Goal: Transaction & Acquisition: Purchase product/service

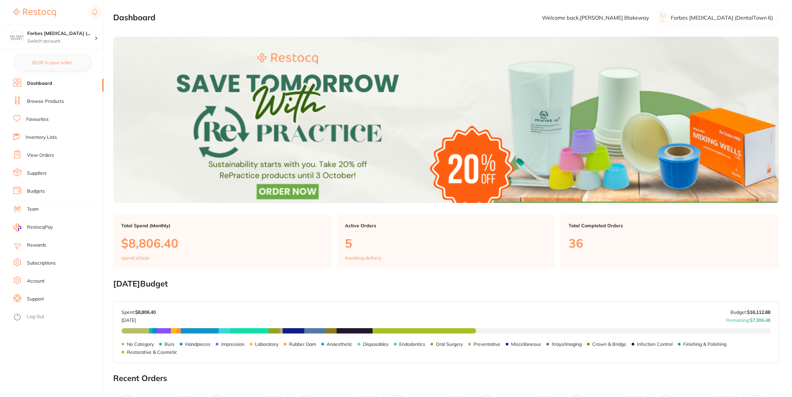
click at [42, 136] on link "Inventory Lists" at bounding box center [41, 137] width 31 height 7
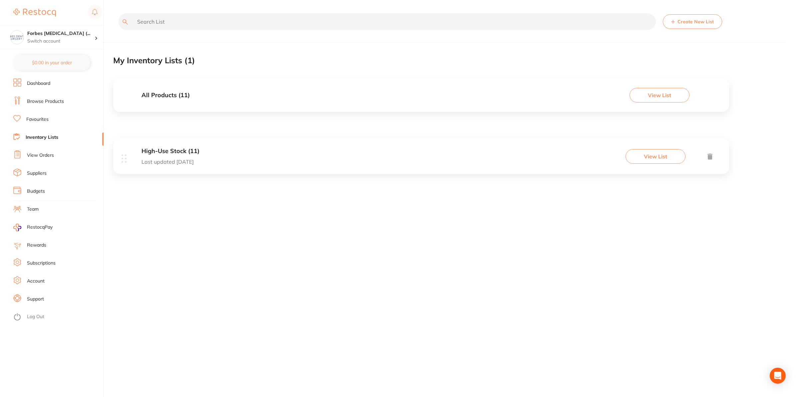
click at [242, 158] on div "High-Use Stock (11) Last updated [DATE] View List" at bounding box center [421, 156] width 616 height 36
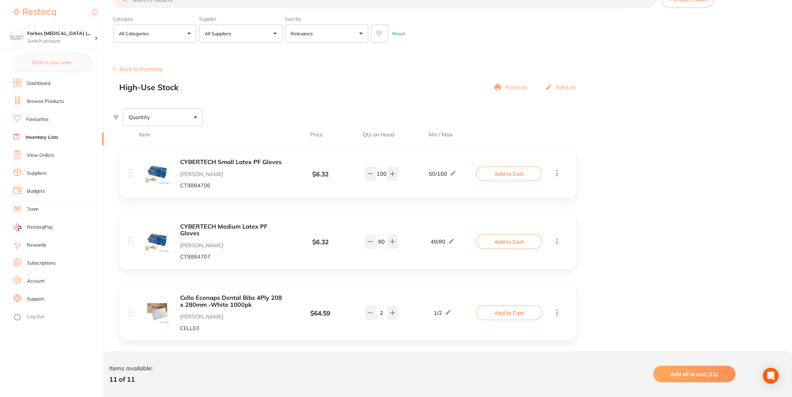
scroll to position [35, 0]
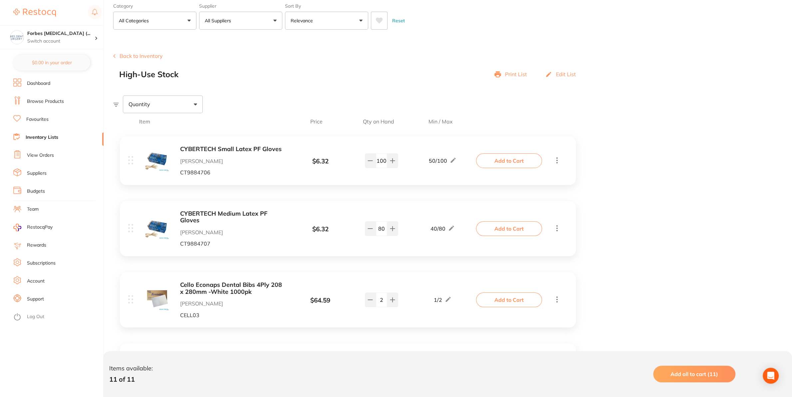
drag, startPoint x: 387, startPoint y: 164, endPoint x: 347, endPoint y: 174, distance: 41.8
click at [346, 171] on div "CYBERTECH Small Latex PF Gloves [PERSON_NAME] Dental CT9884706 $ 6.32 50 / 100 …" at bounding box center [302, 161] width 349 height 30
drag, startPoint x: 378, startPoint y: 161, endPoint x: 391, endPoint y: 167, distance: 14.1
click at [387, 167] on input "100" at bounding box center [381, 160] width 11 height 15
type input "70"
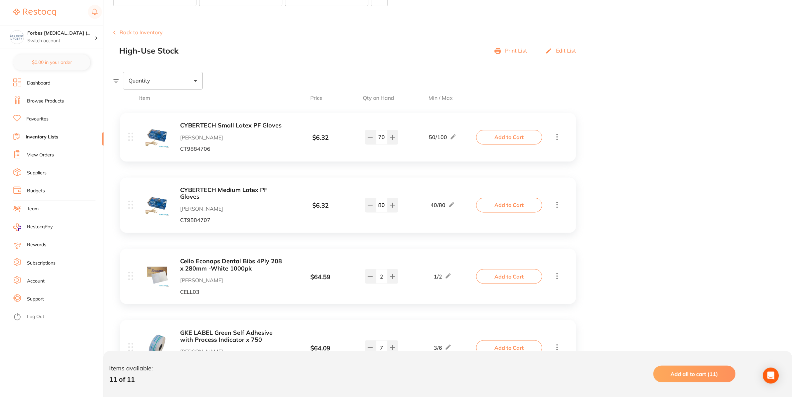
scroll to position [70, 0]
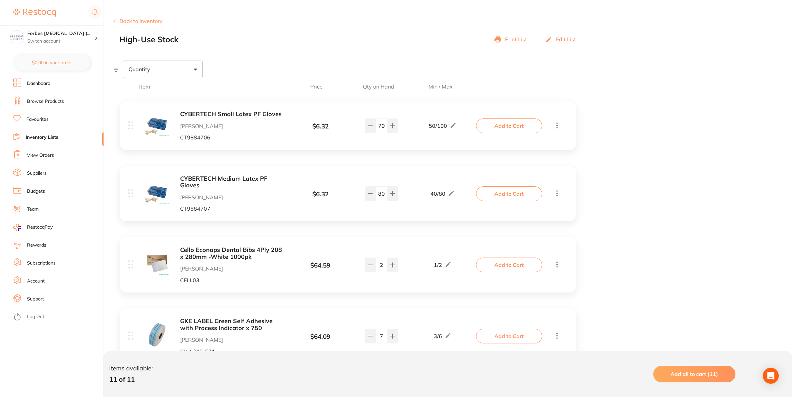
drag, startPoint x: 385, startPoint y: 195, endPoint x: 349, endPoint y: 199, distance: 35.9
click at [376, 199] on input "80" at bounding box center [381, 193] width 11 height 15
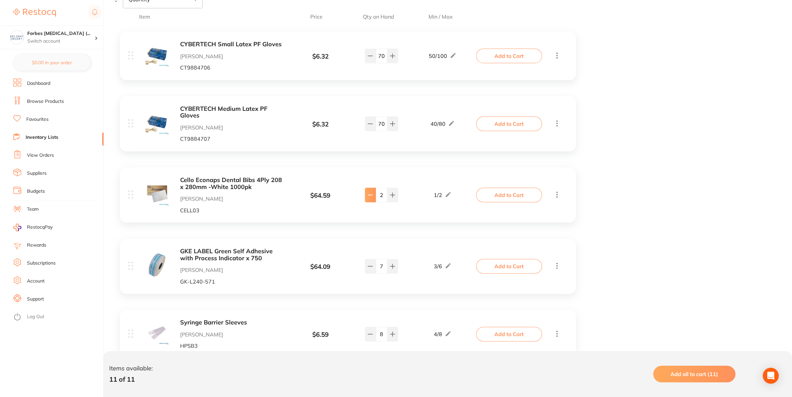
type input "70"
click at [367, 199] on button at bounding box center [370, 195] width 11 height 15
type input "1"
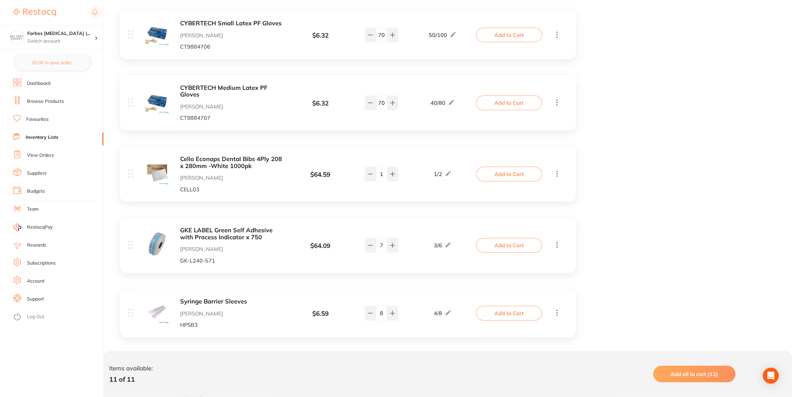
scroll to position [175, 0]
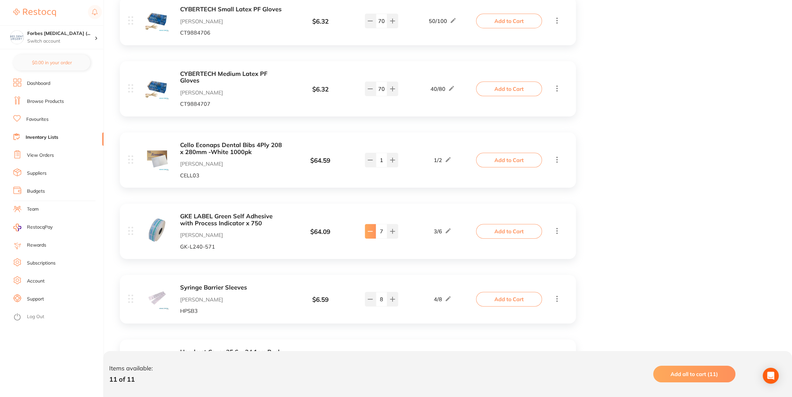
click at [371, 236] on button at bounding box center [370, 231] width 11 height 15
type input "5"
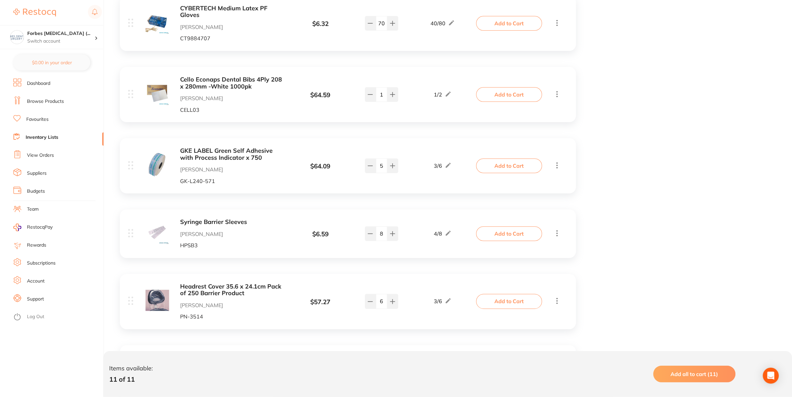
scroll to position [245, 0]
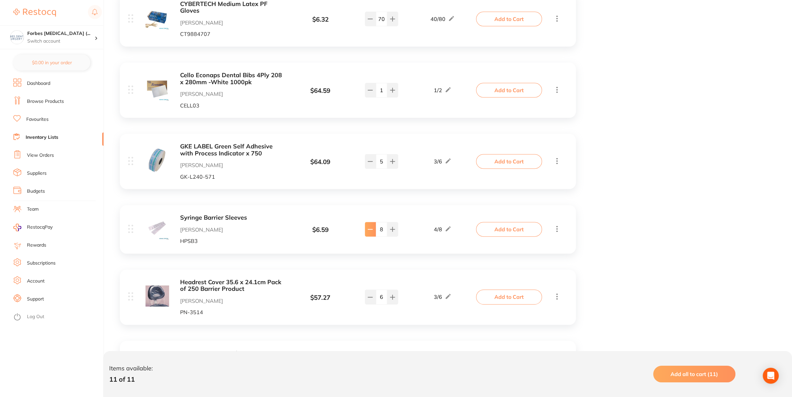
click at [368, 230] on icon at bounding box center [370, 229] width 5 height 5
type input "7"
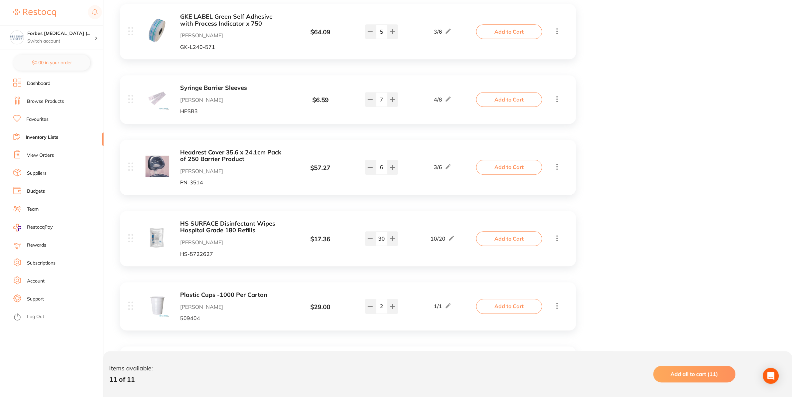
scroll to position [419, 0]
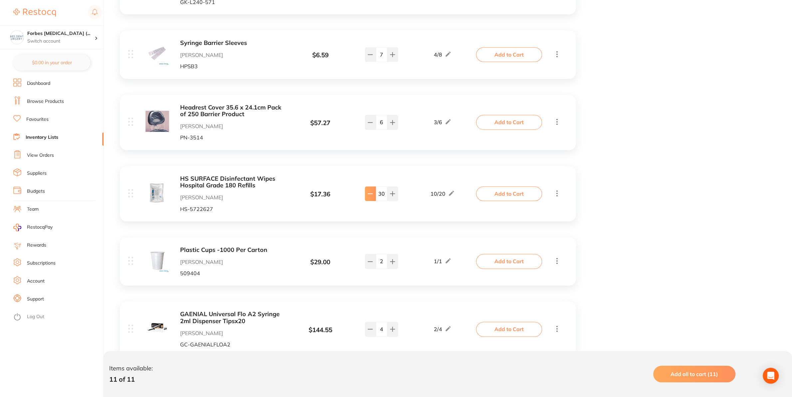
click at [371, 196] on icon at bounding box center [370, 193] width 5 height 5
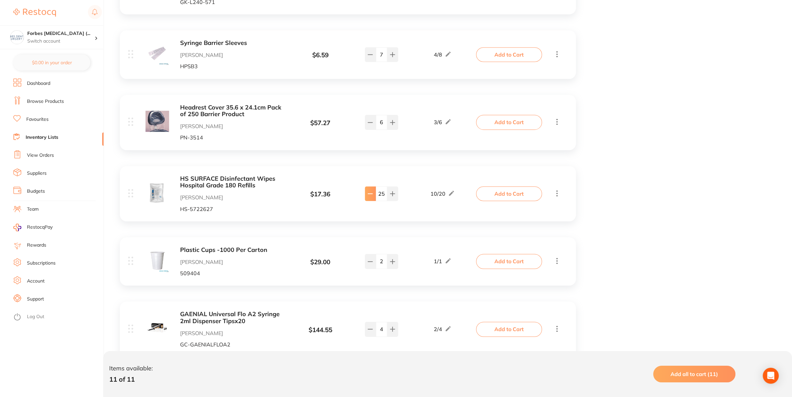
click at [371, 196] on icon at bounding box center [370, 193] width 5 height 5
drag, startPoint x: 386, startPoint y: 195, endPoint x: 385, endPoint y: 188, distance: 6.4
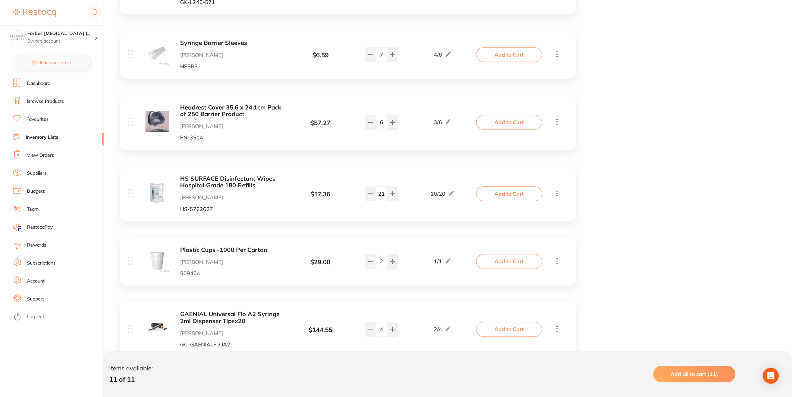
click at [377, 191] on input "21" at bounding box center [381, 193] width 11 height 15
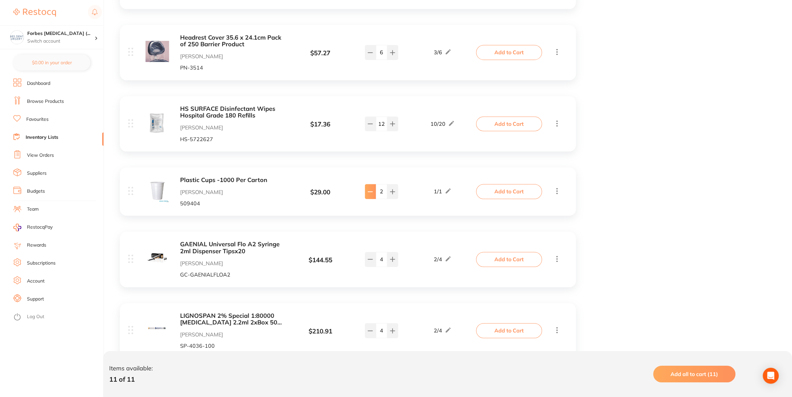
type input "12"
click at [368, 194] on icon at bounding box center [370, 191] width 5 height 5
type input "1"
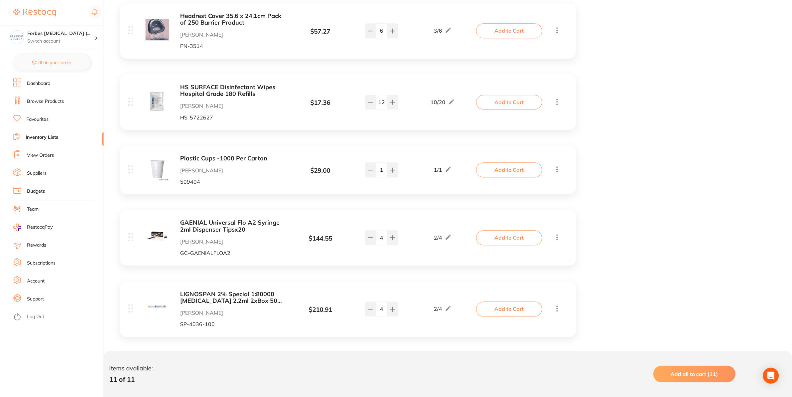
scroll to position [524, 0]
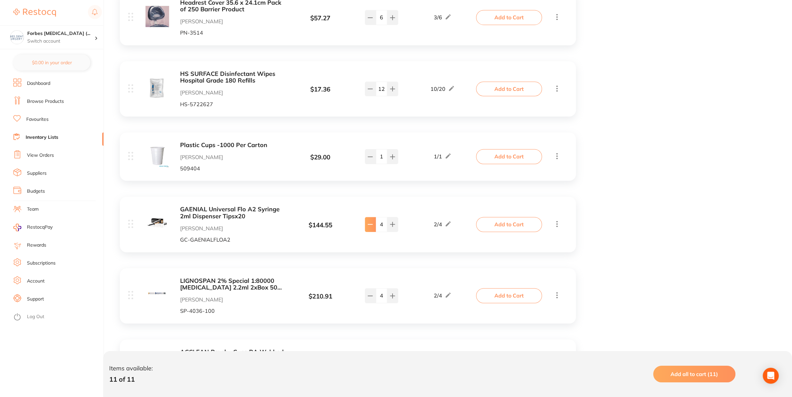
click at [372, 224] on icon at bounding box center [370, 224] width 5 height 5
type input "1"
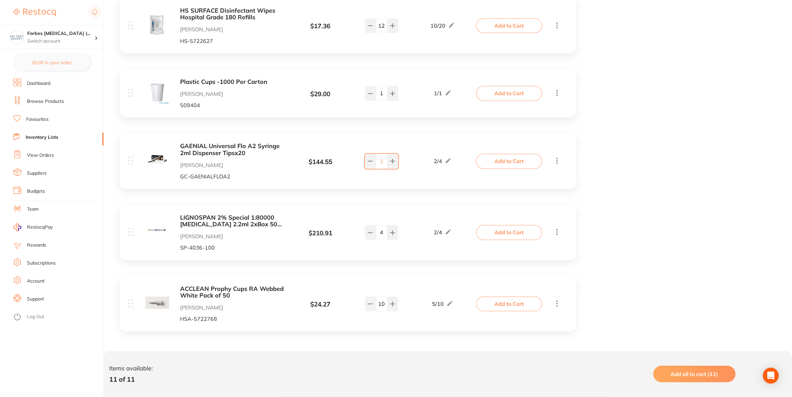
scroll to position [588, 0]
drag, startPoint x: 383, startPoint y: 234, endPoint x: 376, endPoint y: 230, distance: 7.9
click at [376, 230] on input "4" at bounding box center [381, 232] width 11 height 15
drag, startPoint x: 383, startPoint y: 305, endPoint x: 366, endPoint y: 309, distance: 17.3
click at [376, 305] on input "10" at bounding box center [381, 304] width 11 height 15
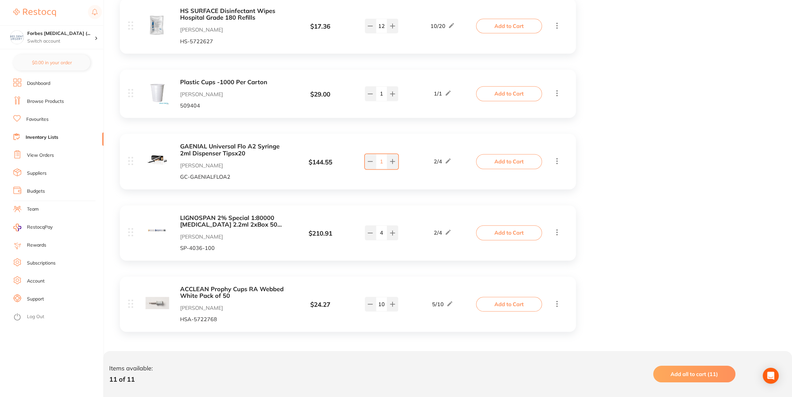
click at [383, 306] on input "10" at bounding box center [381, 304] width 11 height 15
drag, startPoint x: 380, startPoint y: 304, endPoint x: 372, endPoint y: 303, distance: 8.0
click at [376, 303] on input "10" at bounding box center [381, 304] width 11 height 15
drag, startPoint x: 385, startPoint y: 305, endPoint x: 375, endPoint y: 305, distance: 10.0
click at [376, 305] on input "10" at bounding box center [381, 304] width 11 height 15
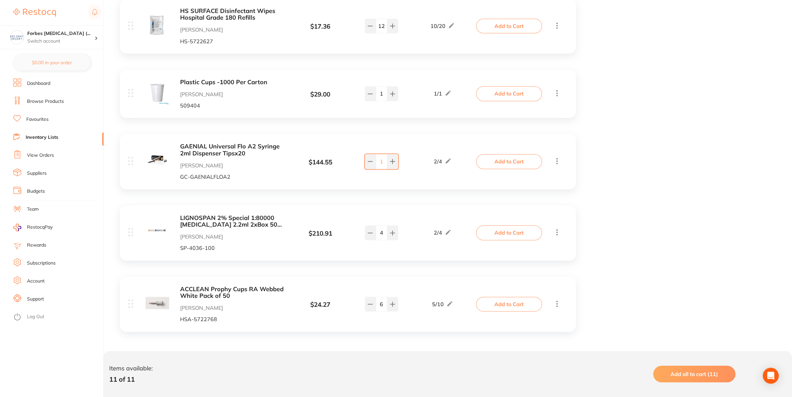
type input "6"
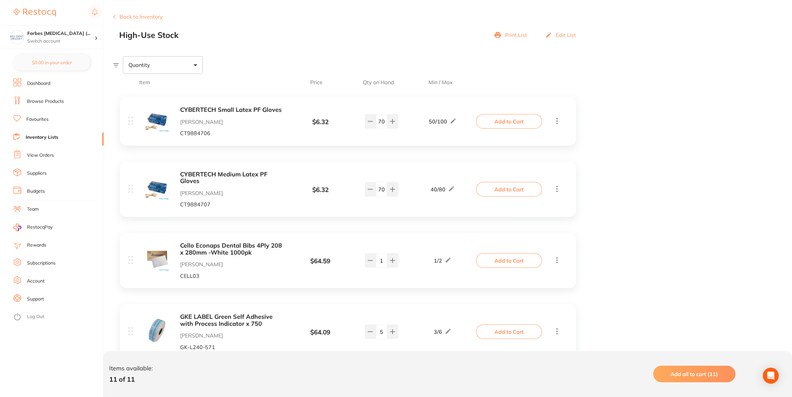
scroll to position [64, 0]
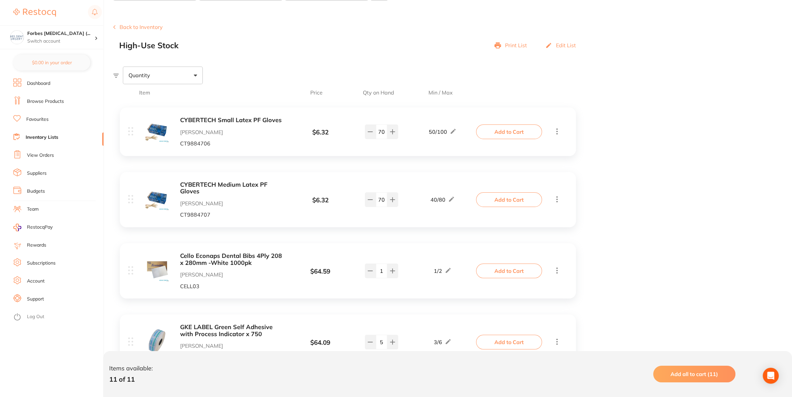
click at [504, 135] on button "Add to Cart" at bounding box center [509, 132] width 66 height 15
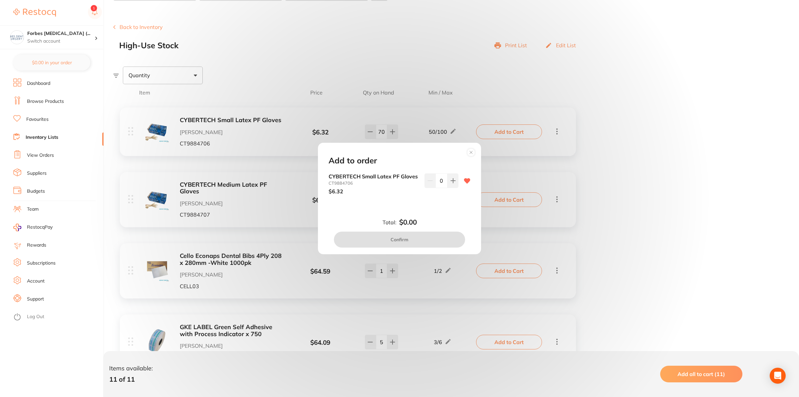
click at [471, 149] on circle at bounding box center [471, 152] width 8 height 8
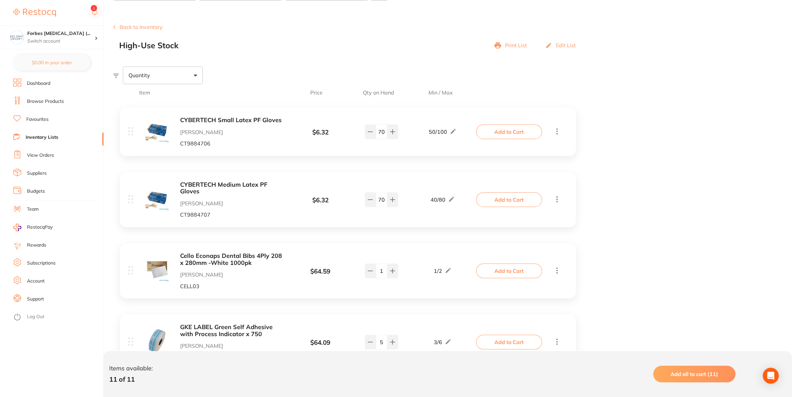
scroll to position [99, 0]
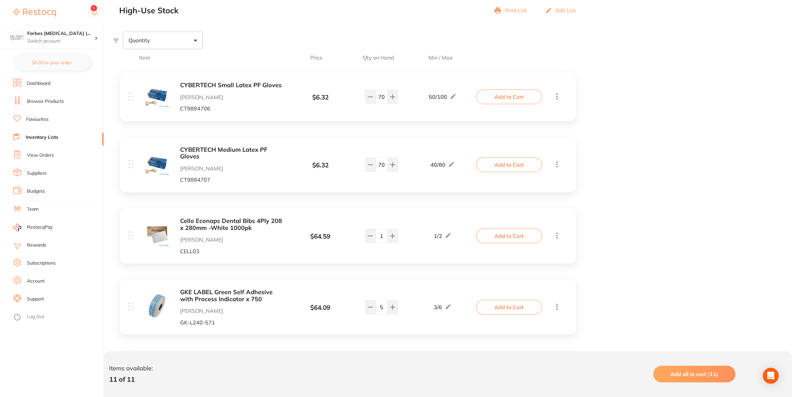
click at [506, 159] on button "Add to Cart" at bounding box center [509, 164] width 66 height 15
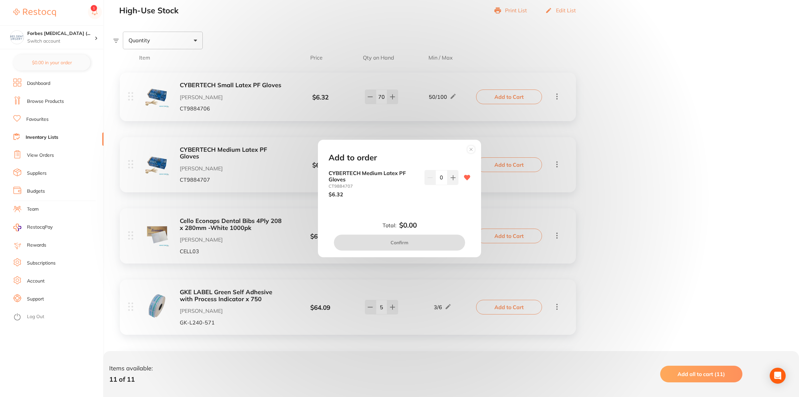
click at [435, 174] on input "0" at bounding box center [441, 177] width 12 height 15
drag, startPoint x: 423, startPoint y: 175, endPoint x: 452, endPoint y: 273, distance: 102.2
click at [435, 185] on input "0" at bounding box center [441, 177] width 12 height 15
type input "30"
drag, startPoint x: 442, startPoint y: 200, endPoint x: 434, endPoint y: 208, distance: 11.8
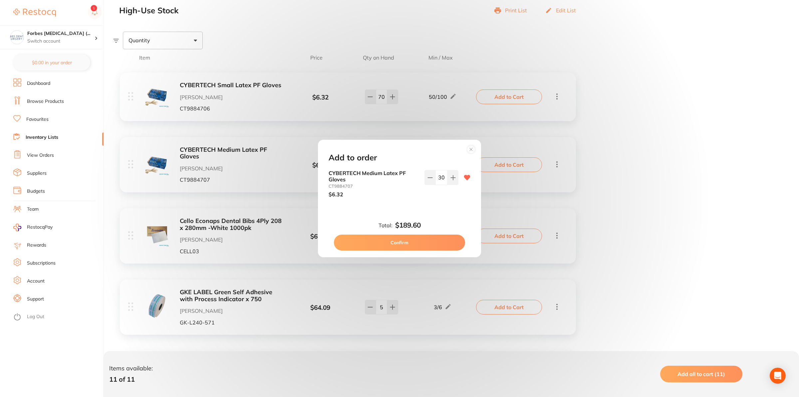
click at [441, 201] on div "CYBERTECH Medium Latex PF Gloves CT9884707 $6.32 30" at bounding box center [400, 189] width 158 height 38
drag, startPoint x: 425, startPoint y: 237, endPoint x: 432, endPoint y: 223, distance: 15.7
click at [425, 237] on button "Confirm" at bounding box center [399, 243] width 131 height 16
checkbox input "false"
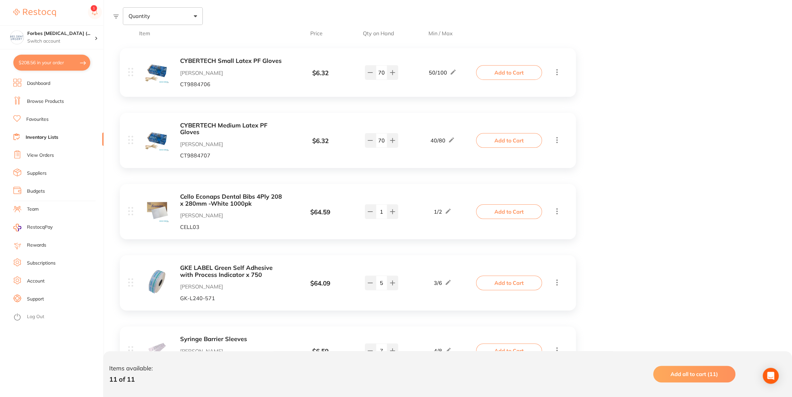
scroll to position [134, 0]
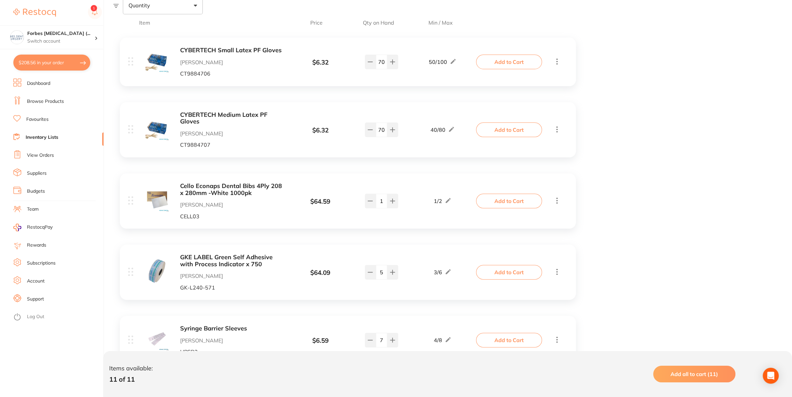
click at [498, 201] on button "Add to Cart" at bounding box center [509, 201] width 66 height 15
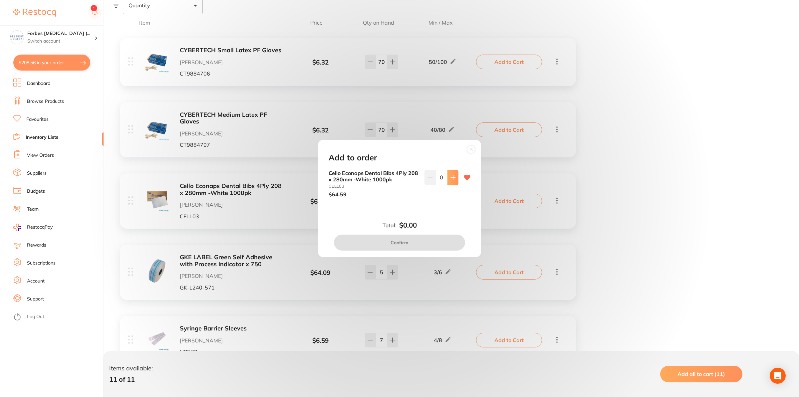
click at [450, 179] on icon at bounding box center [452, 177] width 5 height 5
type input "1"
click at [425, 248] on button "Confirm" at bounding box center [399, 243] width 131 height 16
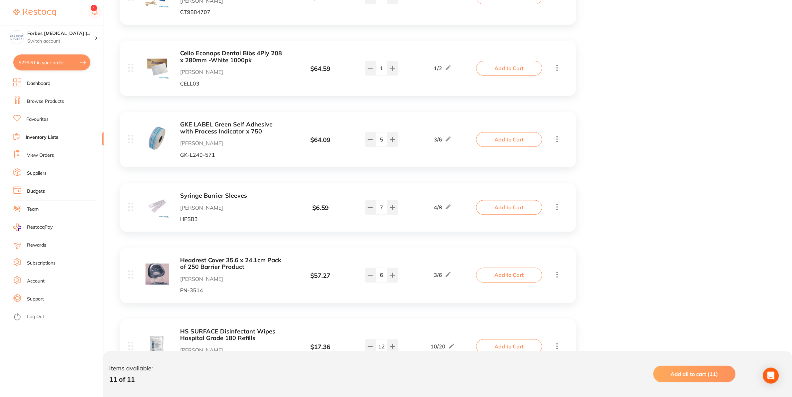
scroll to position [274, 0]
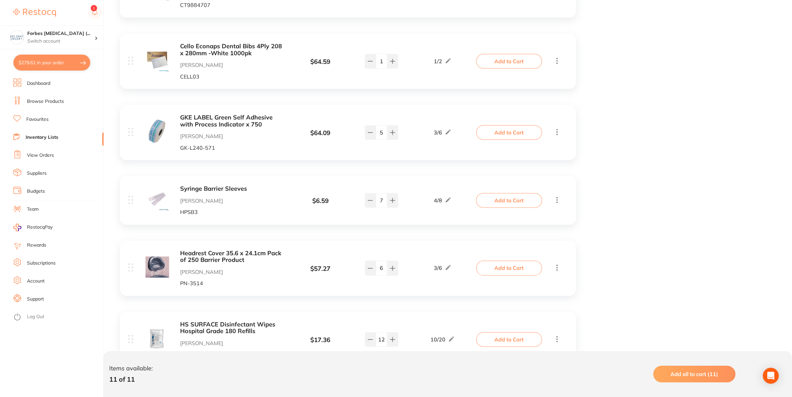
click at [503, 136] on button "Add to Cart" at bounding box center [509, 132] width 66 height 15
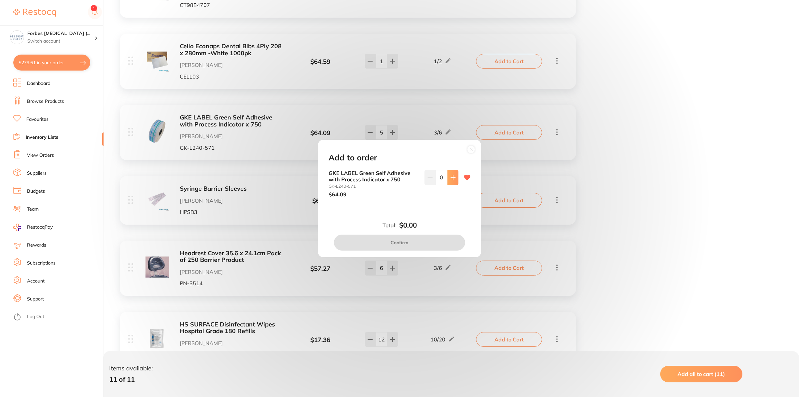
click at [450, 176] on icon at bounding box center [452, 177] width 5 height 5
type input "2"
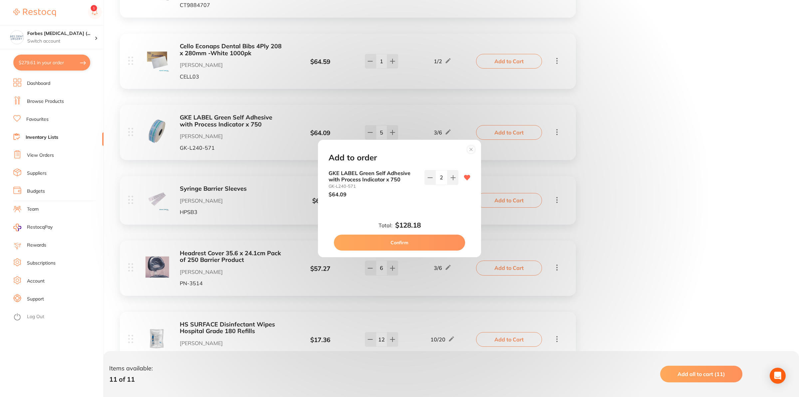
click at [421, 242] on button "Confirm" at bounding box center [399, 243] width 131 height 16
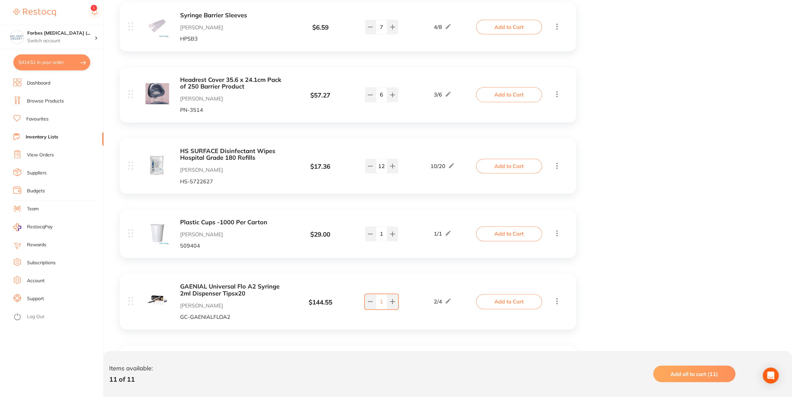
scroll to position [448, 0]
click at [494, 158] on button "Add to Cart" at bounding box center [509, 164] width 66 height 15
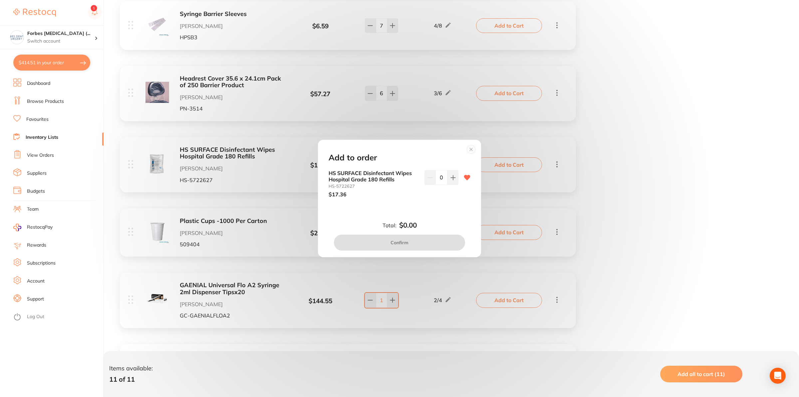
drag, startPoint x: 436, startPoint y: 178, endPoint x: 425, endPoint y: 188, distance: 14.6
click at [435, 181] on input "0" at bounding box center [441, 177] width 12 height 15
type input "15"
click at [429, 198] on div "HS SURFACE Disinfectant Wipes Hospital Grade 180 Refills HS-5722627 $17.36 15" at bounding box center [400, 189] width 158 height 38
click at [412, 241] on button "Confirm" at bounding box center [399, 243] width 131 height 16
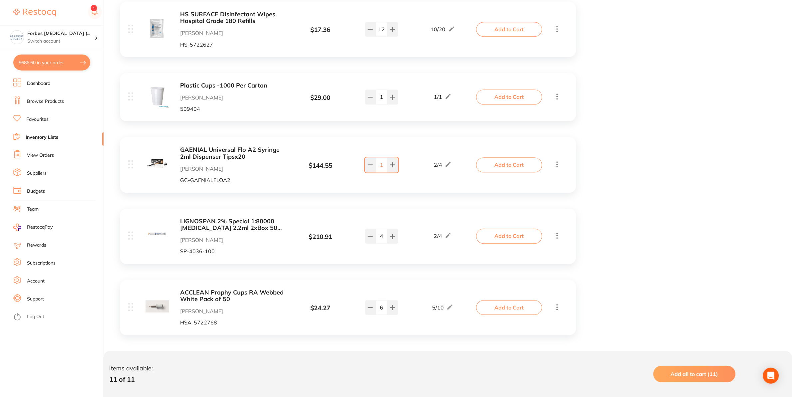
scroll to position [588, 0]
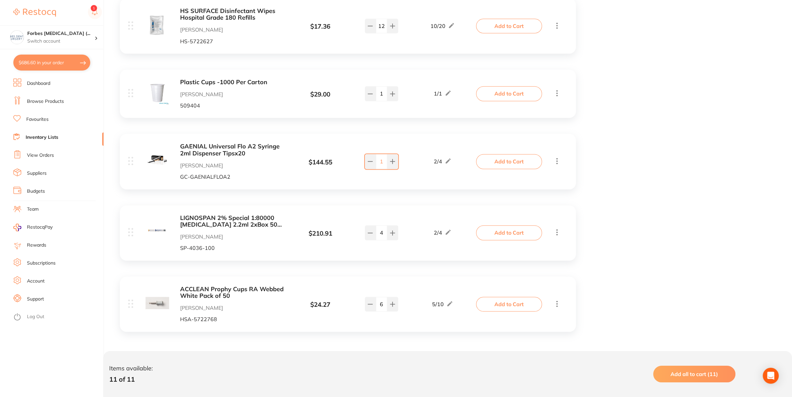
drag, startPoint x: 499, startPoint y: 163, endPoint x: 483, endPoint y: 174, distance: 19.8
click at [499, 163] on button "Add to Cart" at bounding box center [509, 161] width 66 height 15
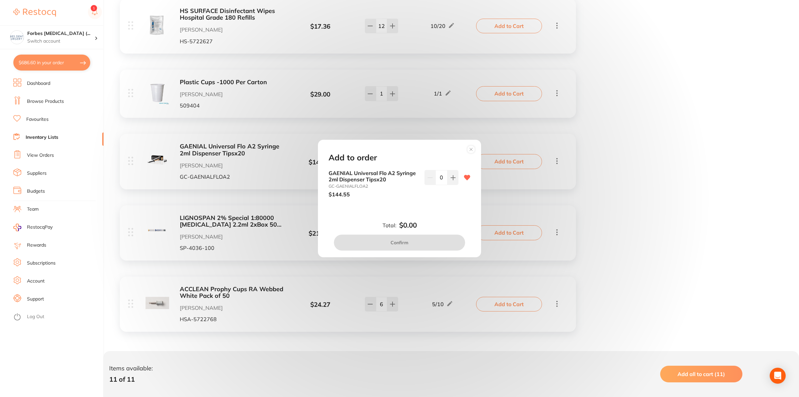
click at [435, 178] on input "0" at bounding box center [441, 177] width 12 height 15
type input "3"
click at [436, 208] on div "GAENIAL Universal Flo A2 Syringe 2ml Dispenser Tipsx20 GC-GAENIALFLOA2 $144.55 3" at bounding box center [400, 189] width 158 height 38
click at [429, 242] on button "Confirm" at bounding box center [399, 243] width 131 height 16
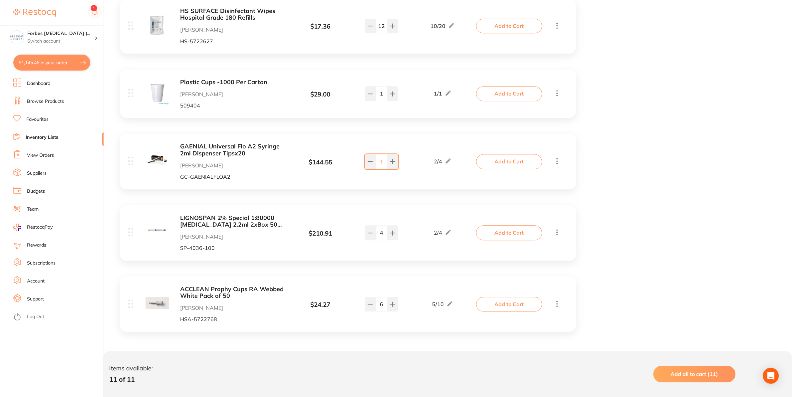
click at [519, 300] on button "Add to Cart" at bounding box center [509, 304] width 66 height 15
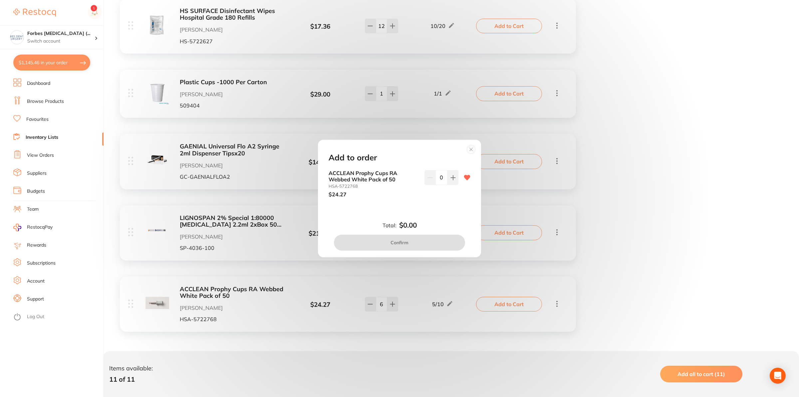
drag, startPoint x: 436, startPoint y: 178, endPoint x: 446, endPoint y: 227, distance: 50.0
click at [435, 185] on input "0" at bounding box center [441, 177] width 12 height 15
type input "5"
drag, startPoint x: 461, startPoint y: 223, endPoint x: 433, endPoint y: 243, distance: 34.6
click at [460, 225] on div "Total: $121.35 Confirm" at bounding box center [400, 235] width 158 height 29
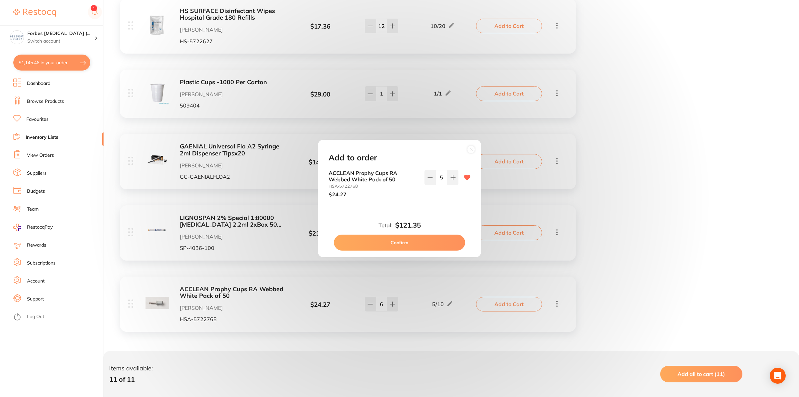
click at [430, 247] on button "Confirm" at bounding box center [399, 243] width 131 height 16
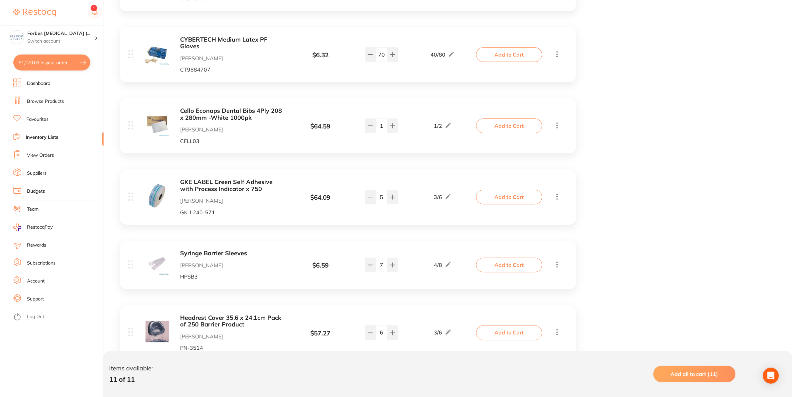
scroll to position [204, 0]
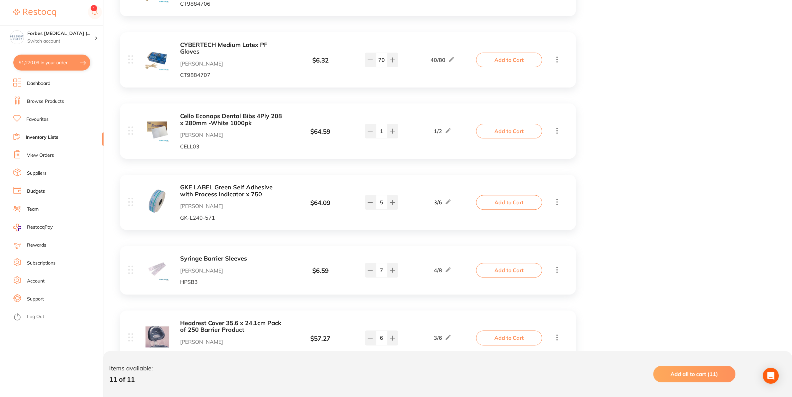
drag, startPoint x: 61, startPoint y: 60, endPoint x: 69, endPoint y: 66, distance: 9.5
click at [61, 61] on button "$1,270.09 in your order" at bounding box center [51, 63] width 77 height 16
checkbox input "true"
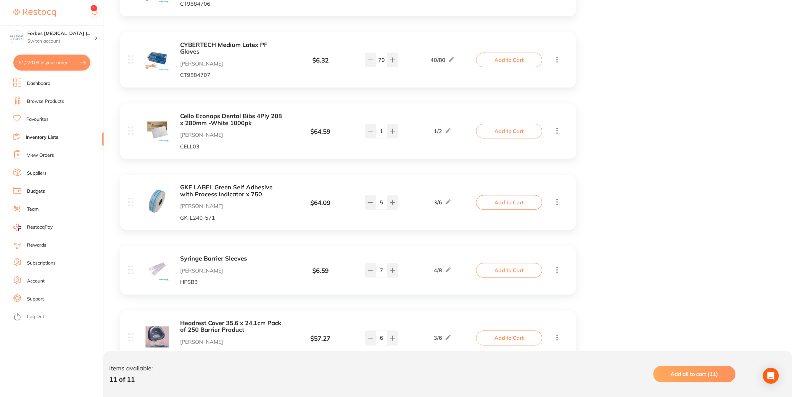
checkbox input "true"
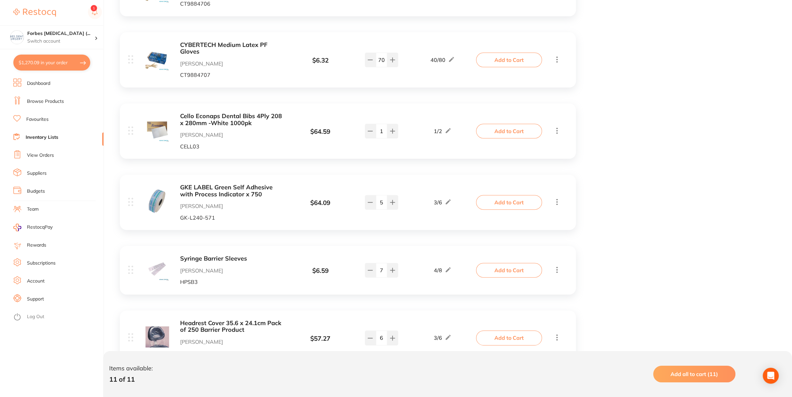
checkbox input "true"
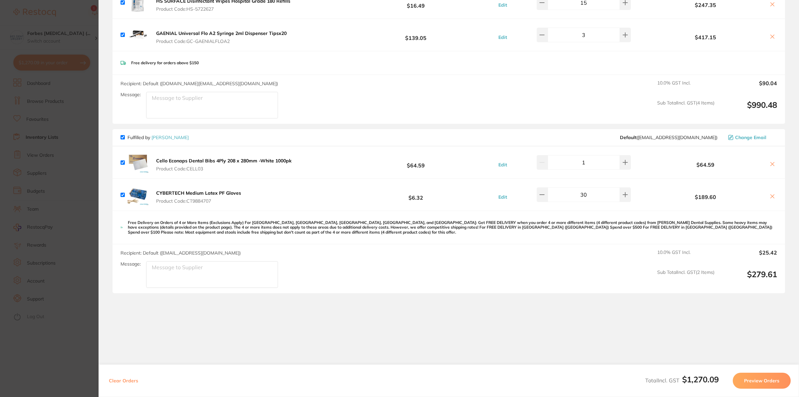
scroll to position [0, 0]
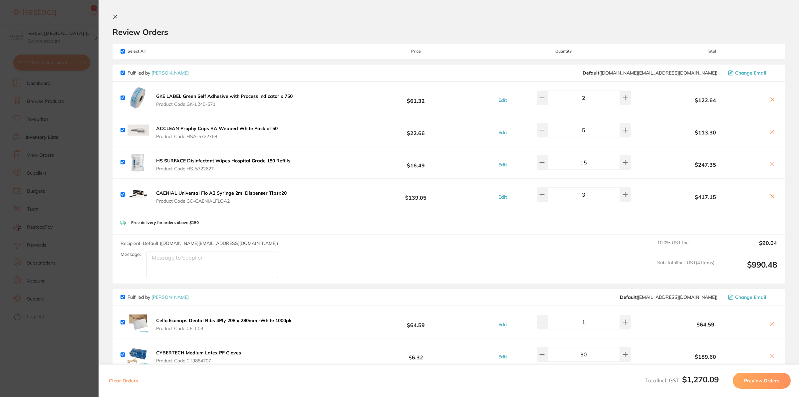
click at [69, 148] on section "Update RRP Set your pre negotiated price for this item. Item Agreed RRP (excl. …" at bounding box center [399, 198] width 799 height 397
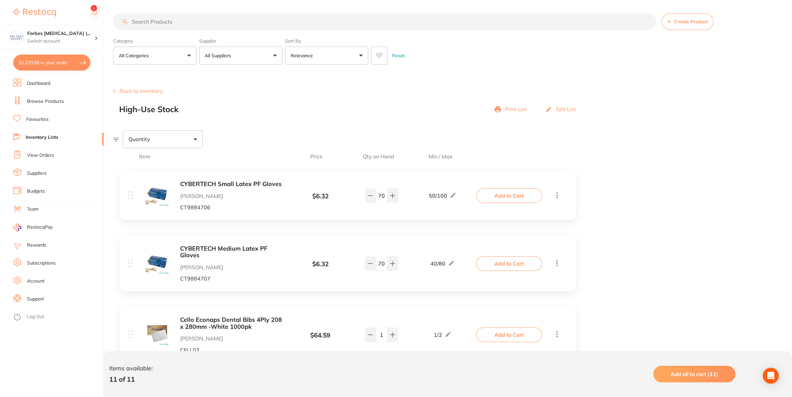
drag, startPoint x: 49, startPoint y: 115, endPoint x: 56, endPoint y: 108, distance: 10.4
click at [49, 116] on li "Favourites" at bounding box center [58, 120] width 90 height 10
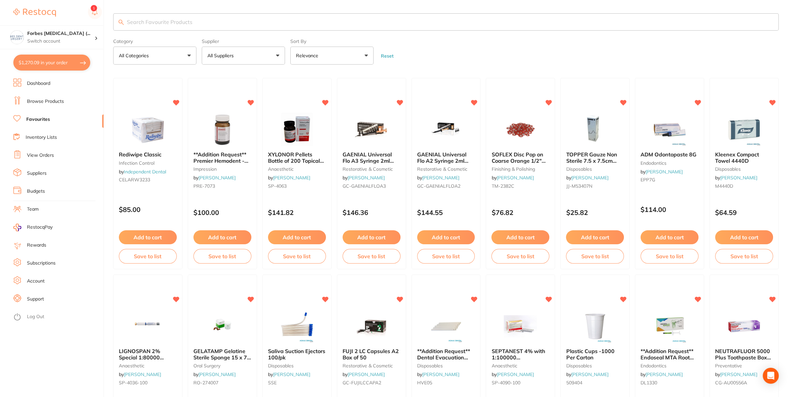
click at [276, 26] on input "search" at bounding box center [446, 21] width 666 height 17
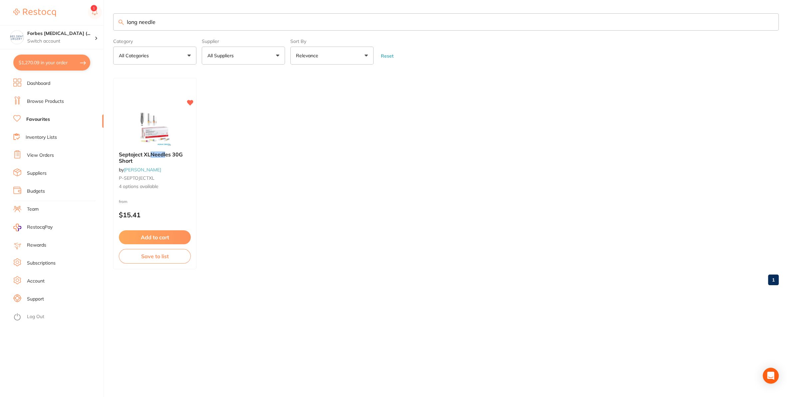
type input "long needle"
click at [140, 125] on img at bounding box center [154, 129] width 43 height 33
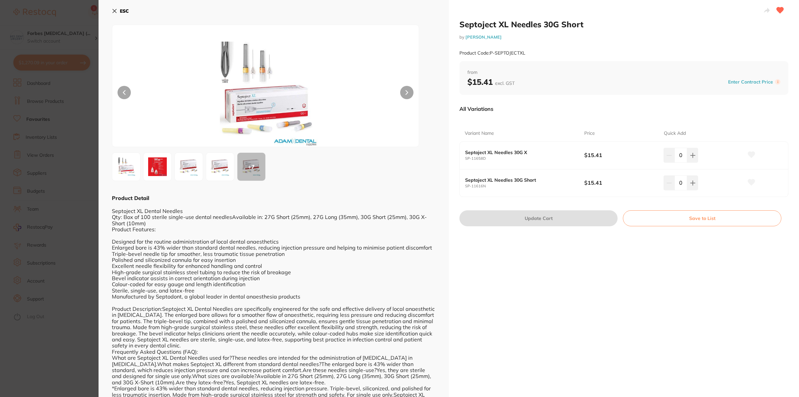
click at [531, 281] on div "Septoject XL Needles 30G Short by Adam Dental Product Code: P-SEPTOJECTXL from …" at bounding box center [624, 207] width 350 height 415
drag, startPoint x: 310, startPoint y: 217, endPoint x: 333, endPoint y: 219, distance: 23.7
click at [333, 219] on div "Septoject XL Dental Needles Qty: Box of 100 sterile single-use dental needlesAv…" at bounding box center [274, 306] width 324 height 208
copy div "27G Long"
click at [34, 137] on section "Septoject XL Needles 30G Short by Adam Dental Product Code: P-SEPTOJECTXL ESC +…" at bounding box center [399, 198] width 799 height 397
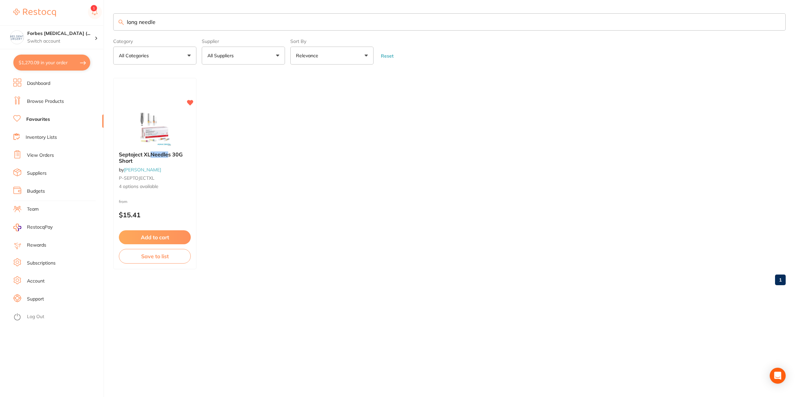
drag, startPoint x: 39, startPoint y: 87, endPoint x: 107, endPoint y: 56, distance: 74.8
click at [39, 86] on li "Dashboard" at bounding box center [58, 84] width 90 height 10
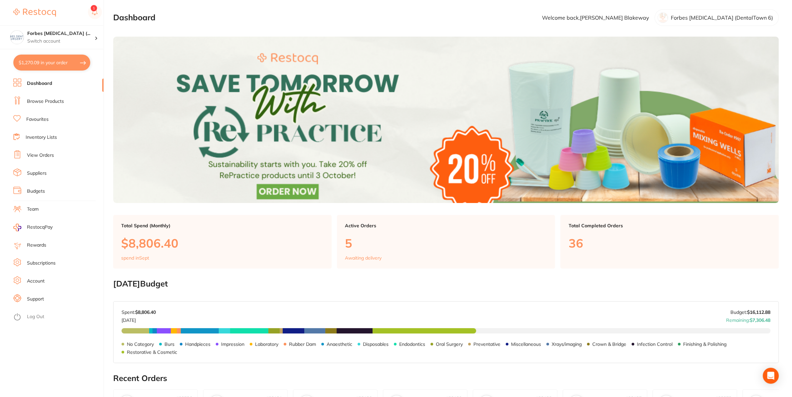
click at [48, 104] on li "Browse Products" at bounding box center [58, 102] width 90 height 10
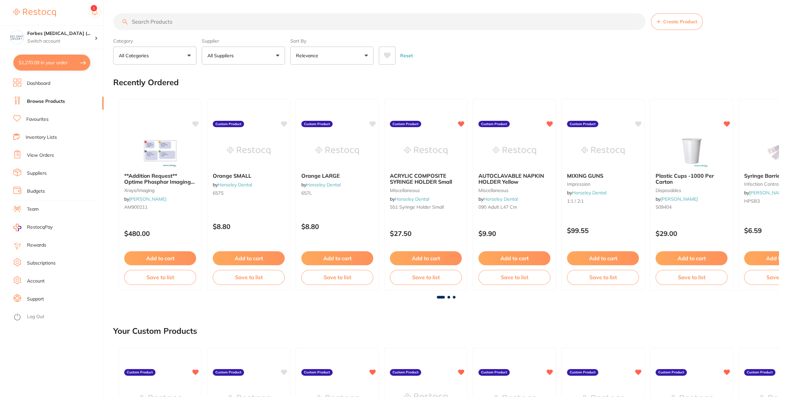
click at [171, 18] on input "search" at bounding box center [379, 21] width 532 height 17
paste input "27G Long"
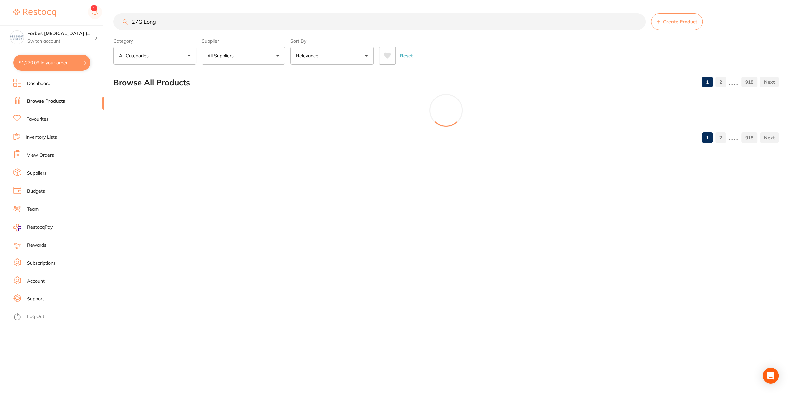
type input "27G Long"
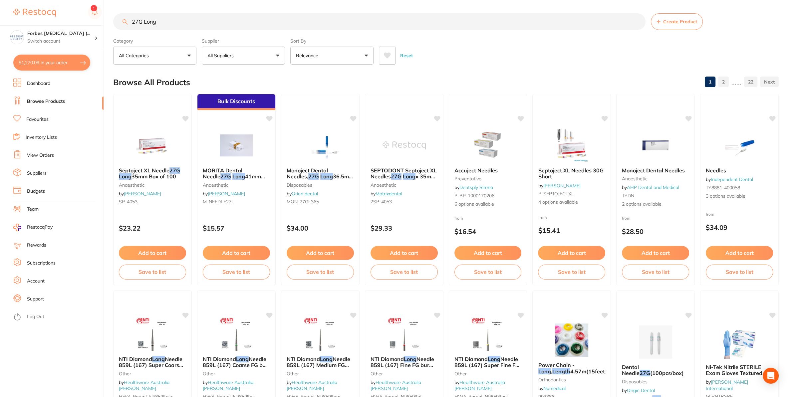
click at [149, 153] on img at bounding box center [152, 145] width 43 height 33
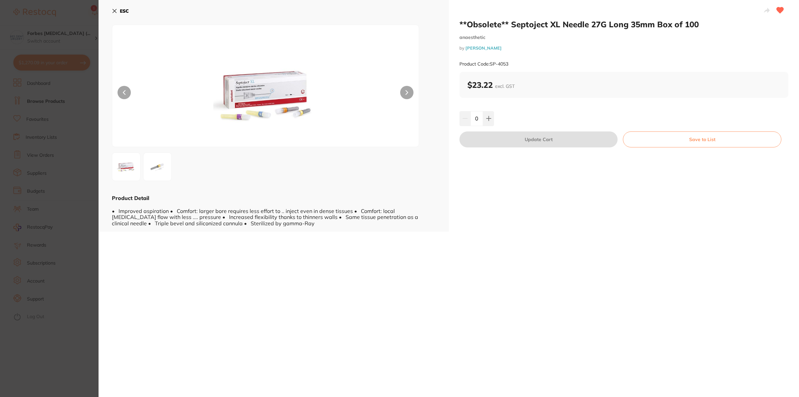
drag, startPoint x: 106, startPoint y: 13, endPoint x: 112, endPoint y: 11, distance: 5.5
click at [110, 12] on div "ESC Product Detail • Improved aspiration • Comfort: larger bore requires less e…" at bounding box center [274, 116] width 350 height 232
click at [112, 11] on div "ESC Product Detail • Improved aspiration • Comfort: larger bore requires less e…" at bounding box center [274, 116] width 350 height 232
click at [113, 11] on icon at bounding box center [114, 10] width 5 height 5
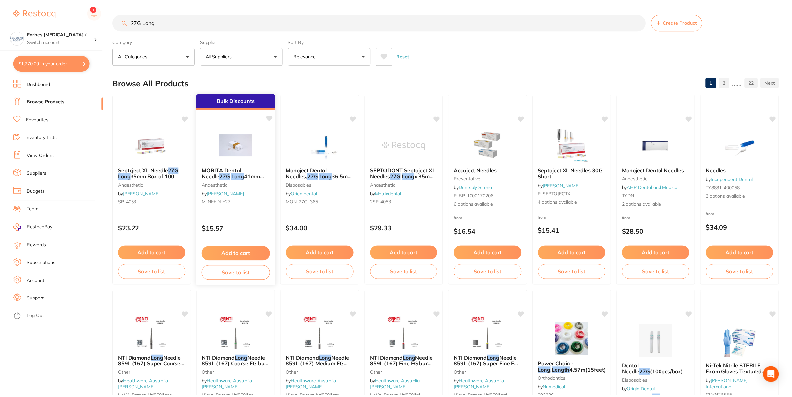
scroll to position [18, 0]
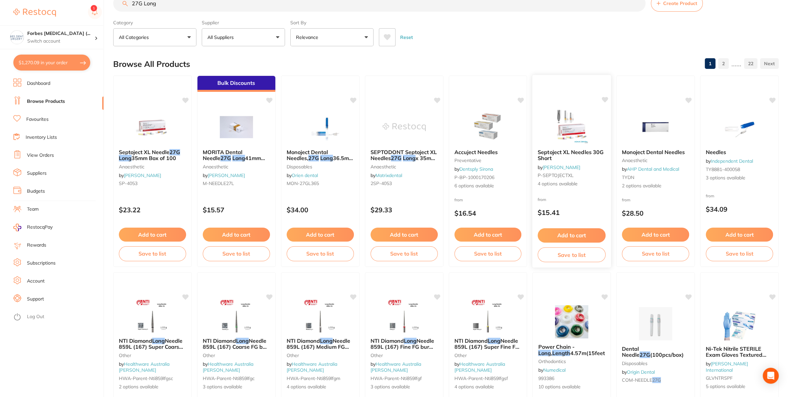
click at [565, 111] on img at bounding box center [572, 127] width 44 height 34
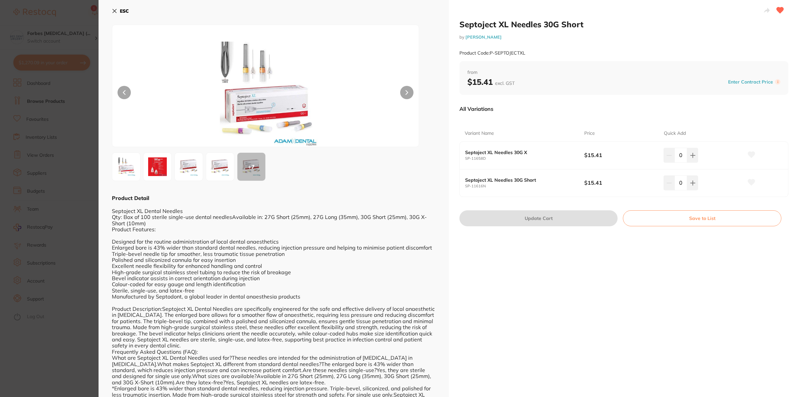
drag, startPoint x: 1, startPoint y: 166, endPoint x: 9, endPoint y: 161, distance: 9.5
click at [2, 166] on section "Septoject XL Needles 30G Short by Adam Dental Product Code: P-SEPTOJECTXL ESC +…" at bounding box center [399, 198] width 799 height 397
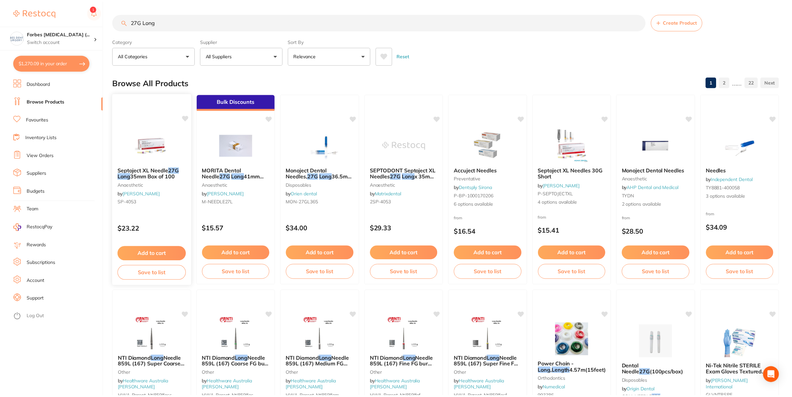
scroll to position [18, 0]
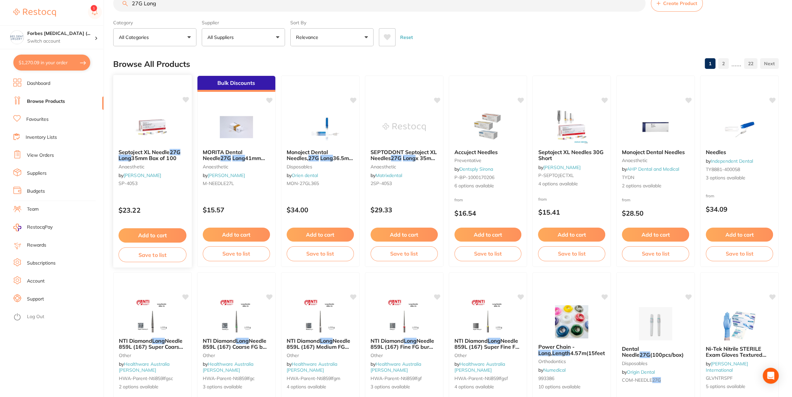
click at [161, 133] on img at bounding box center [153, 127] width 44 height 34
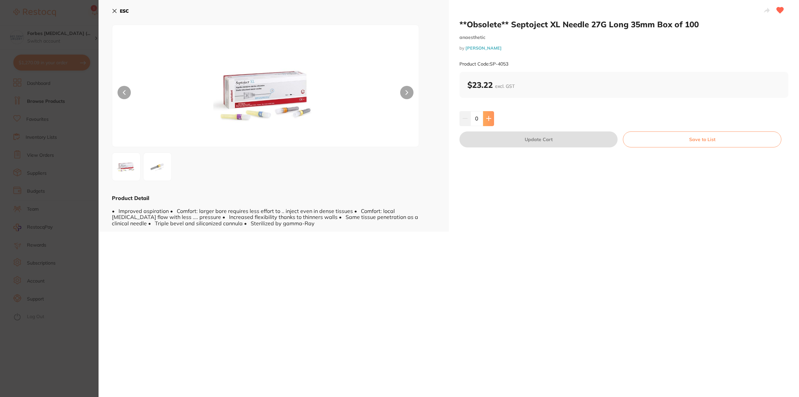
click at [486, 119] on icon at bounding box center [488, 119] width 4 height 4
click at [486, 120] on icon at bounding box center [488, 118] width 5 height 5
type input "3"
click at [540, 141] on button "Update Cart" at bounding box center [538, 140] width 158 height 16
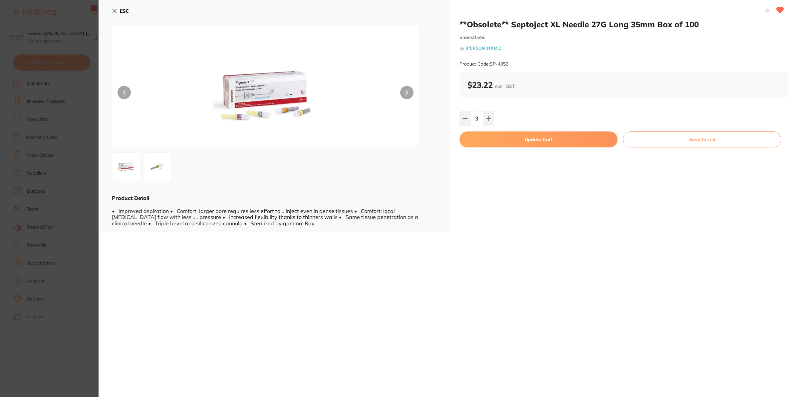
checkbox input "false"
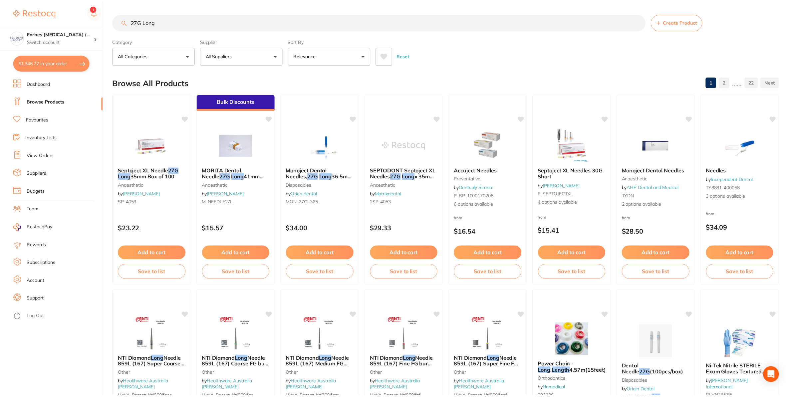
scroll to position [18, 0]
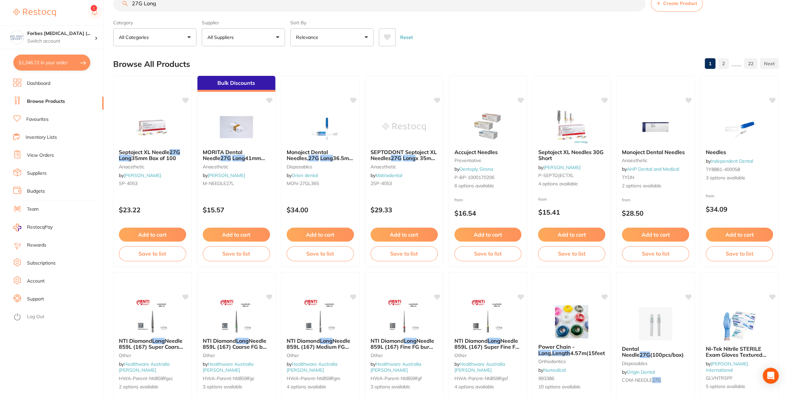
click at [20, 68] on button "$1,346.72 in your order" at bounding box center [51, 63] width 77 height 16
checkbox input "true"
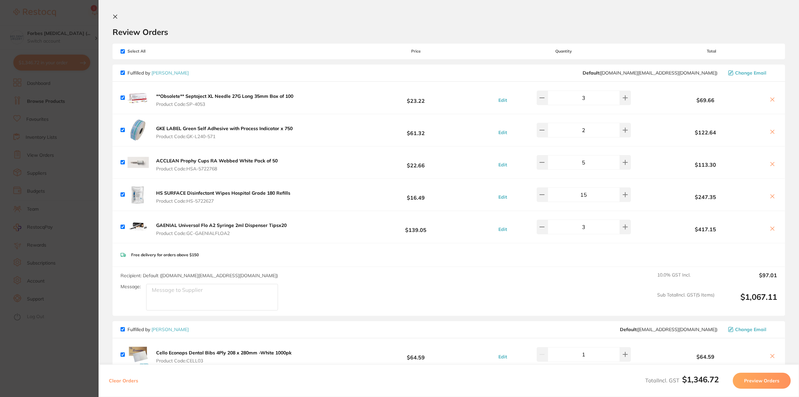
scroll to position [222, 0]
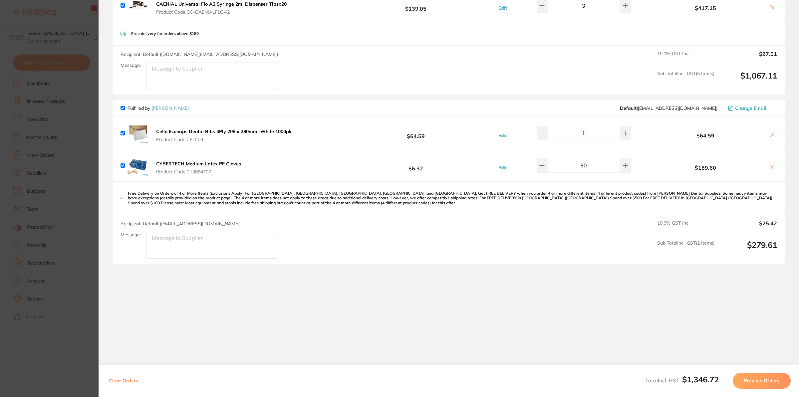
click at [79, 143] on section "Update RRP Set your pre negotiated price for this item. Item Agreed RRP (excl. …" at bounding box center [399, 198] width 799 height 397
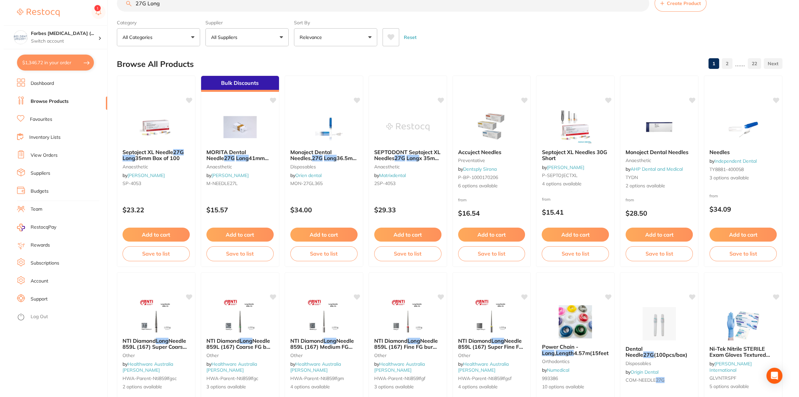
scroll to position [0, 0]
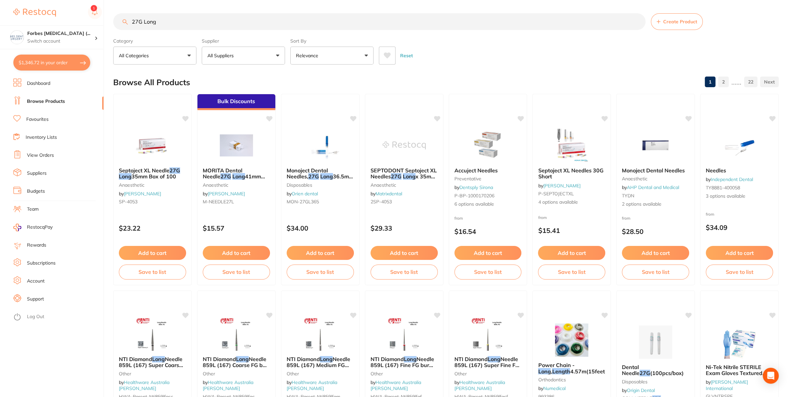
click at [175, 22] on input "27G Long" at bounding box center [379, 21] width 532 height 17
type input "27G short"
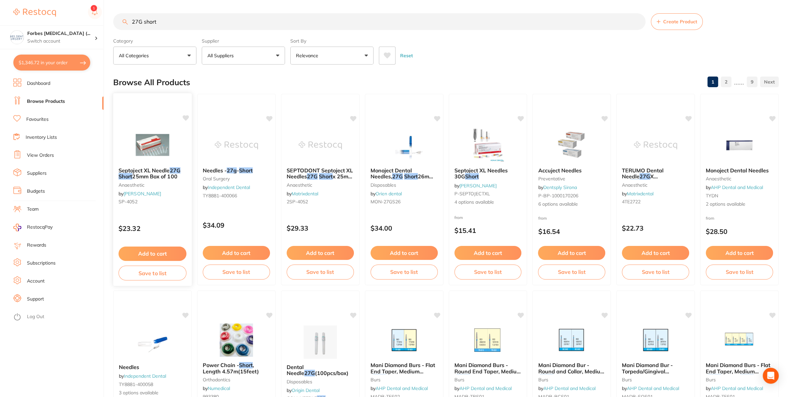
click at [130, 141] on div at bounding box center [152, 145] width 79 height 34
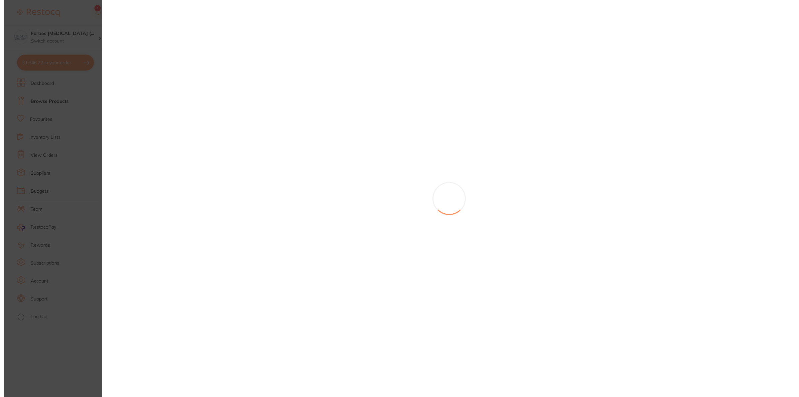
scroll to position [222, 0]
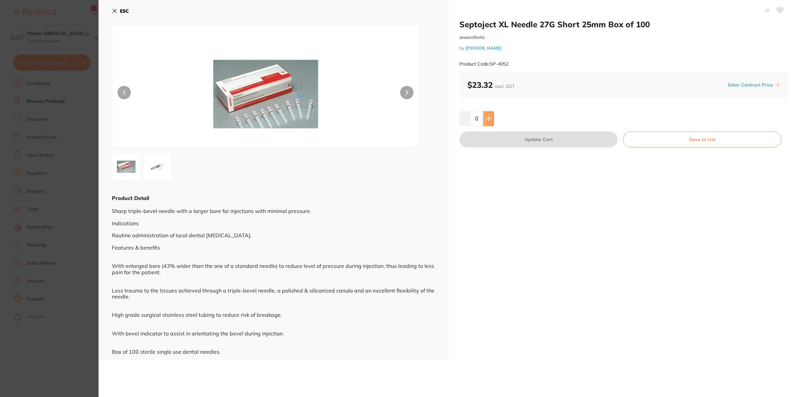
click at [489, 121] on button at bounding box center [488, 118] width 11 height 15
type input "1"
click at [524, 143] on button "Update Cart" at bounding box center [538, 140] width 158 height 16
checkbox input "false"
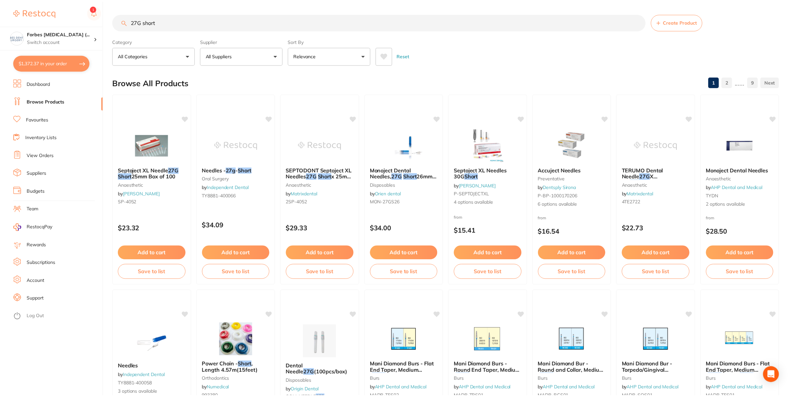
scroll to position [222, 0]
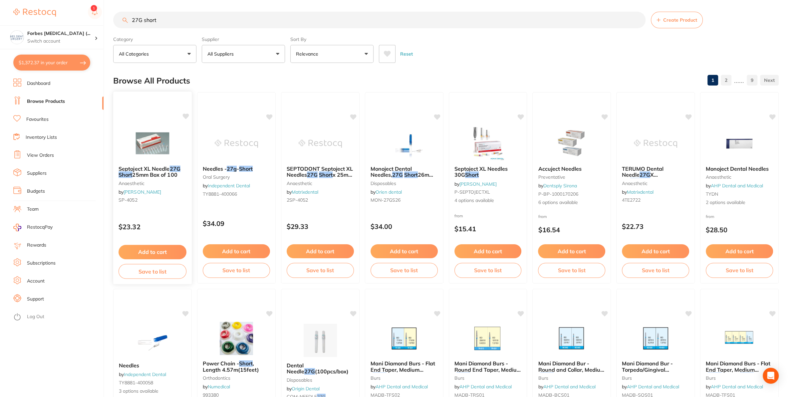
drag, startPoint x: 158, startPoint y: 23, endPoint x: 137, endPoint y: 111, distance: 91.2
click at [113, 28] on input "27G short" at bounding box center [379, 20] width 532 height 17
drag, startPoint x: 94, startPoint y: 14, endPoint x: 96, endPoint y: 22, distance: 8.6
click at [94, 13] on icon at bounding box center [95, 12] width 14 height 14
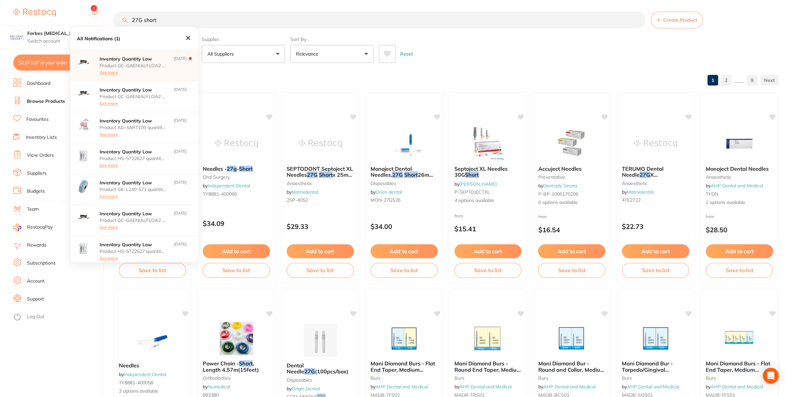
click at [168, 14] on input "27G short" at bounding box center [379, 20] width 532 height 17
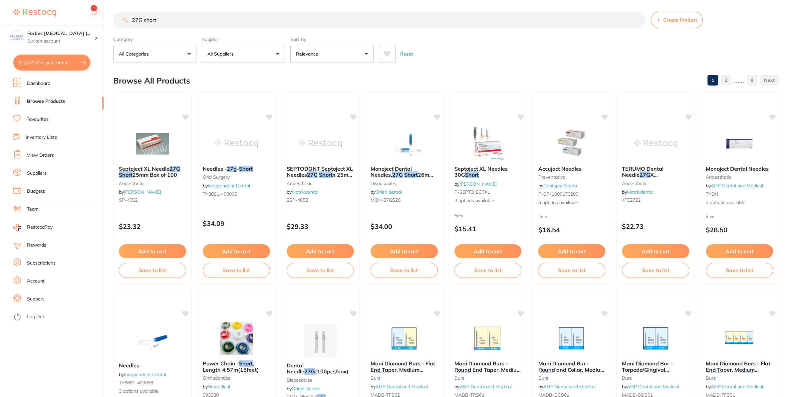
drag, startPoint x: 142, startPoint y: 16, endPoint x: 120, endPoint y: 26, distance: 24.4
drag, startPoint x: 171, startPoint y: 20, endPoint x: 127, endPoint y: 112, distance: 101.7
click at [113, 28] on input "27G short" at bounding box center [379, 20] width 532 height 17
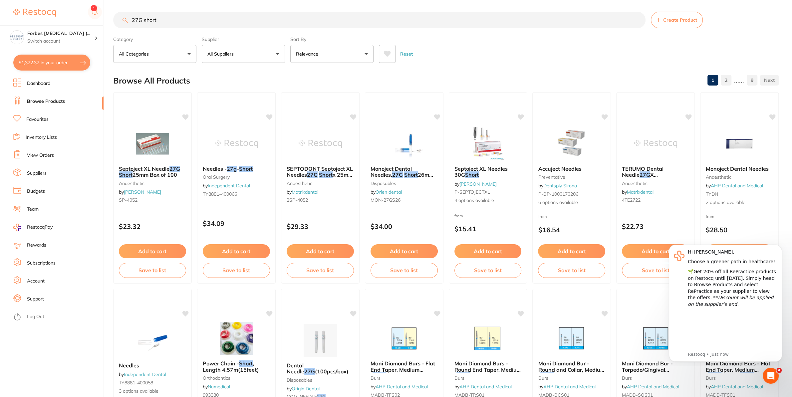
scroll to position [0, 0]
type input "pink mask"
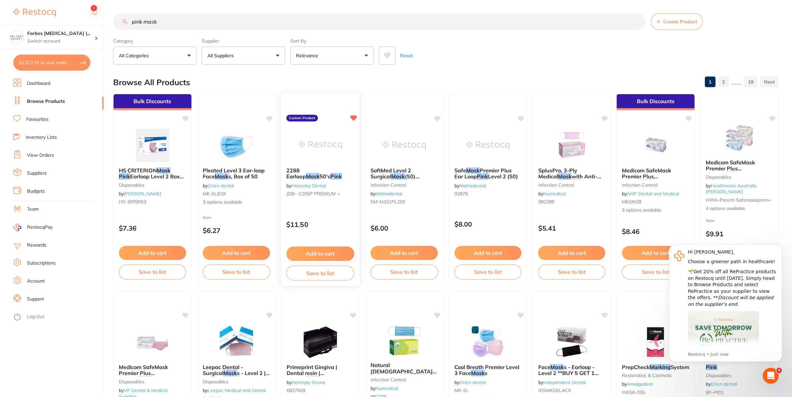
click at [302, 141] on img at bounding box center [320, 145] width 44 height 34
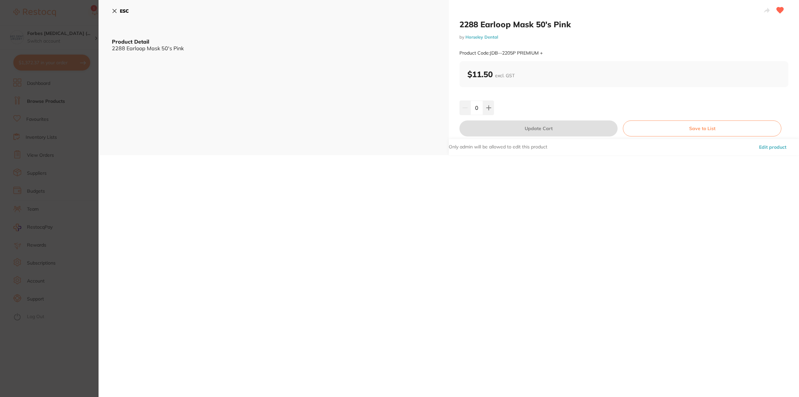
drag, startPoint x: 475, startPoint y: 108, endPoint x: 472, endPoint y: 120, distance: 12.0
click at [470, 106] on input "0" at bounding box center [476, 108] width 13 height 15
type input "15"
drag, startPoint x: 533, startPoint y: 209, endPoint x: 544, endPoint y: 152, distance: 57.7
click at [536, 207] on div "2288 Earloop Mask 50's Pink by Horseley Dental Product Code: JDB--2205P PREMIUM…" at bounding box center [449, 198] width 700 height 397
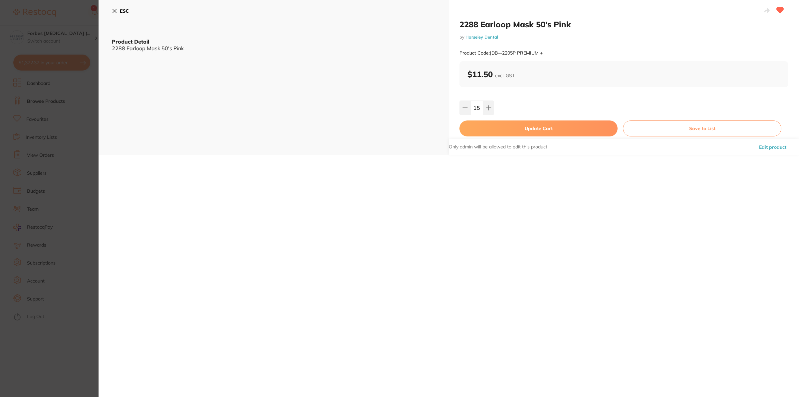
click at [546, 136] on button "Update Cart" at bounding box center [538, 129] width 158 height 16
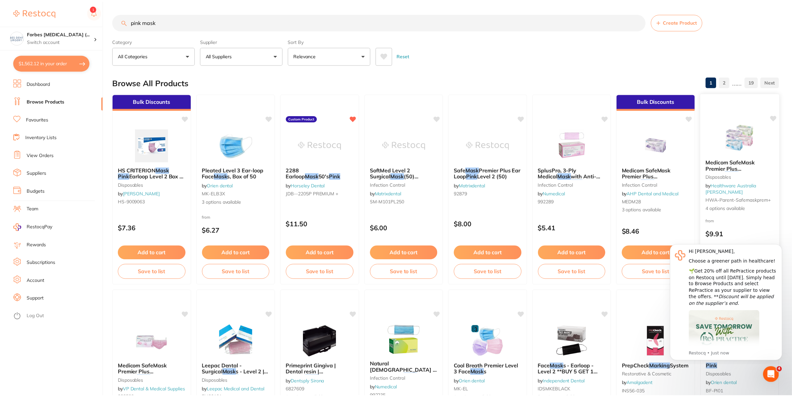
scroll to position [222, 0]
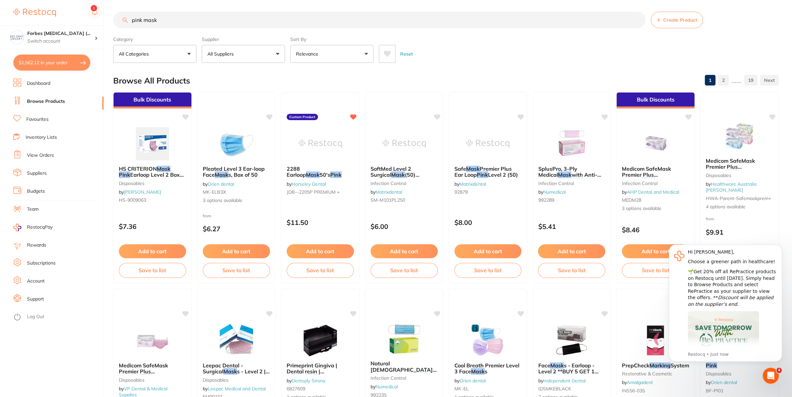
click at [27, 68] on button "$1,562.12 in your order" at bounding box center [51, 63] width 77 height 16
checkbox input "true"
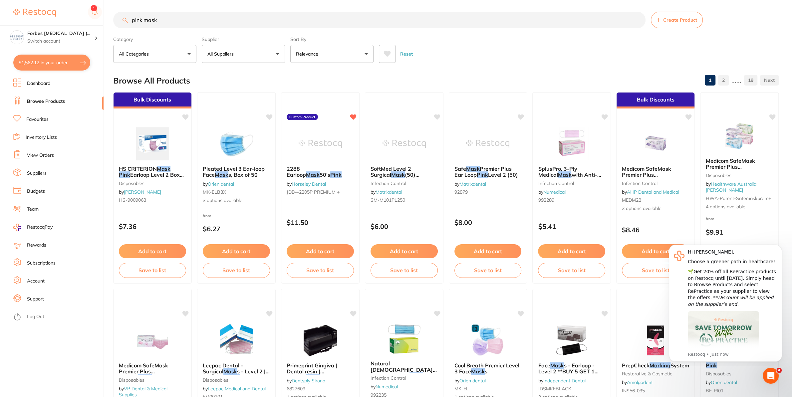
checkbox input "true"
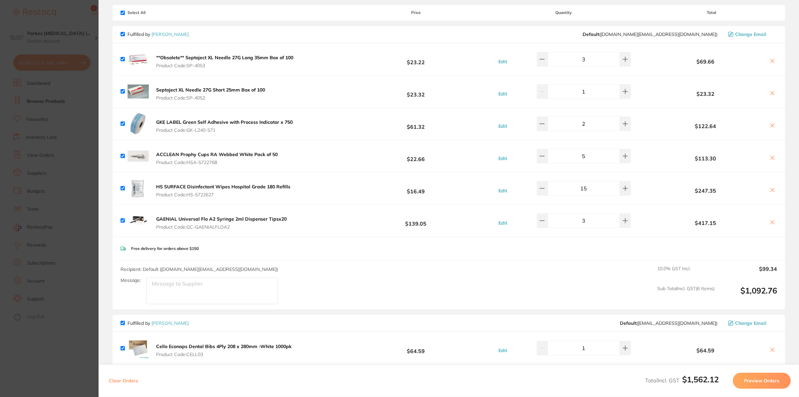
scroll to position [38, 0]
click at [45, 106] on section "Update RRP Set your pre negotiated price for this item. Item Agreed RRP (excl. …" at bounding box center [399, 198] width 799 height 397
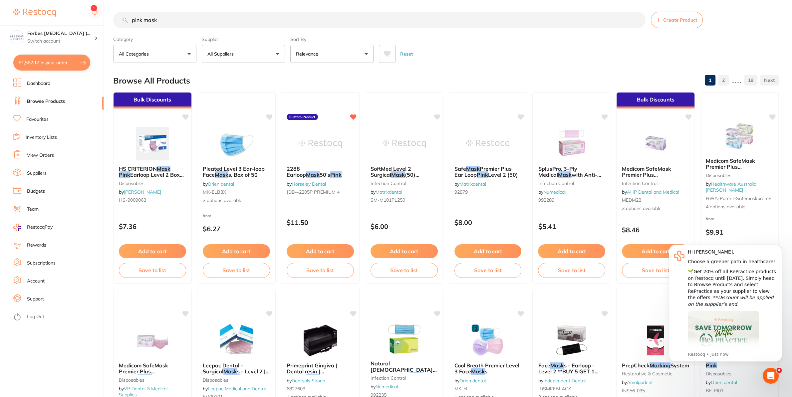
drag, startPoint x: 158, startPoint y: 20, endPoint x: 163, endPoint y: 20, distance: 5.0
click at [160, 20] on input "pink mask" at bounding box center [379, 20] width 532 height 17
drag, startPoint x: 163, startPoint y: 20, endPoint x: 61, endPoint y: 28, distance: 102.2
click at [113, 27] on input "pink mask" at bounding box center [379, 20] width 532 height 17
type input "oral b floss"
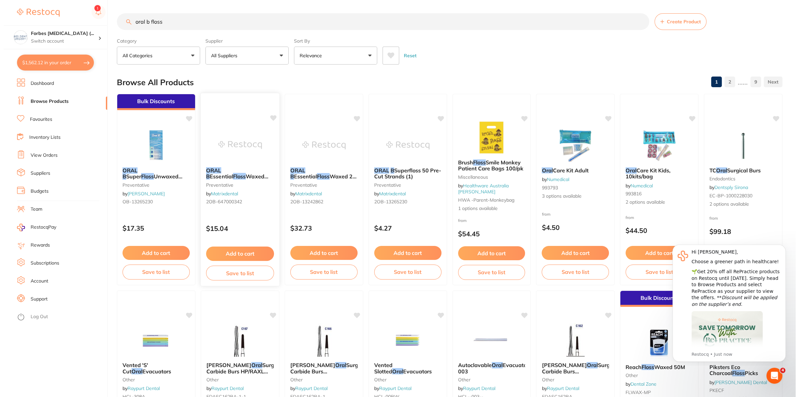
scroll to position [0, 0]
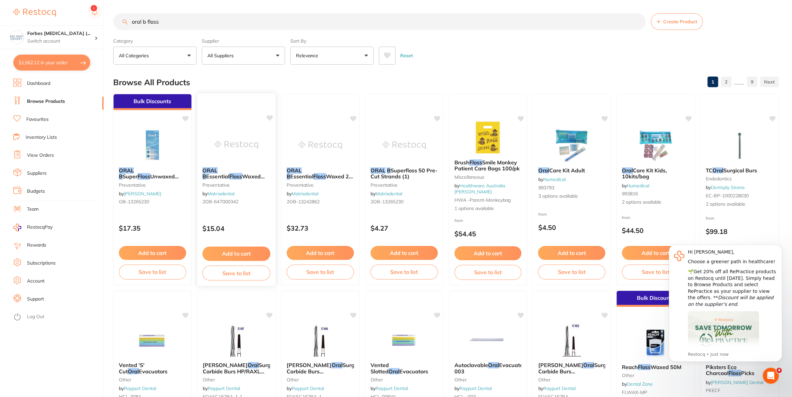
click at [237, 155] on img at bounding box center [236, 145] width 44 height 34
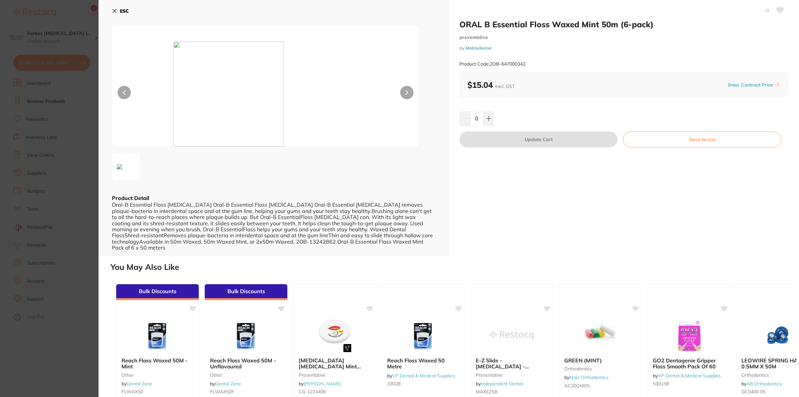
click at [110, 13] on div "ESC Product Detail Oral-B Essential Floss Dental Floss Oral-B Essential Floss D…" at bounding box center [274, 128] width 350 height 256
click at [118, 12] on button "ESC" at bounding box center [120, 10] width 17 height 11
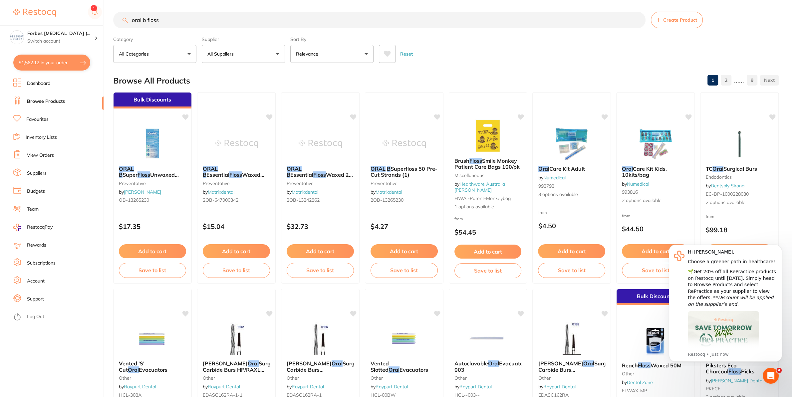
scroll to position [38, 0]
click at [242, 248] on button "Add to cart" at bounding box center [236, 252] width 68 height 14
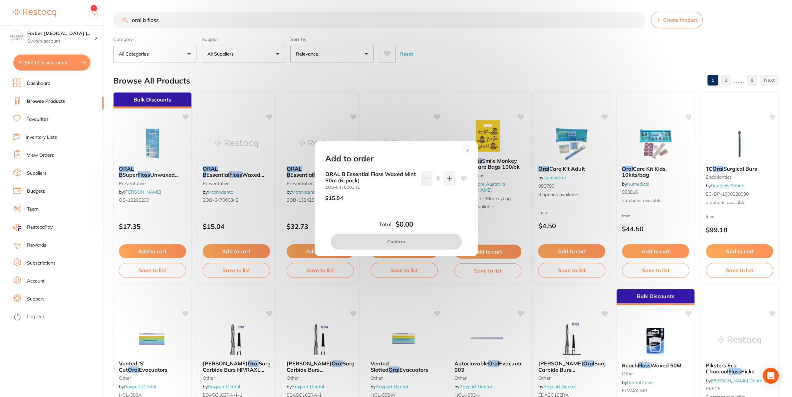
drag, startPoint x: 435, startPoint y: 181, endPoint x: 426, endPoint y: 176, distance: 9.8
click at [432, 176] on input "0" at bounding box center [438, 178] width 12 height 15
type input "6"
click at [423, 191] on div "6" at bounding box center [438, 188] width 34 height 35
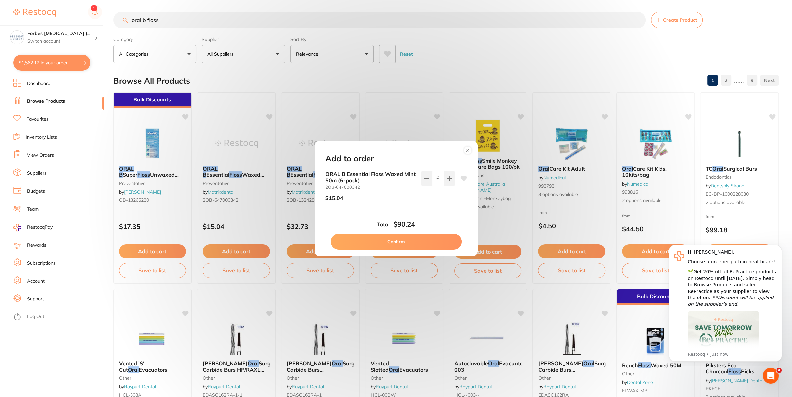
scroll to position [0, 0]
click at [399, 244] on button "Confirm" at bounding box center [396, 242] width 131 height 16
checkbox input "false"
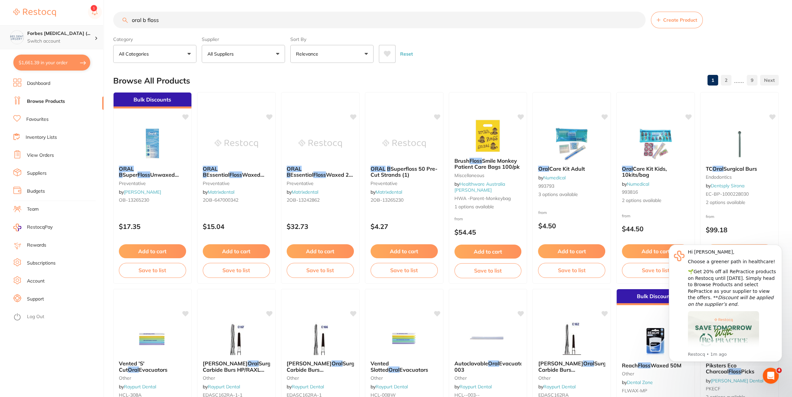
drag, startPoint x: 171, startPoint y: 16, endPoint x: 84, endPoint y: 38, distance: 90.6
click at [113, 28] on input "oral b floss" at bounding box center [379, 20] width 532 height 17
type input "micro"
type input "microbrush"
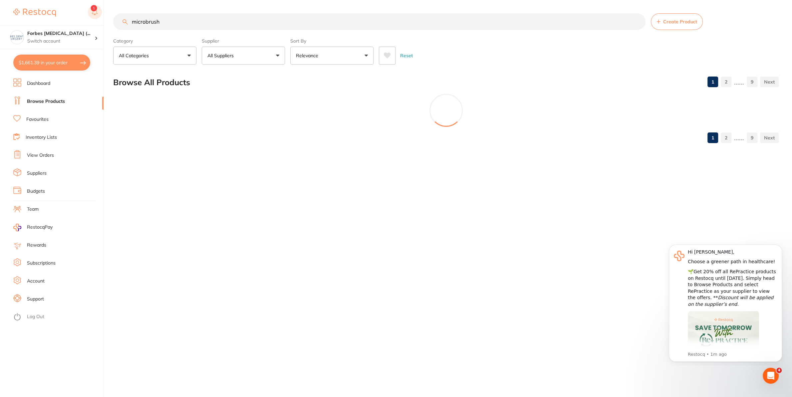
scroll to position [0, 0]
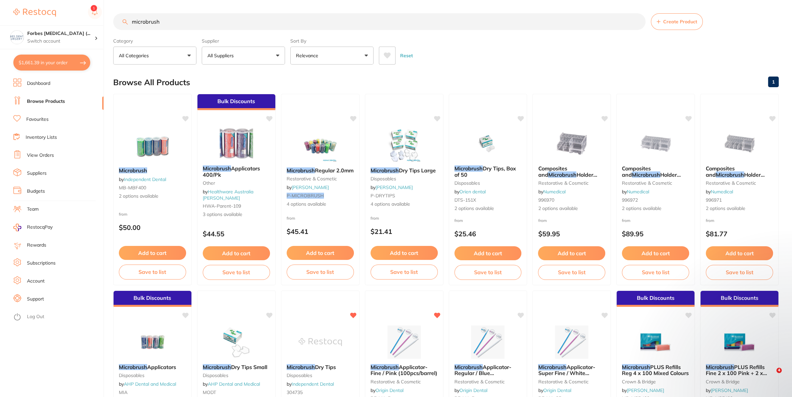
click at [247, 59] on button "All Suppliers" at bounding box center [243, 56] width 83 height 18
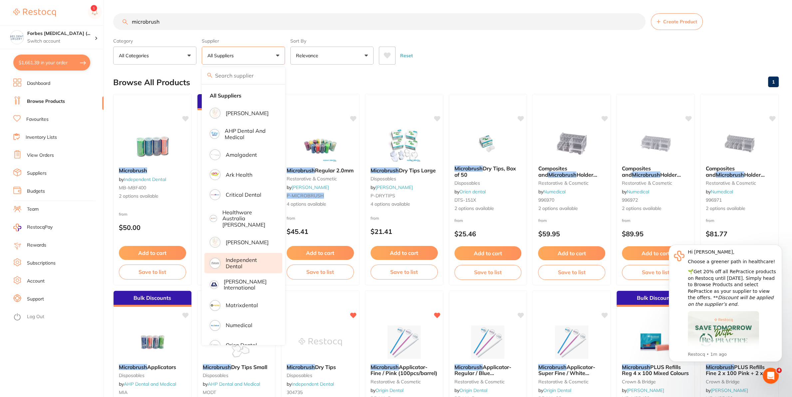
click at [250, 259] on p "Independent Dental" at bounding box center [249, 263] width 47 height 12
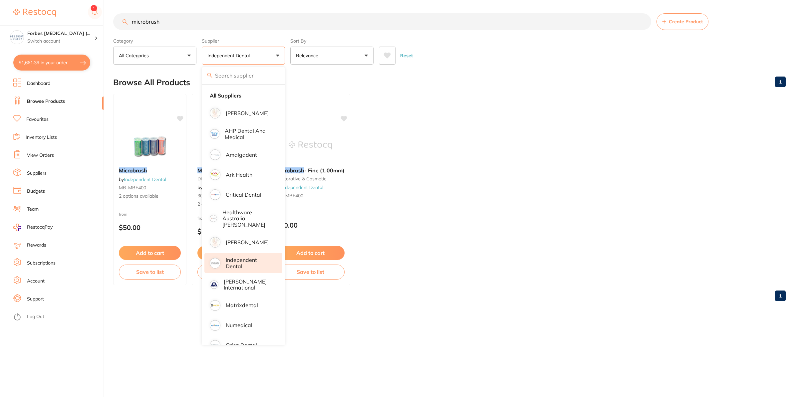
click at [465, 35] on section "microbrush Create Product Category All Categories All Categories disposables re…" at bounding box center [449, 38] width 673 height 51
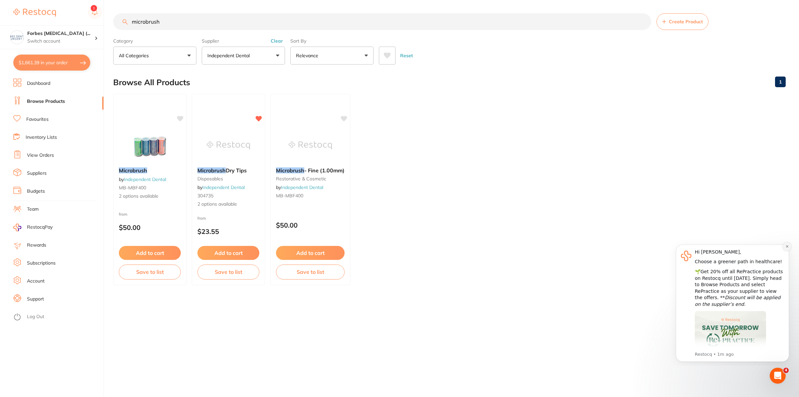
click at [786, 249] on button "Dismiss notification" at bounding box center [787, 246] width 9 height 9
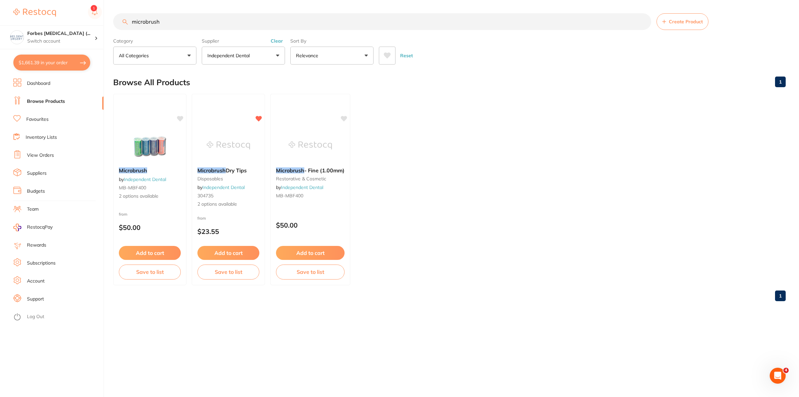
click at [262, 60] on button "Independent Dental" at bounding box center [243, 56] width 83 height 18
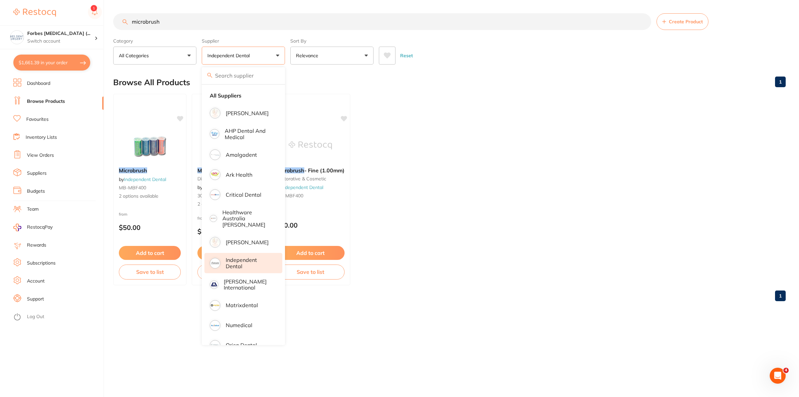
click at [515, 133] on ul "Microbrush by Independent Dental MB-MBF400 2 options available from $50.00 Add …" at bounding box center [449, 189] width 673 height 191
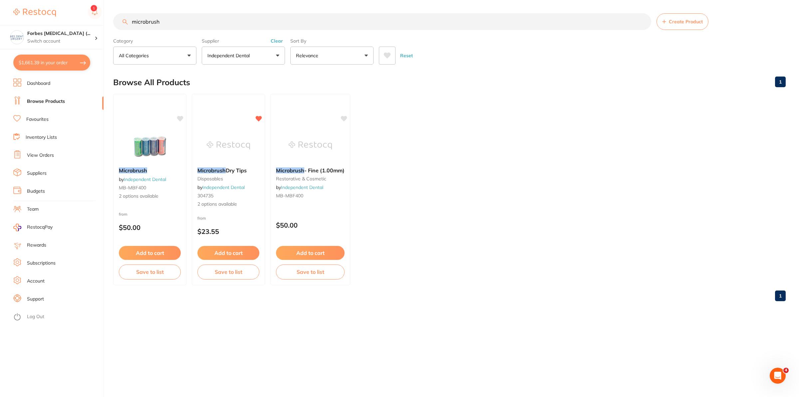
click at [53, 67] on button "$1,661.39 in your order" at bounding box center [51, 63] width 77 height 16
checkbox input "true"
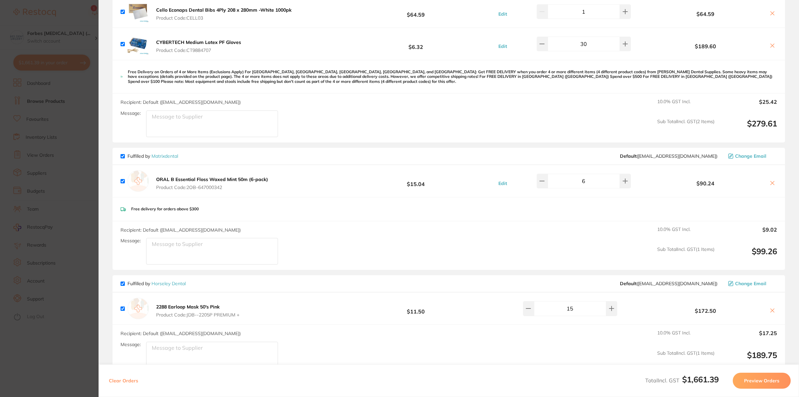
scroll to position [478, 0]
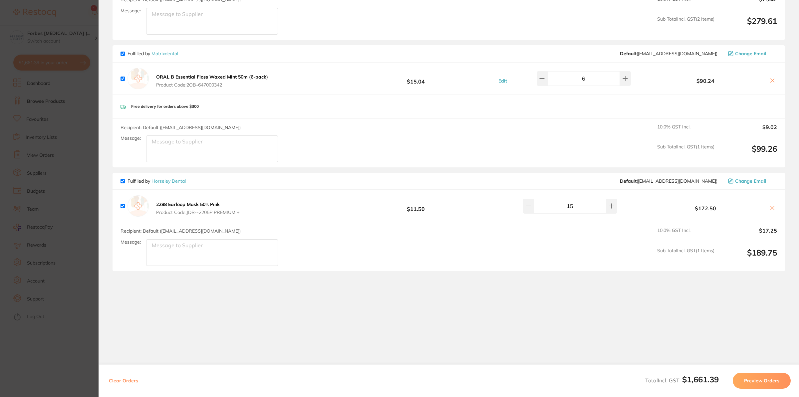
click at [91, 359] on section "Update RRP Set your pre negotiated price for this item. Item Agreed RRP (excl. …" at bounding box center [399, 198] width 799 height 397
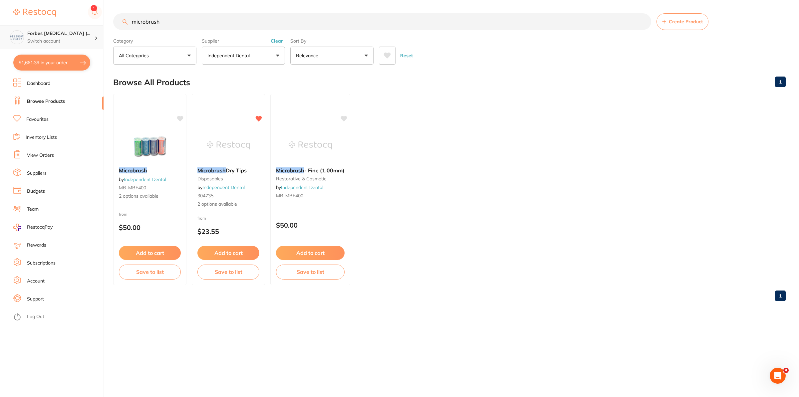
drag, startPoint x: 170, startPoint y: 23, endPoint x: 82, endPoint y: 41, distance: 90.5
click at [113, 30] on input "microbrush" at bounding box center [382, 21] width 538 height 17
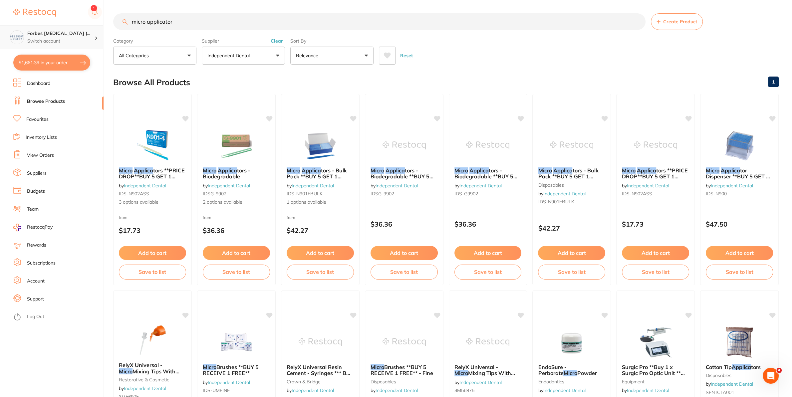
type input "micro applicator"
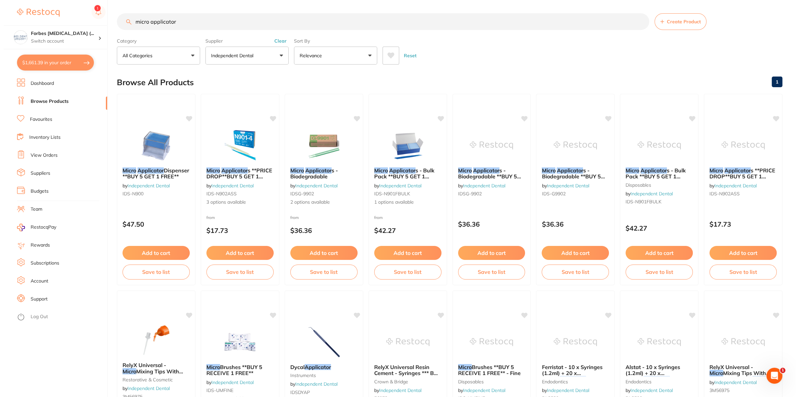
scroll to position [0, 0]
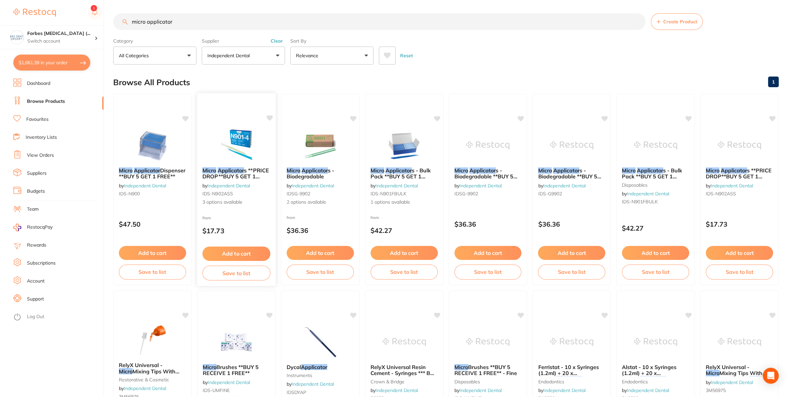
click at [244, 141] on img at bounding box center [236, 145] width 44 height 34
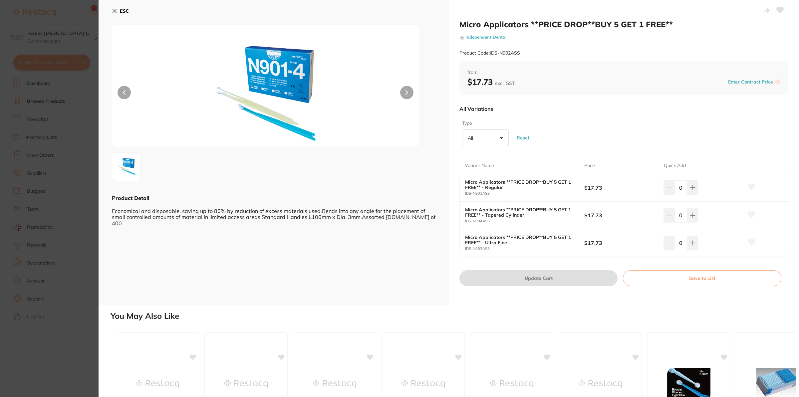
drag, startPoint x: 675, startPoint y: 189, endPoint x: 678, endPoint y: 189, distance: 3.3
click at [678, 189] on input "0" at bounding box center [681, 187] width 13 height 15
type input "5"
click at [743, 195] on button at bounding box center [751, 187] width 17 height 17
click at [536, 284] on button "Update Cart" at bounding box center [538, 278] width 158 height 16
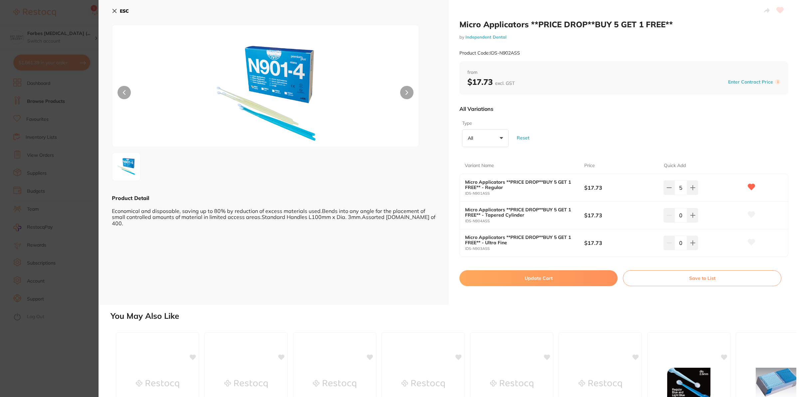
checkbox input "false"
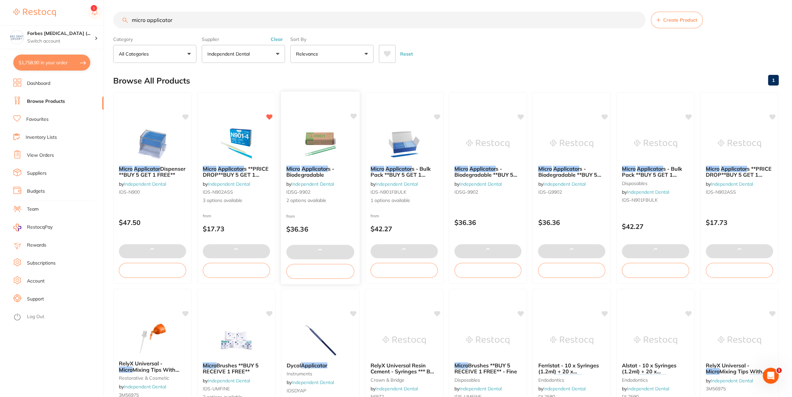
type input "6"
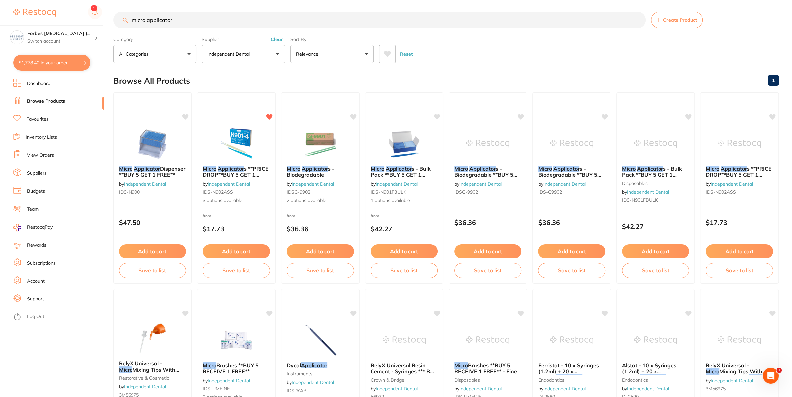
drag, startPoint x: 402, startPoint y: 146, endPoint x: 415, endPoint y: 165, distance: 22.6
click at [401, 146] on img at bounding box center [404, 143] width 43 height 33
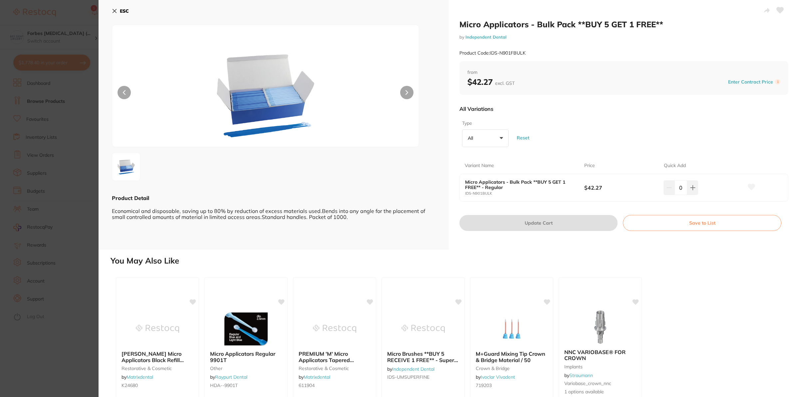
click at [83, 290] on section "Micro Applicators - Bulk Pack **BUY 5 GET 1 FREE** by Independent Dental Produc…" at bounding box center [399, 198] width 799 height 397
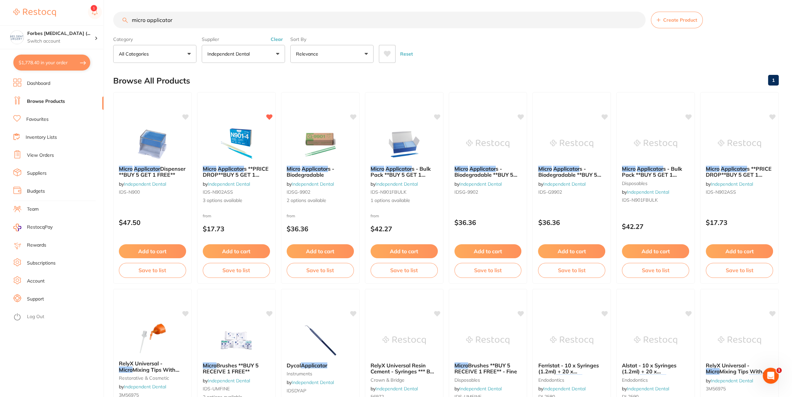
scroll to position [478, 0]
click at [235, 151] on img at bounding box center [236, 144] width 44 height 34
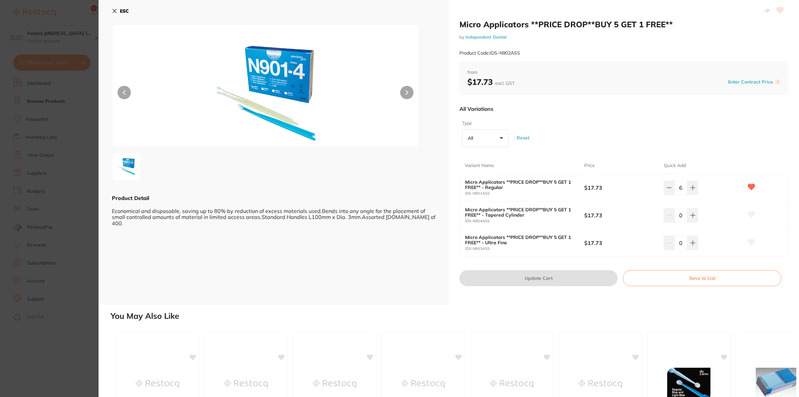
click at [78, 368] on section "Micro Applicators **PRICE DROP**BUY 5 GET 1 FREE** by Independent Dental Produc…" at bounding box center [399, 198] width 799 height 397
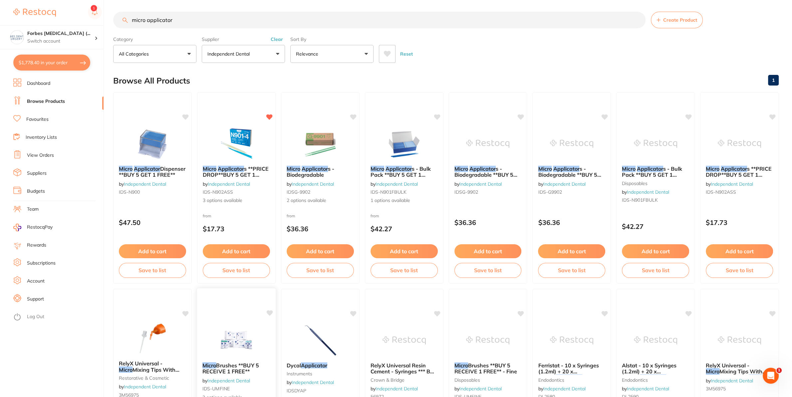
scroll to position [478, 0]
drag, startPoint x: 160, startPoint y: 23, endPoint x: 66, endPoint y: 32, distance: 94.6
click at [113, 28] on input "micro applicator" at bounding box center [379, 20] width 532 height 17
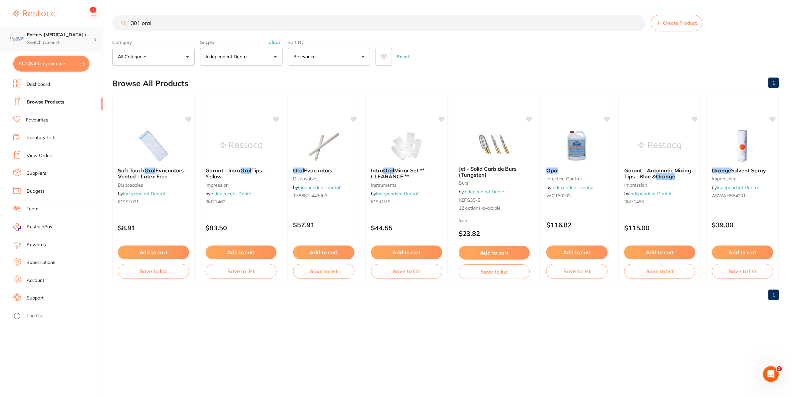
scroll to position [0, 0]
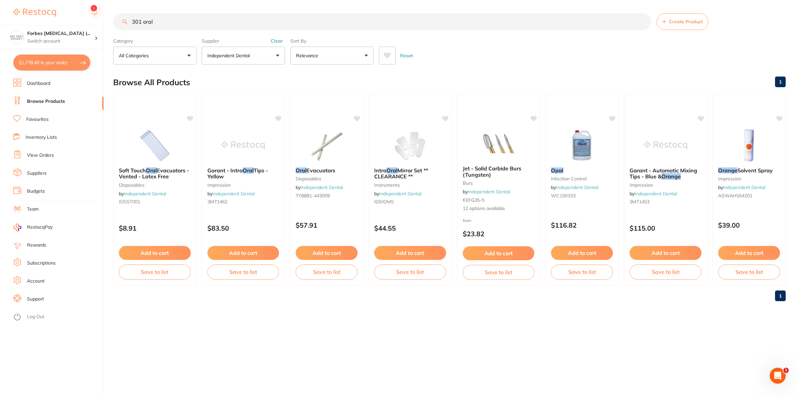
click at [244, 46] on div "Supplier Independent Dental All Suppliers Dentsply Sirona AB Orthodontics Adam …" at bounding box center [243, 49] width 83 height 29
click at [244, 55] on p "Independent Dental" at bounding box center [229, 55] width 45 height 7
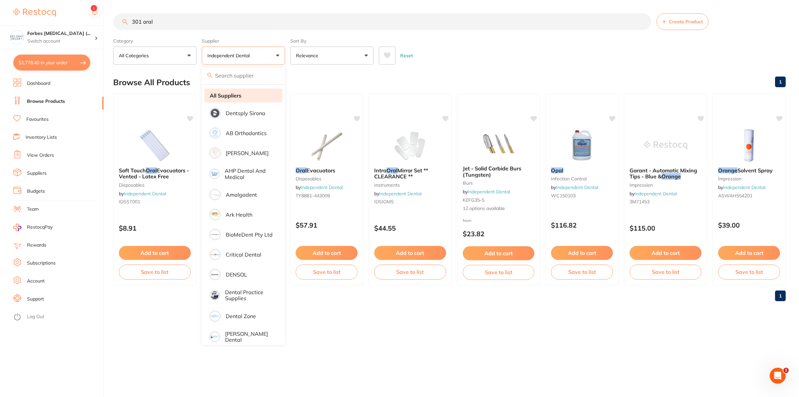
click at [237, 99] on strong "All Suppliers" at bounding box center [226, 96] width 32 height 6
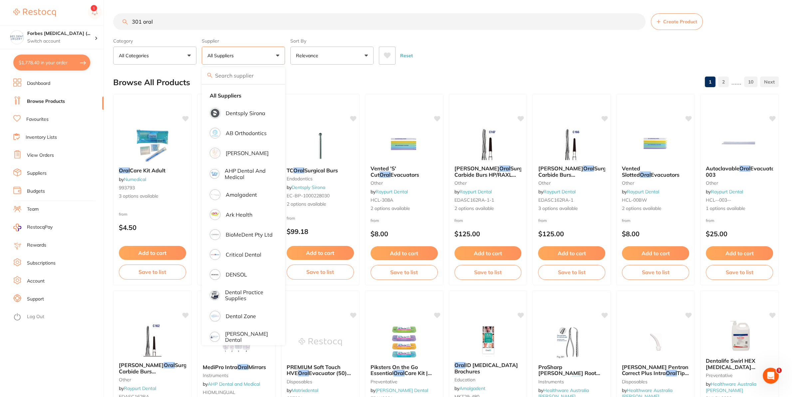
drag, startPoint x: 550, startPoint y: 30, endPoint x: 530, endPoint y: 52, distance: 29.2
click at [550, 30] on input "301 oral" at bounding box center [379, 21] width 532 height 17
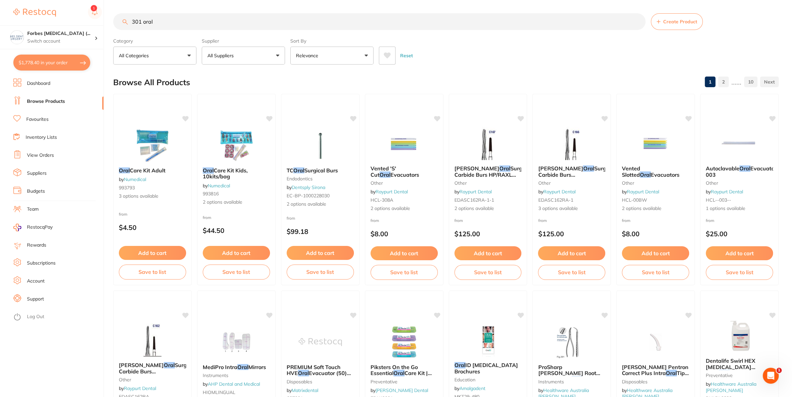
click at [256, 52] on button "All Suppliers" at bounding box center [243, 56] width 83 height 18
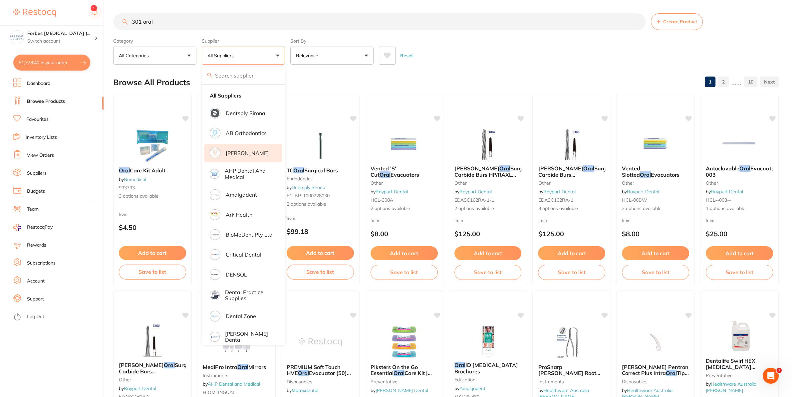
click at [241, 156] on p "[PERSON_NAME]" at bounding box center [247, 153] width 43 height 6
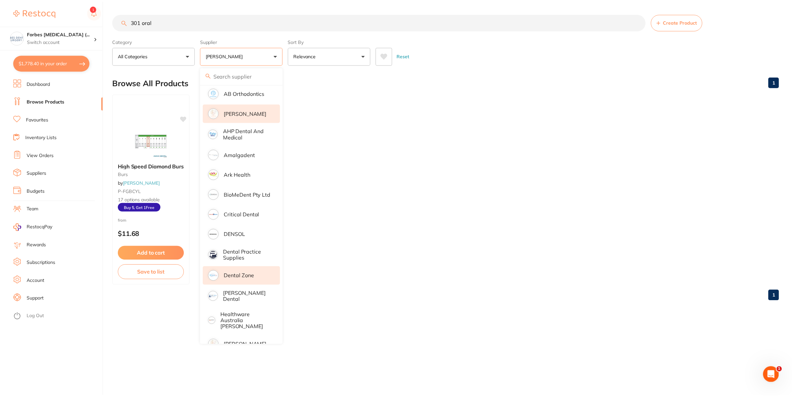
scroll to position [120, 0]
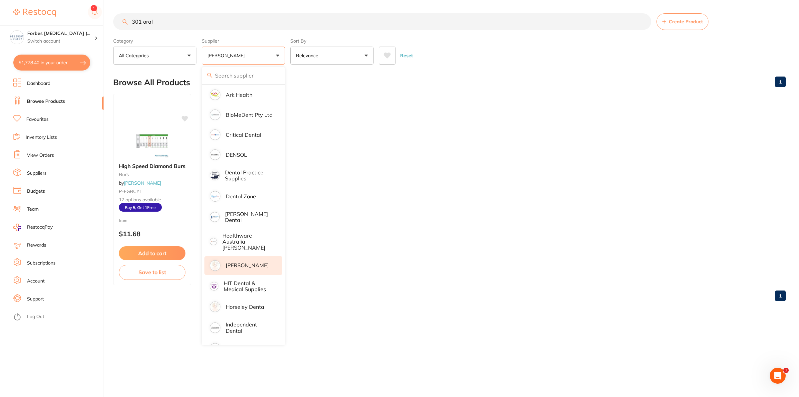
click at [246, 263] on p "[PERSON_NAME]" at bounding box center [247, 265] width 43 height 6
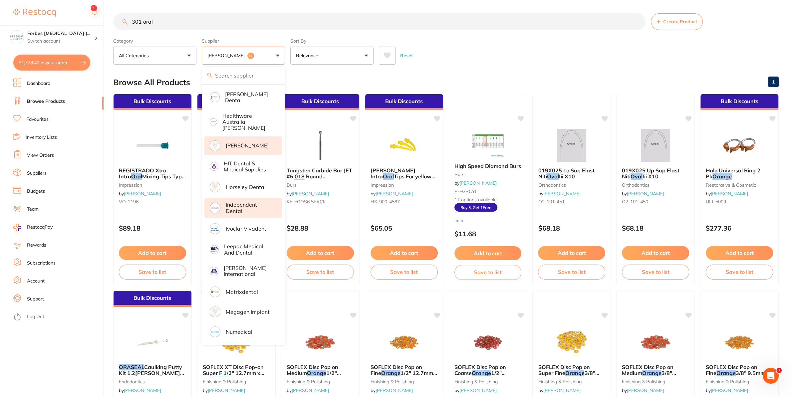
scroll to position [0, 0]
click at [239, 204] on p "Independent Dental" at bounding box center [249, 208] width 47 height 12
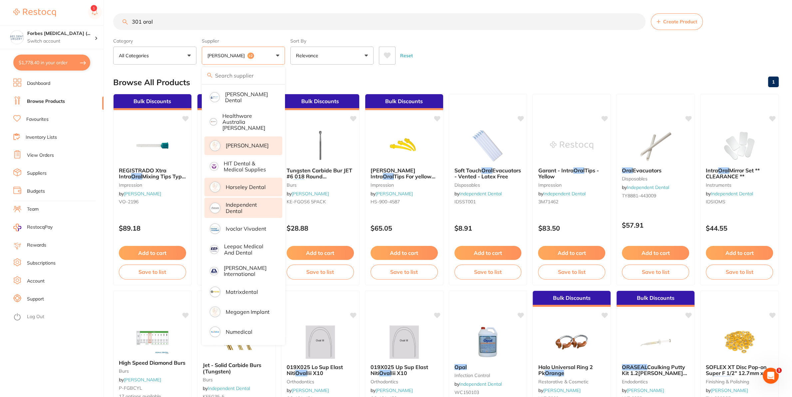
click at [239, 184] on p "Horseley Dental" at bounding box center [246, 187] width 40 height 6
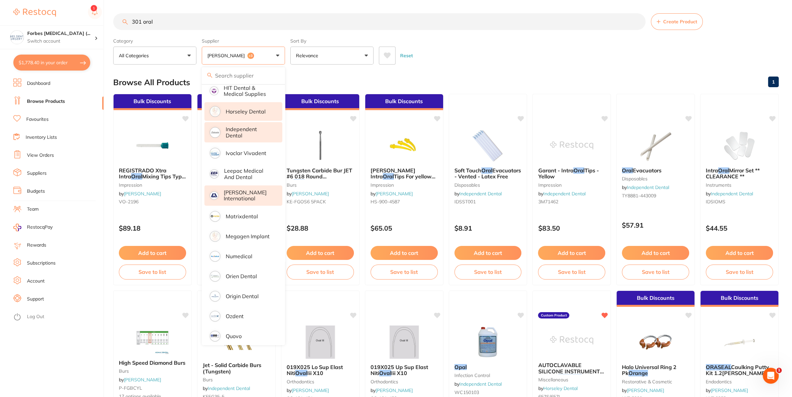
scroll to position [320, 0]
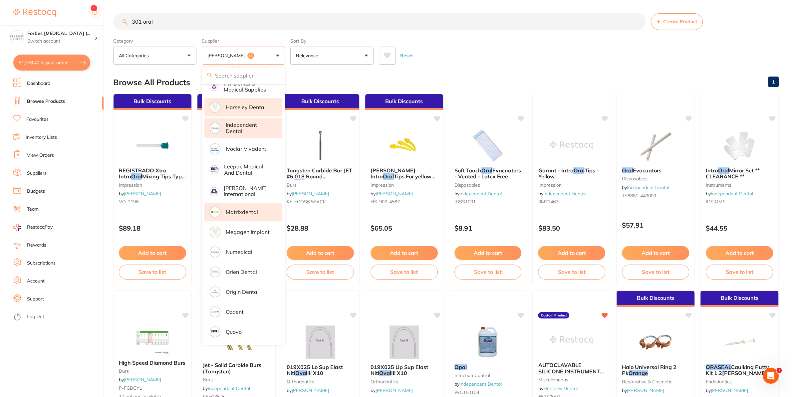
click at [223, 209] on li "Matrixdental" at bounding box center [243, 212] width 78 height 19
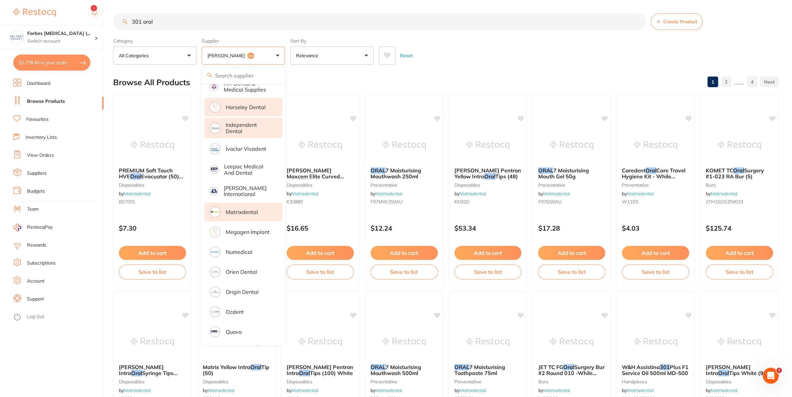
click at [533, 38] on div "Category All Categories All Categories anaesthetic burs crown & bridge disposab…" at bounding box center [446, 49] width 666 height 29
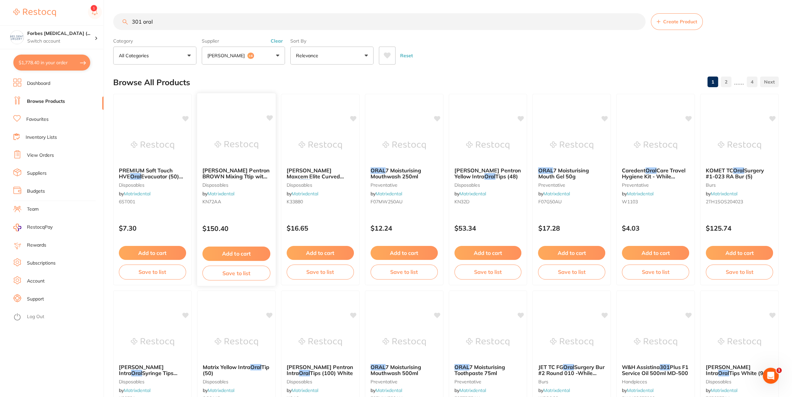
scroll to position [0, 0]
drag, startPoint x: 198, startPoint y: 20, endPoint x: 125, endPoint y: 34, distance: 74.4
click at [124, 30] on input "301 oral" at bounding box center [379, 21] width 532 height 17
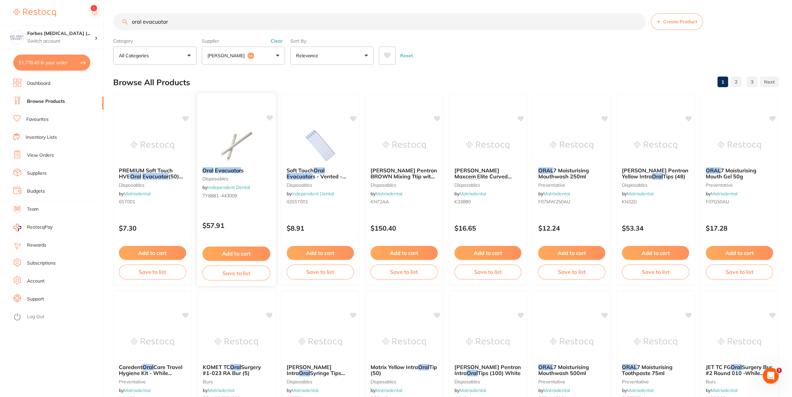
click at [245, 147] on img at bounding box center [236, 145] width 44 height 34
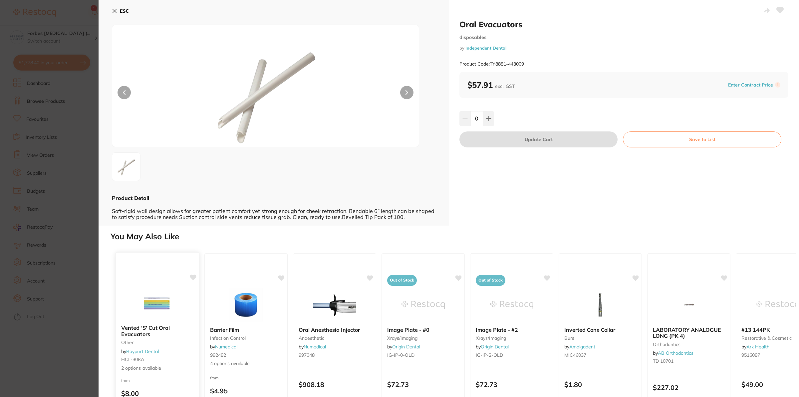
click at [148, 316] on img at bounding box center [157, 303] width 44 height 34
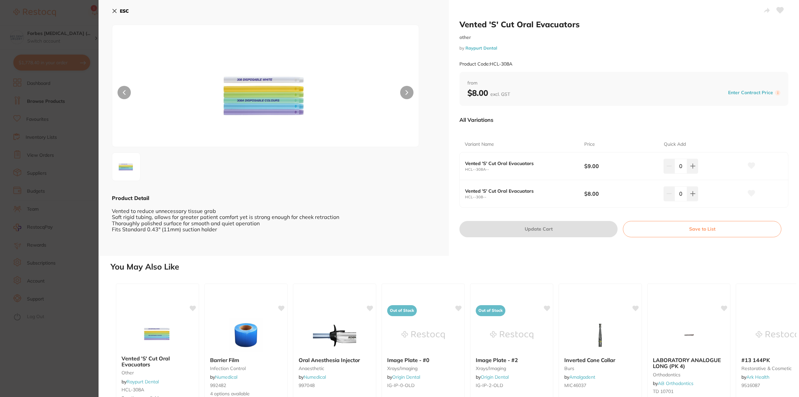
click at [80, 215] on section "Vented 'S' Cut Oral Evacuators other by Raypurt Dental Product Code: HCL-308A E…" at bounding box center [399, 198] width 799 height 397
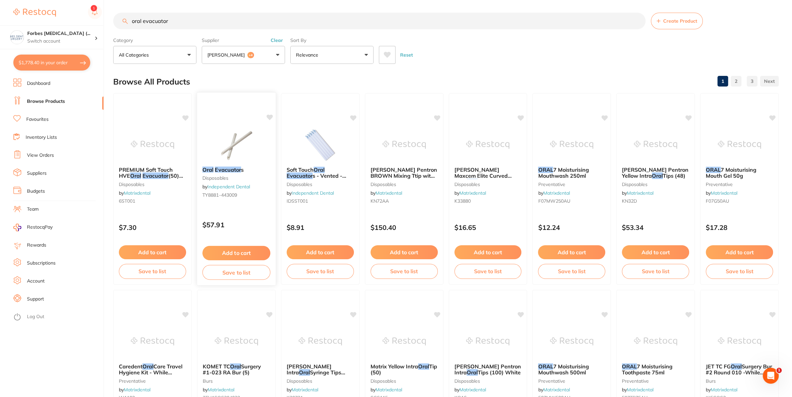
scroll to position [478, 0]
drag, startPoint x: 180, startPoint y: 13, endPoint x: 71, endPoint y: 34, distance: 111.1
click at [113, 29] on input "oral evacuator" at bounding box center [379, 21] width 532 height 17
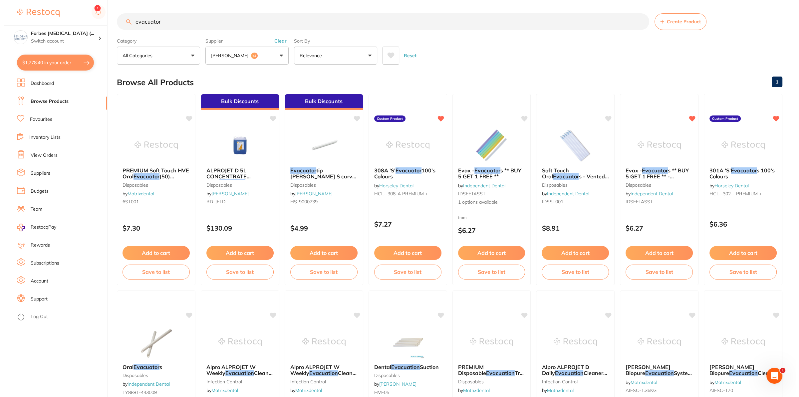
scroll to position [0, 0]
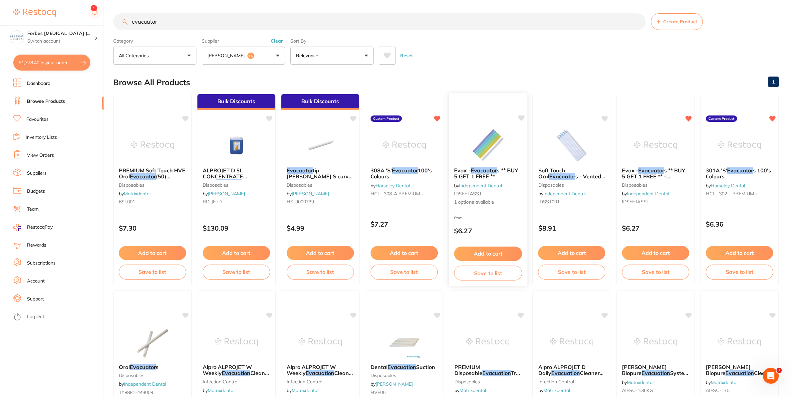
type input "evacuator"
click at [478, 144] on img at bounding box center [488, 145] width 44 height 34
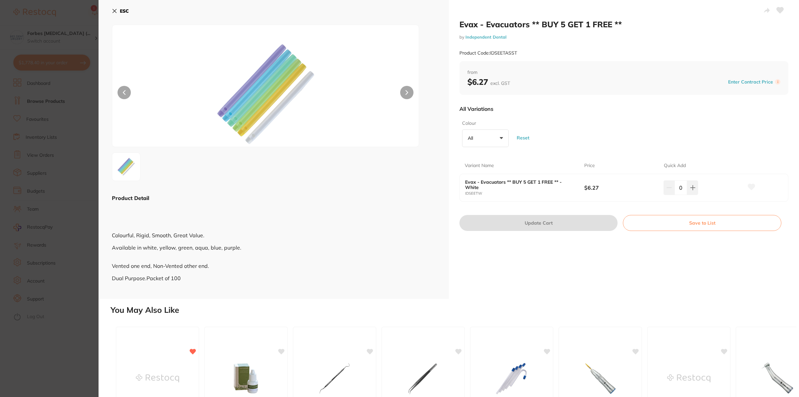
click at [487, 135] on button "All +0" at bounding box center [485, 139] width 47 height 18
click at [547, 253] on div "Evax - Evacuators ** BUY 5 GET 1 FREE ** by Independent Dental Product Code: ID…" at bounding box center [624, 149] width 350 height 299
drag, startPoint x: 676, startPoint y: 188, endPoint x: 672, endPoint y: 188, distance: 3.7
click at [675, 188] on input "0" at bounding box center [681, 187] width 13 height 15
type input "5"
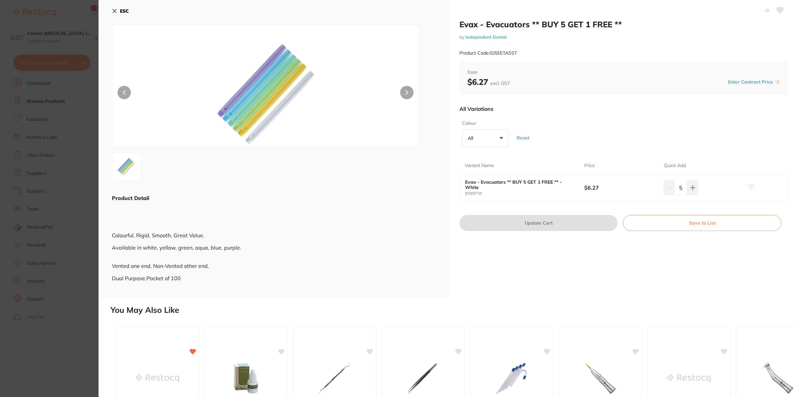
click at [575, 274] on div "Evax - Evacuators ** BUY 5 GET 1 FREE ** by Independent Dental Product Code: ID…" at bounding box center [624, 149] width 350 height 299
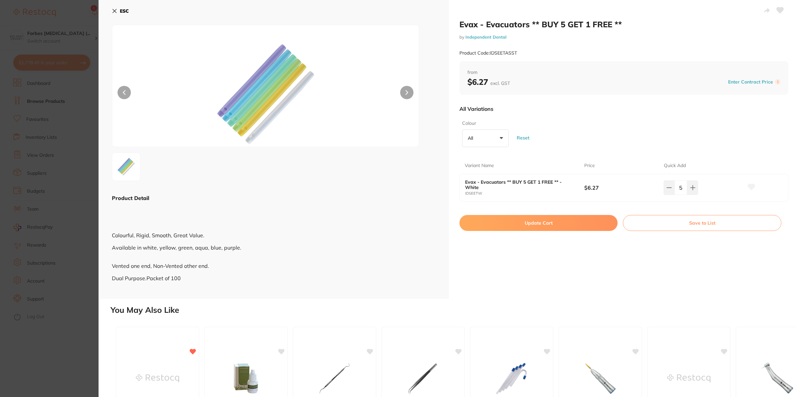
click at [533, 227] on button "Update Cart" at bounding box center [538, 223] width 158 height 16
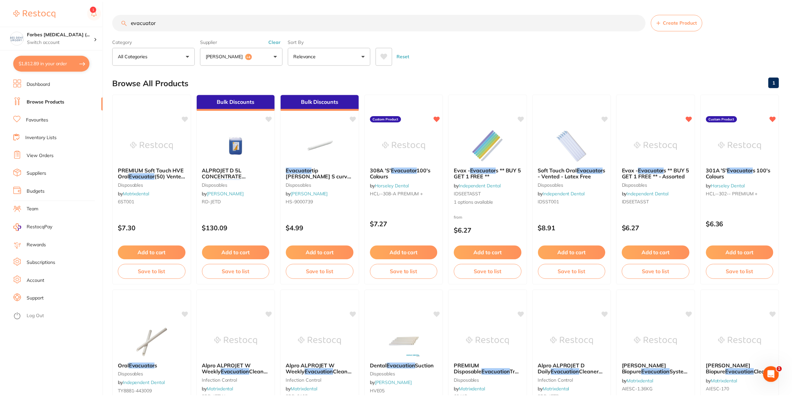
scroll to position [478, 0]
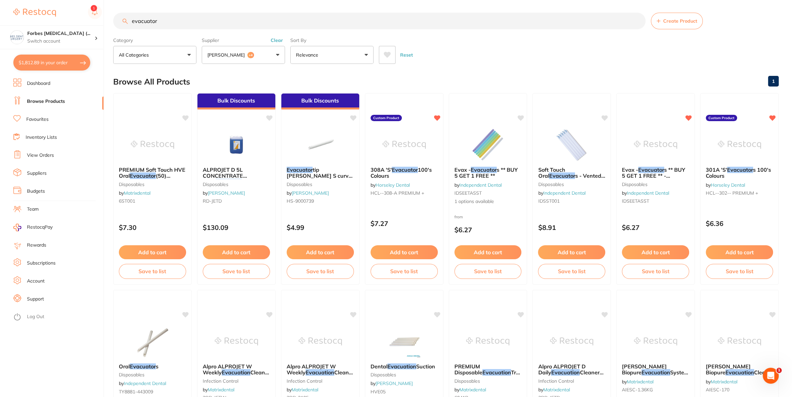
click at [167, 24] on input "evacuator" at bounding box center [379, 21] width 532 height 17
drag, startPoint x: 168, startPoint y: 22, endPoint x: 107, endPoint y: 33, distance: 62.7
click at [113, 29] on input "evacuator" at bounding box center [379, 21] width 532 height 17
type input "omni matrix"
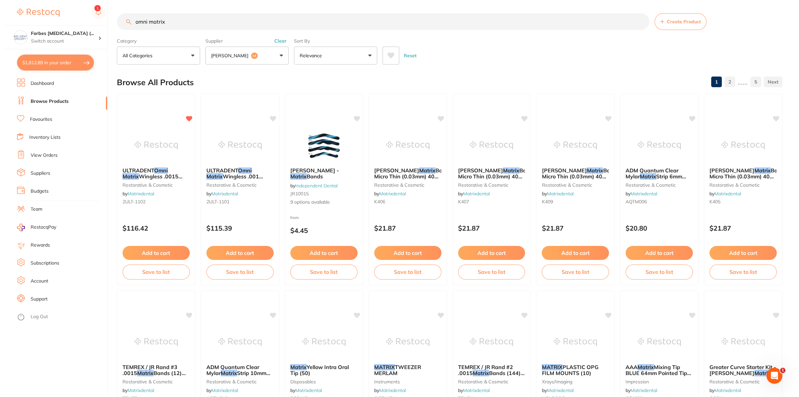
scroll to position [0, 0]
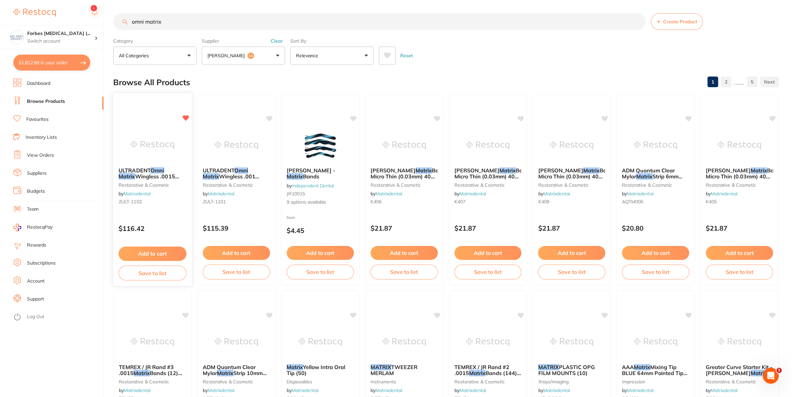
click at [154, 136] on img at bounding box center [153, 145] width 44 height 34
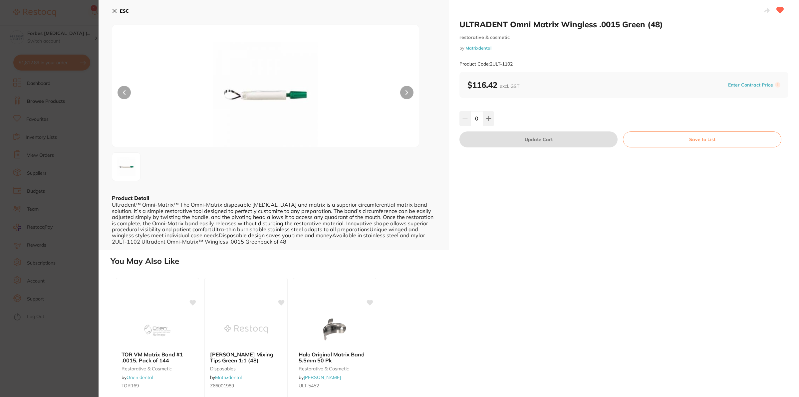
click at [489, 118] on button at bounding box center [488, 118] width 11 height 15
click at [486, 118] on icon at bounding box center [488, 118] width 5 height 5
type input "2"
click at [504, 141] on button "Update Cart" at bounding box center [538, 140] width 158 height 16
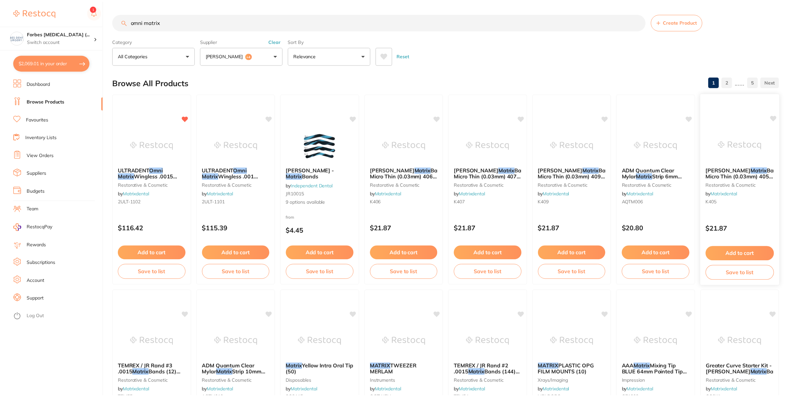
scroll to position [1, 0]
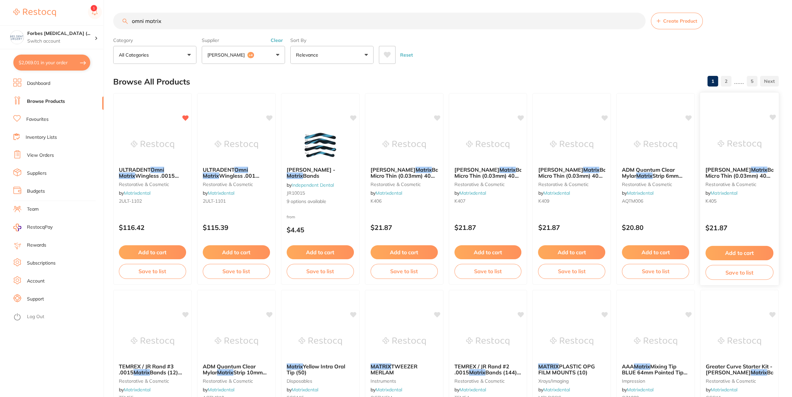
checkbox input "false"
click at [43, 119] on link "Favourites" at bounding box center [37, 119] width 22 height 7
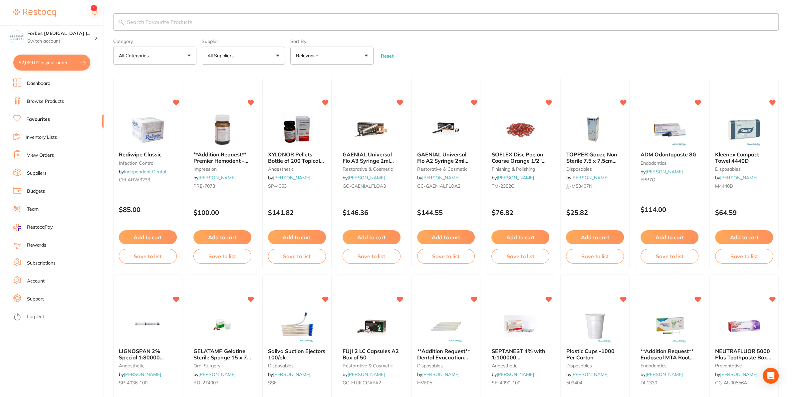
click at [521, 133] on img at bounding box center [520, 129] width 43 height 33
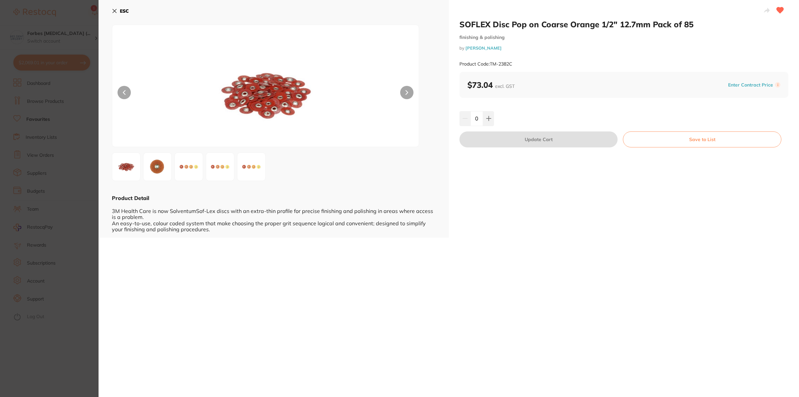
click at [23, 252] on section "SOFLEX Disc Pop on Coarse Orange 1/2" 12.7mm Pack of 85 finishing & polishing b…" at bounding box center [399, 198] width 799 height 397
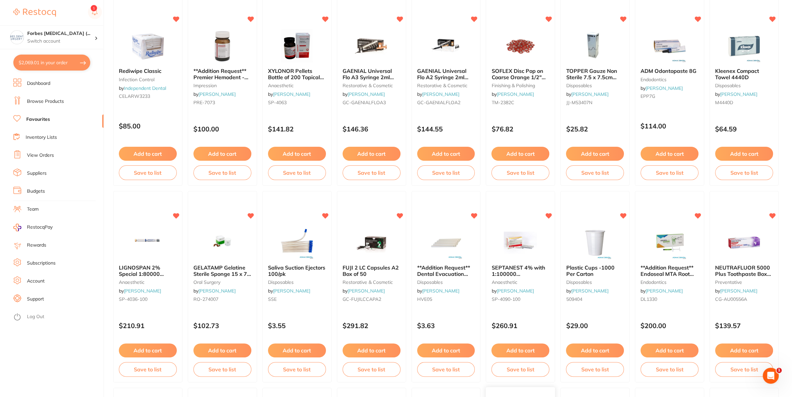
scroll to position [71, 0]
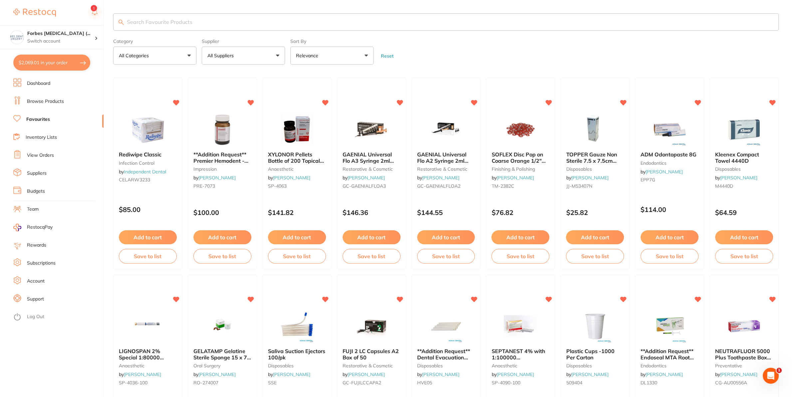
click at [156, 25] on input "search" at bounding box center [446, 21] width 666 height 17
type input "soflex"
click at [57, 98] on li "Browse Products" at bounding box center [58, 102] width 90 height 10
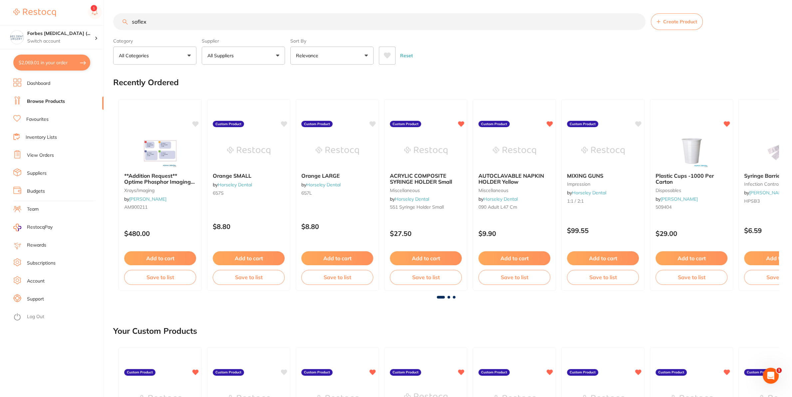
type input "soflex"
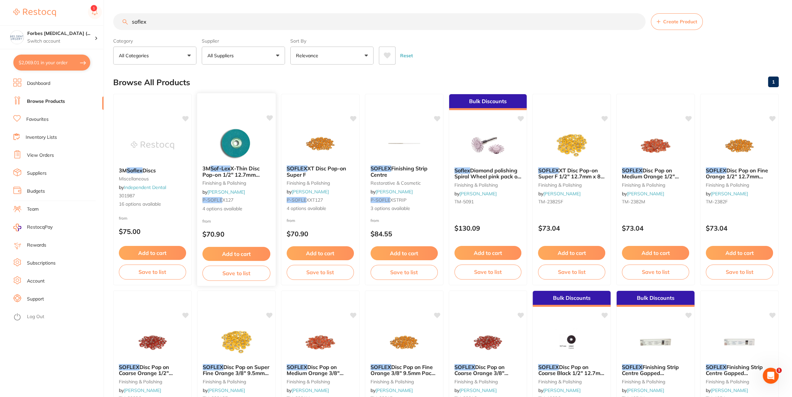
click at [228, 146] on img at bounding box center [236, 144] width 44 height 34
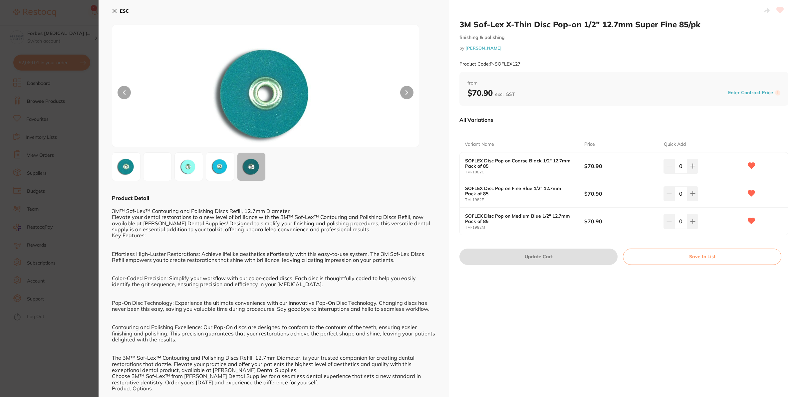
click at [51, 239] on section "3M Sof-Lex X-Thin Disc Pop-on 1/2" 12.7mm Super Fine 85/pk finishing & polishin…" at bounding box center [399, 198] width 799 height 397
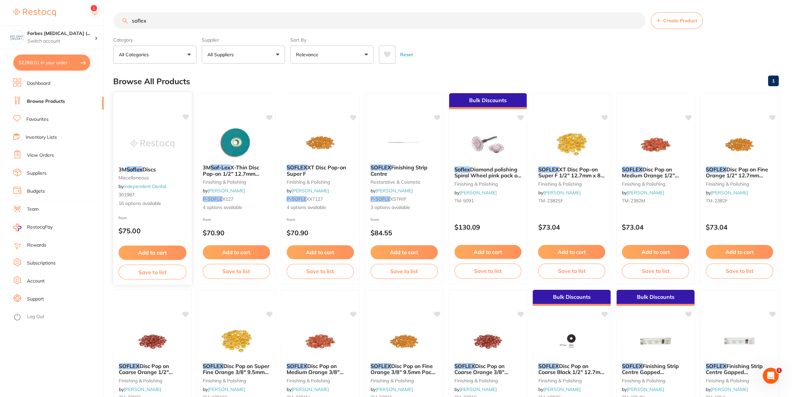
scroll to position [478, 0]
click at [142, 163] on div "3M Soflex Discs miscellaneous by Independent Dental 301987 16 options available" at bounding box center [152, 186] width 79 height 51
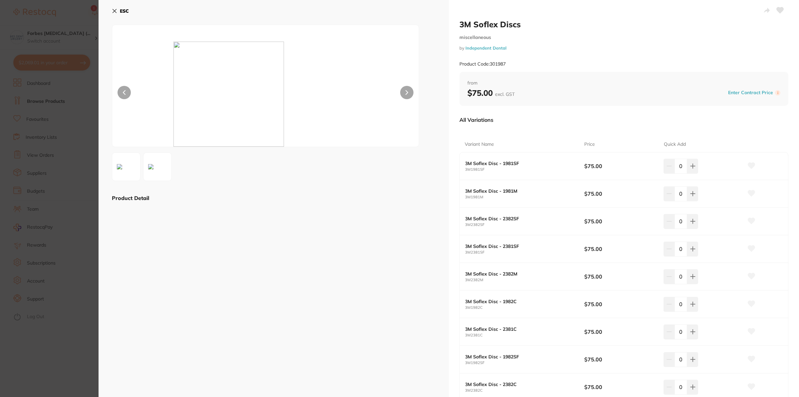
click at [62, 249] on section "3M Soflex Discs miscellaneous by Independent Dental Product Code: 301987 ESC Pr…" at bounding box center [399, 198] width 799 height 397
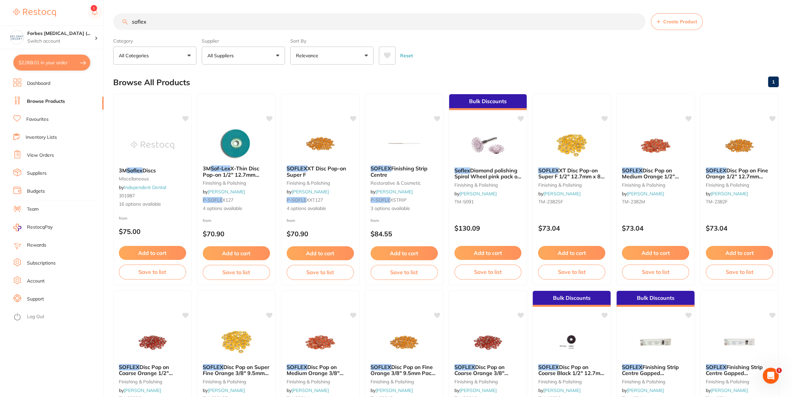
click at [39, 156] on link "View Orders" at bounding box center [40, 155] width 27 height 7
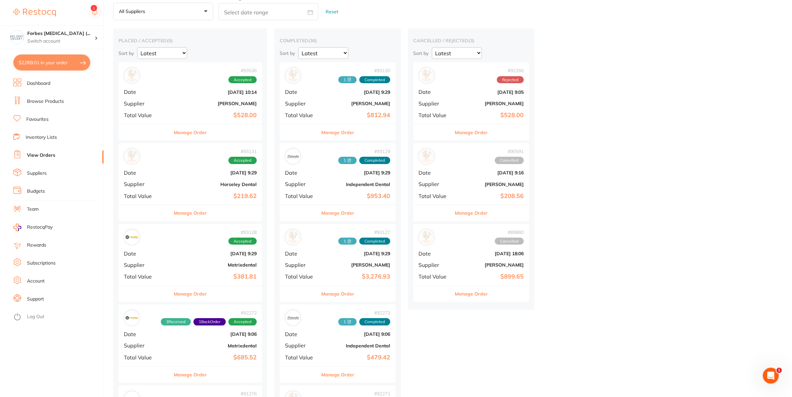
scroll to position [70, 0]
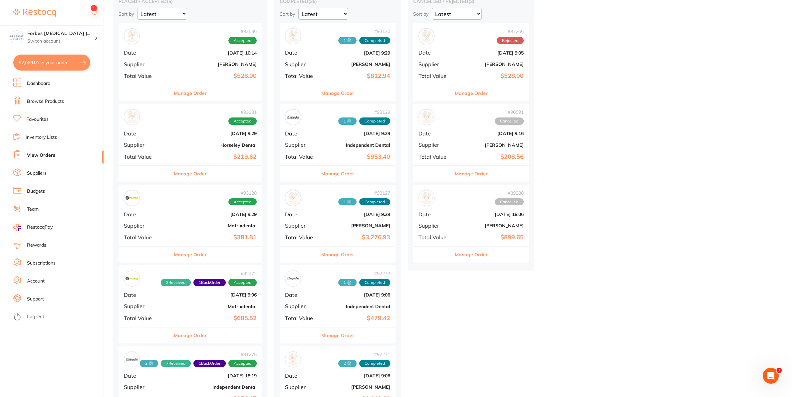
click at [198, 224] on b "Matrixdental" at bounding box center [214, 225] width 85 height 5
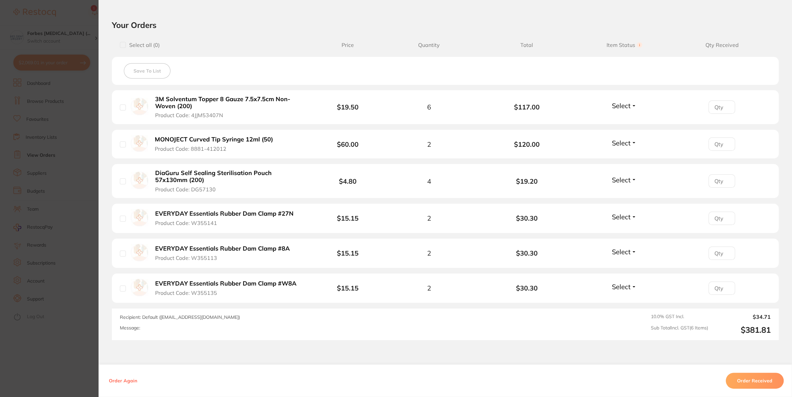
scroll to position [240, 0]
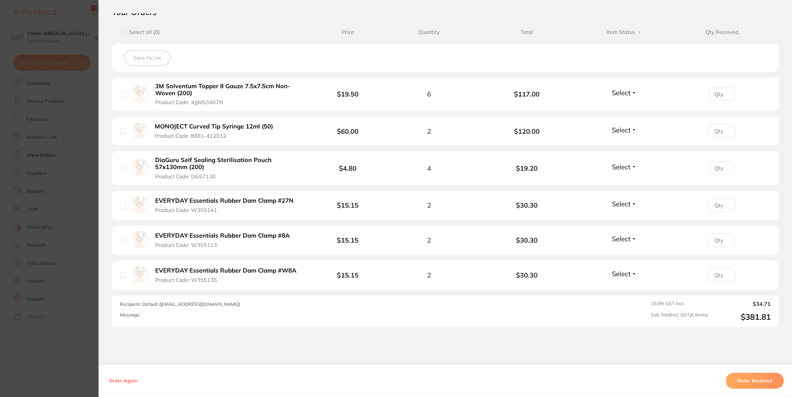
click at [624, 201] on button "Select" at bounding box center [624, 204] width 29 height 8
click at [618, 219] on span "Received" at bounding box center [624, 218] width 17 height 5
click at [619, 240] on span "Select" at bounding box center [621, 239] width 19 height 8
click at [618, 255] on span "Received" at bounding box center [624, 253] width 17 height 5
click at [617, 275] on span "Select" at bounding box center [621, 274] width 19 height 8
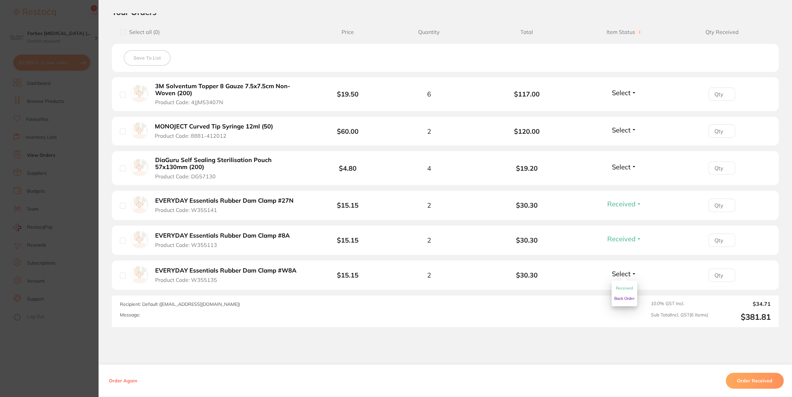
click at [618, 286] on button "Received" at bounding box center [624, 288] width 17 height 10
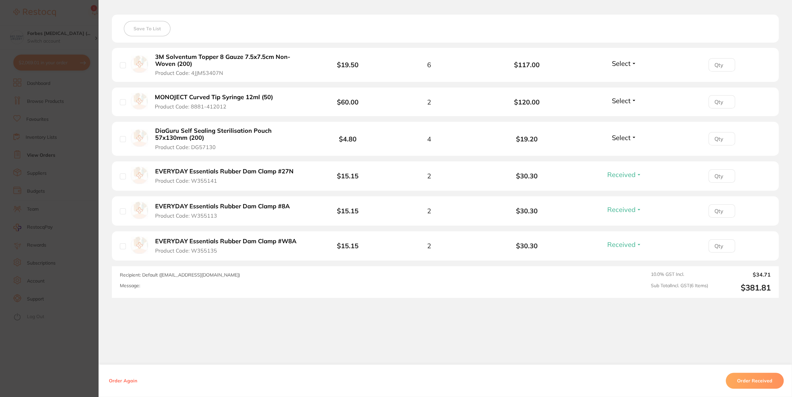
scroll to position [0, 0]
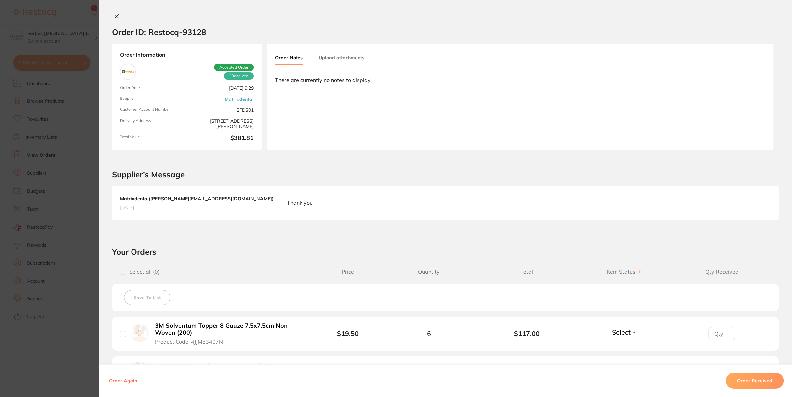
click at [747, 382] on button "Order Received" at bounding box center [755, 381] width 58 height 16
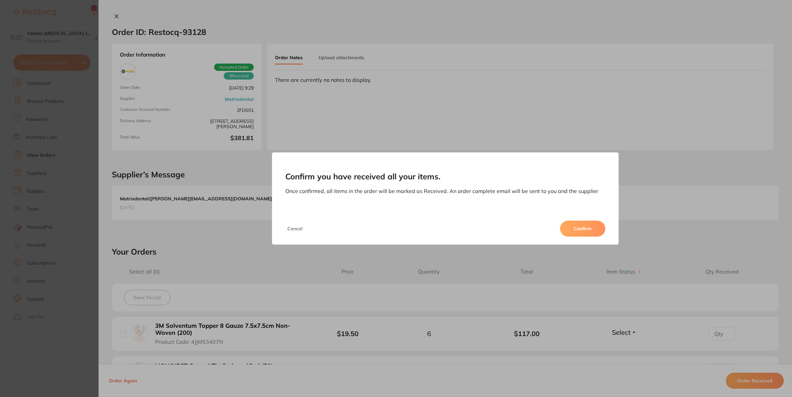
click at [581, 227] on button "Confirm" at bounding box center [582, 229] width 45 height 16
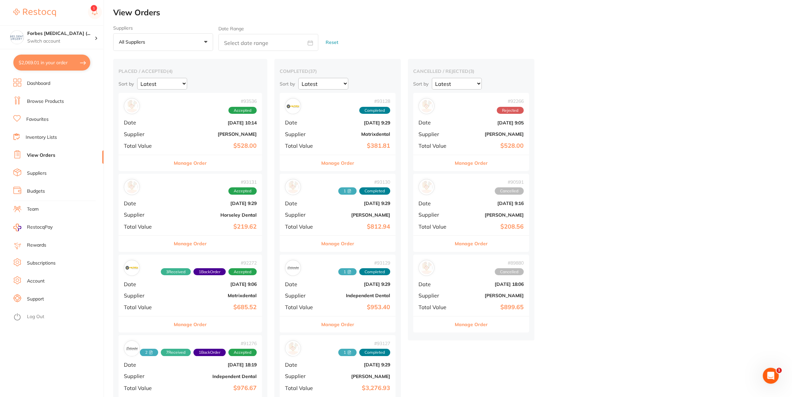
click at [341, 132] on b "Matrixdental" at bounding box center [357, 134] width 67 height 5
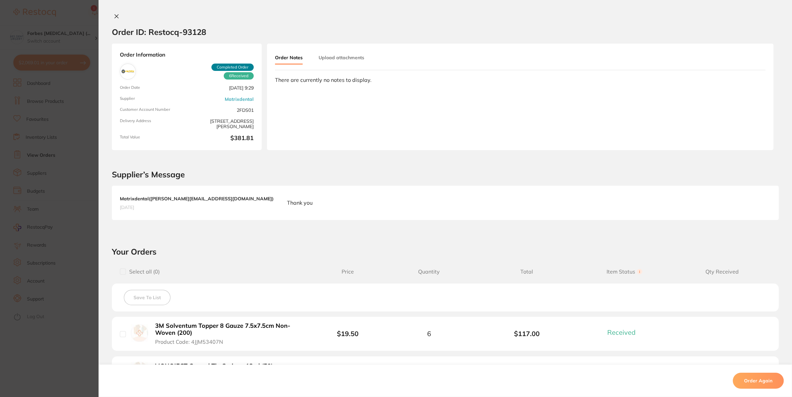
click at [339, 55] on button "Upload attachments" at bounding box center [342, 58] width 46 height 12
click at [735, 108] on span "Upload" at bounding box center [739, 107] width 16 height 6
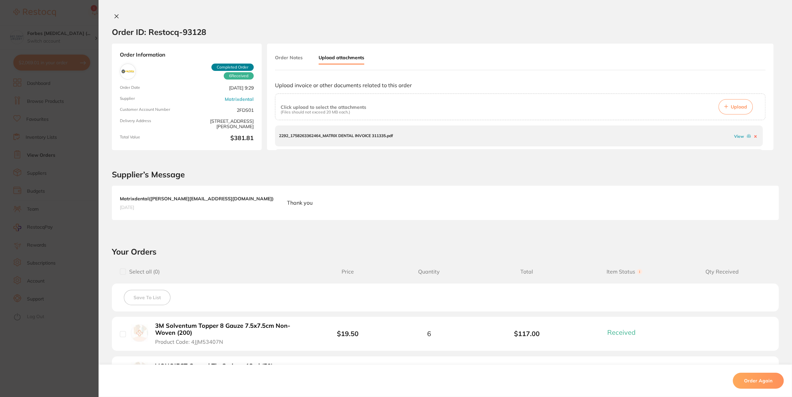
drag, startPoint x: 108, startPoint y: 17, endPoint x: 143, endPoint y: 70, distance: 64.4
click at [114, 16] on icon at bounding box center [116, 16] width 5 height 5
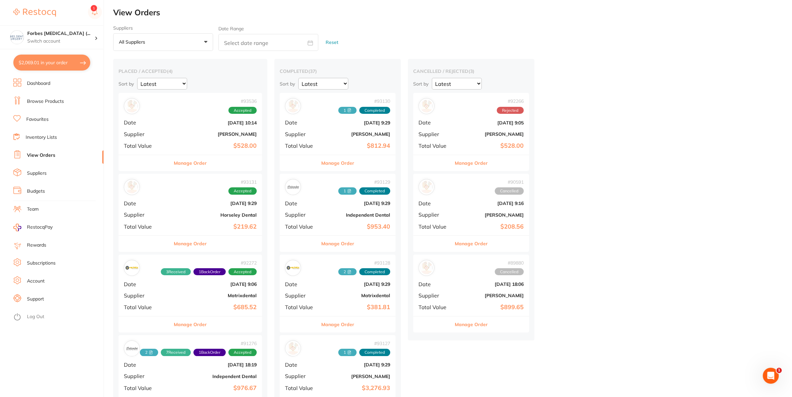
click at [178, 221] on div "# 93131 Accepted Date Sept 8 2025, 9:29 Supplier Horseley Dental Total Value $2…" at bounding box center [190, 205] width 143 height 62
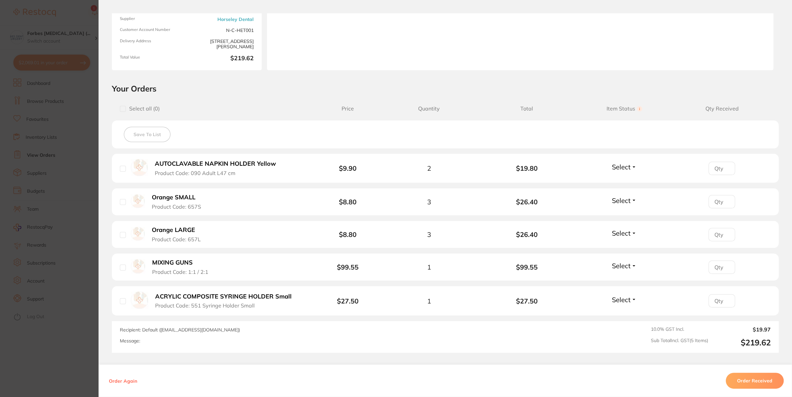
scroll to position [120, 0]
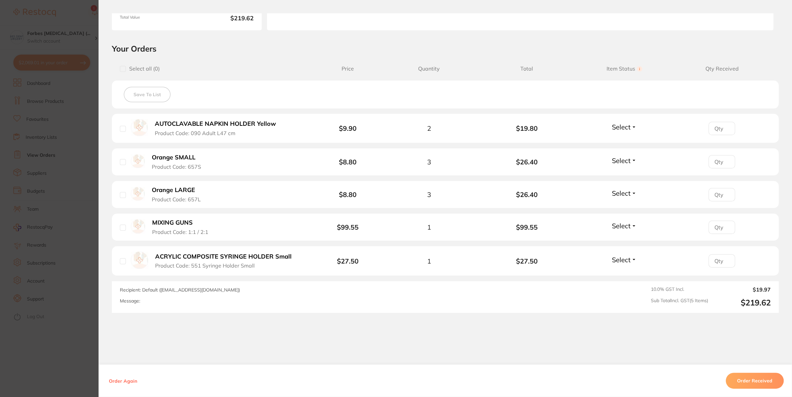
click at [734, 376] on button "Order Received" at bounding box center [755, 381] width 58 height 16
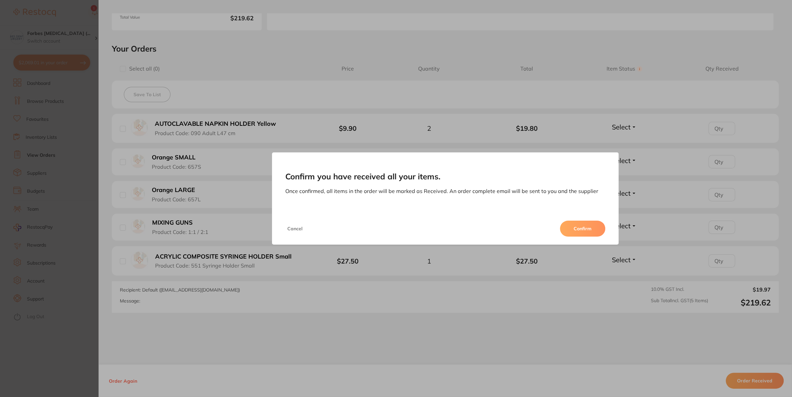
click at [582, 236] on button "Confirm" at bounding box center [582, 229] width 45 height 16
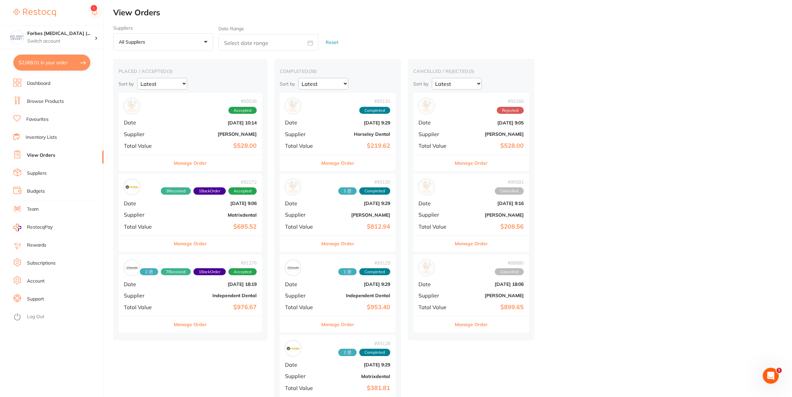
click at [342, 127] on div "# 93131 Completed Date Sept 8 2025, 9:29 Supplier Horseley Dental Total Value $…" at bounding box center [338, 124] width 116 height 62
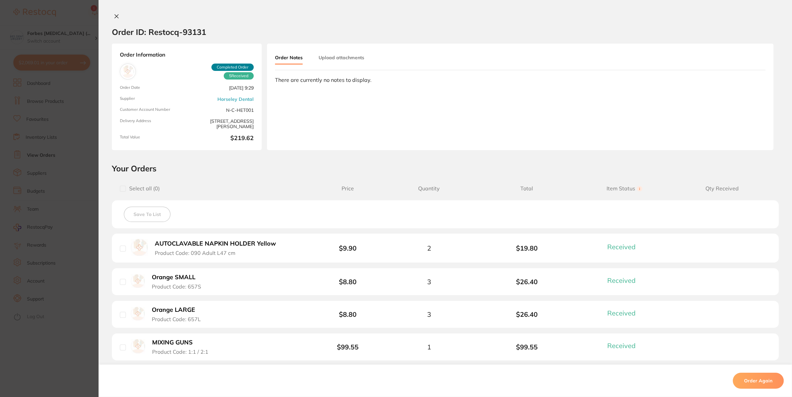
click at [324, 60] on button "Upload attachments" at bounding box center [342, 58] width 46 height 12
click at [725, 113] on button "Upload" at bounding box center [735, 106] width 34 height 15
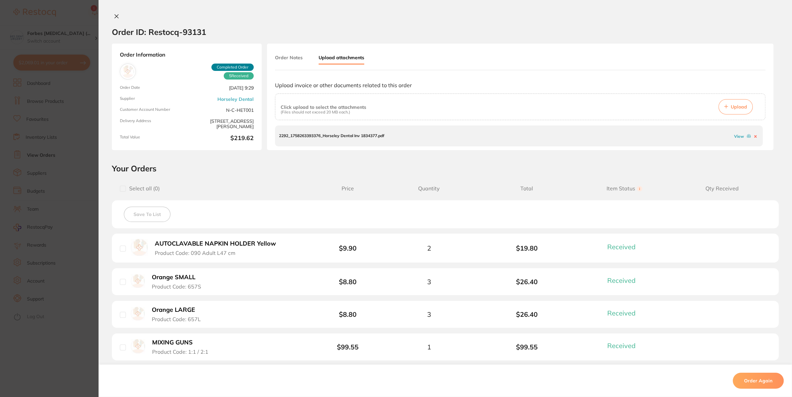
click at [80, 355] on section "Order ID: Restocq- 93131 Order Information 5 Received Completed Order Order Dat…" at bounding box center [396, 198] width 792 height 397
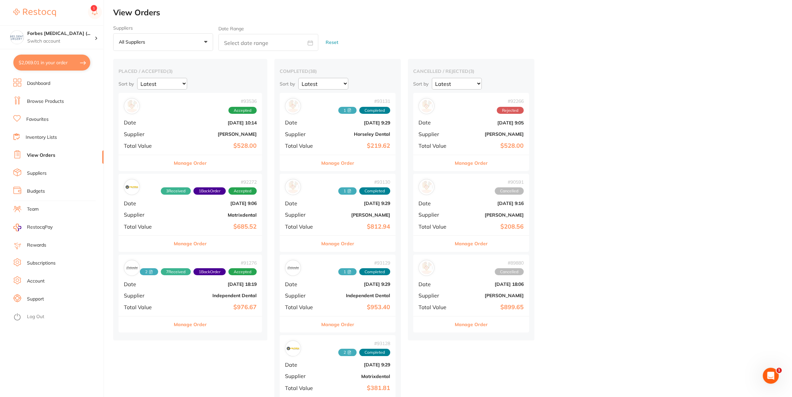
click at [162, 129] on div "# 93536 Accepted Date Sept 12 2025, 10:14 Supplier Adam Dental Total Value $528…" at bounding box center [190, 124] width 143 height 62
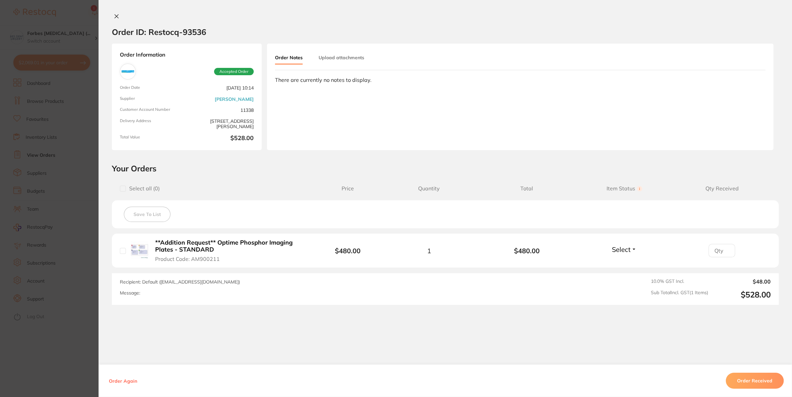
click at [747, 381] on button "Order Received" at bounding box center [755, 381] width 58 height 16
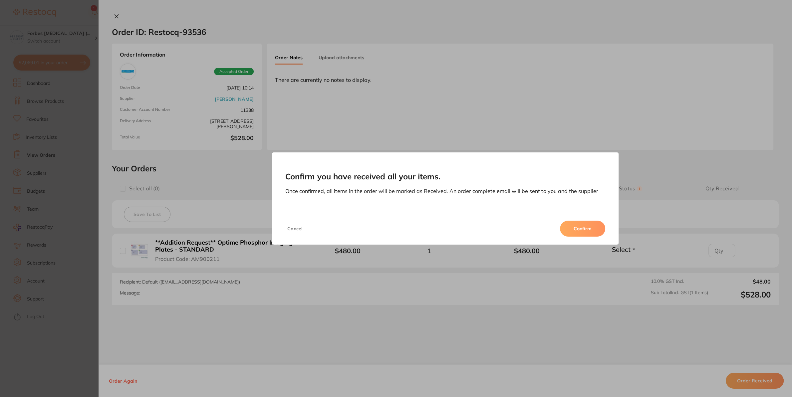
click at [594, 225] on button "Confirm" at bounding box center [582, 229] width 45 height 16
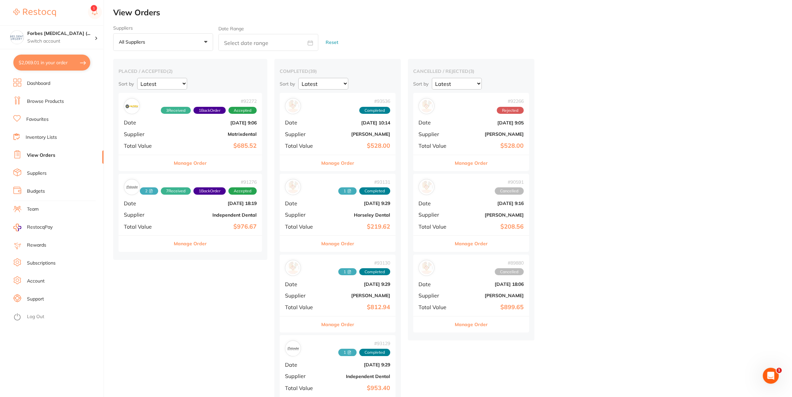
click at [326, 131] on div "# 93536 Completed Date Sept 12 2025, 10:14 Supplier Adam Dental Total Value $52…" at bounding box center [338, 124] width 116 height 62
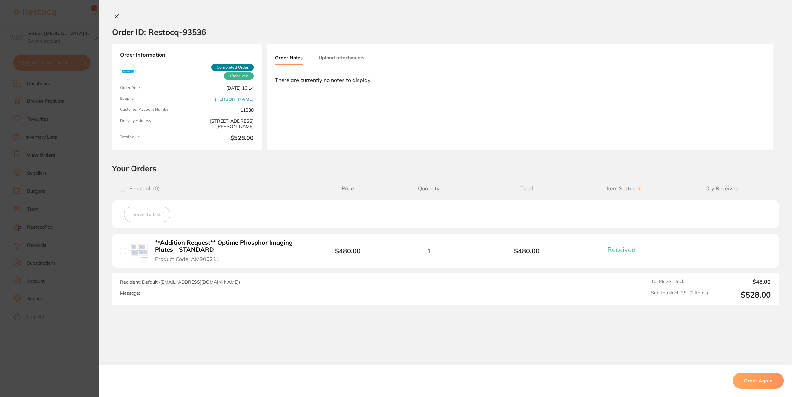
click at [348, 53] on button "Upload attachments" at bounding box center [342, 58] width 46 height 12
click at [731, 105] on span "Upload" at bounding box center [739, 107] width 16 height 6
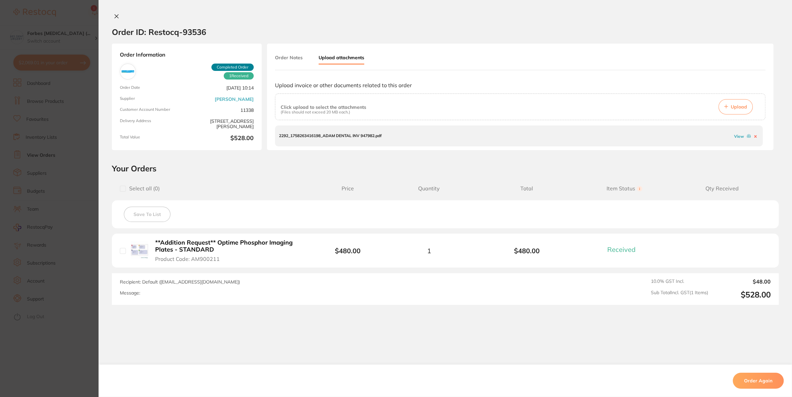
drag, startPoint x: 83, startPoint y: 232, endPoint x: 146, endPoint y: 233, distance: 63.3
click at [83, 232] on section "Order ID: Restocq- 93536 Order Information 1 Received Completed Order Order Dat…" at bounding box center [396, 198] width 792 height 397
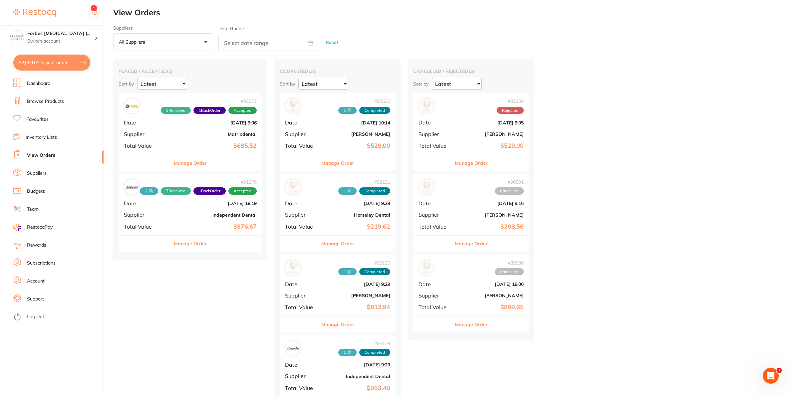
click at [180, 134] on b "Matrixdental" at bounding box center [214, 134] width 85 height 5
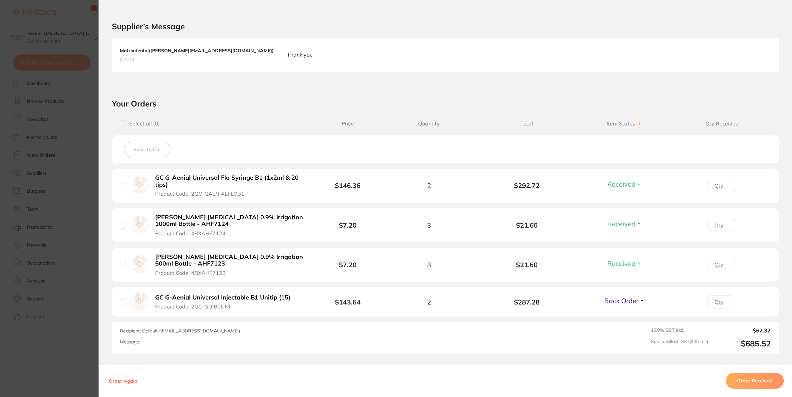
scroll to position [160, 0]
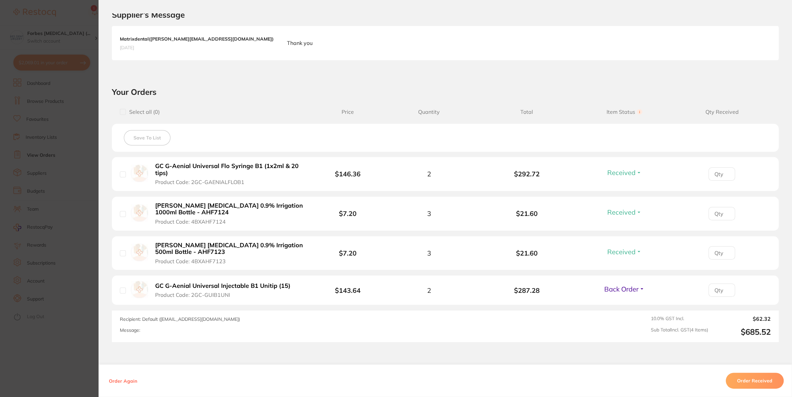
click at [56, 322] on section "Order ID: Restocq- 92272 Order Information 3 Received 1 Back Order Accepted Ord…" at bounding box center [396, 198] width 792 height 397
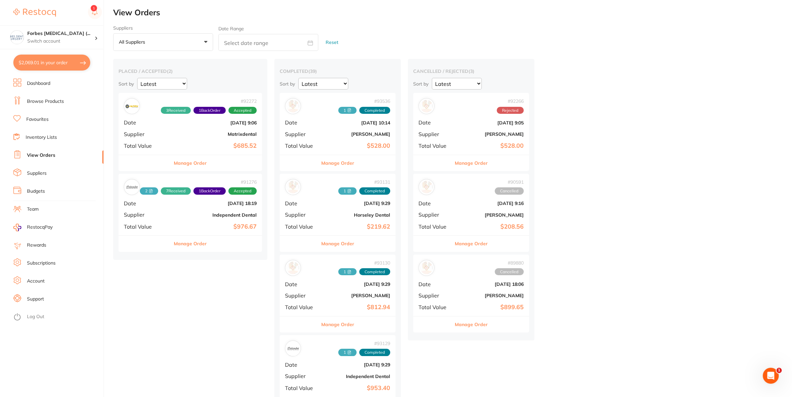
click at [190, 215] on b "Independent Dental" at bounding box center [214, 214] width 85 height 5
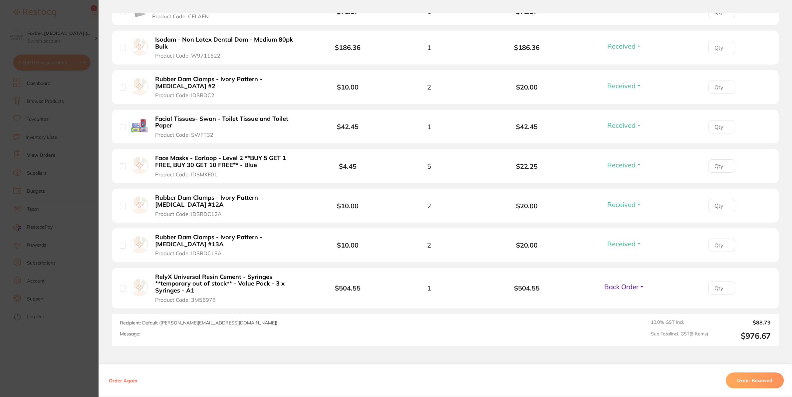
scroll to position [320, 0]
click at [740, 384] on button "Order Received" at bounding box center [755, 381] width 58 height 16
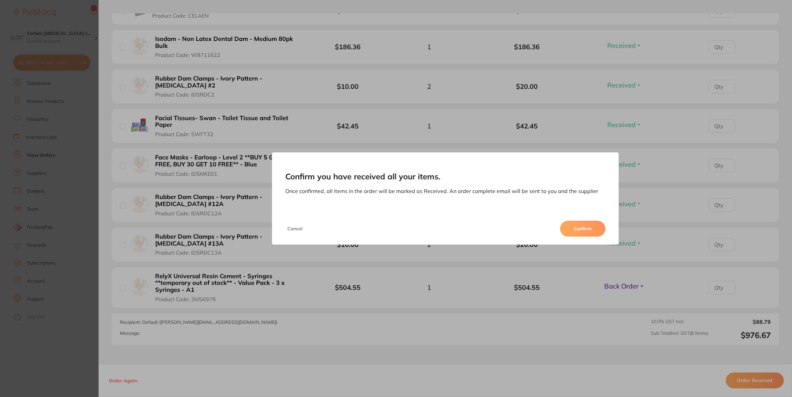
click at [592, 231] on button "Confirm" at bounding box center [582, 229] width 45 height 16
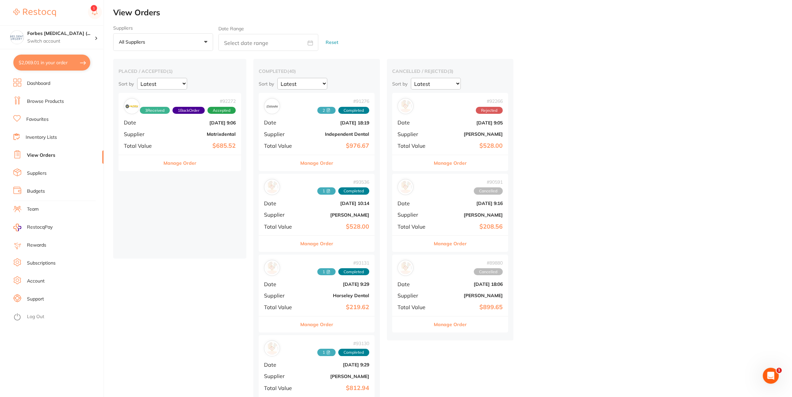
drag, startPoint x: 298, startPoint y: 140, endPoint x: 390, endPoint y: 242, distance: 137.0
click at [298, 139] on div "# 91276 2 Completed Date Aug 25 2025, 18:19 Supplier Independent Dental Total V…" at bounding box center [317, 124] width 116 height 62
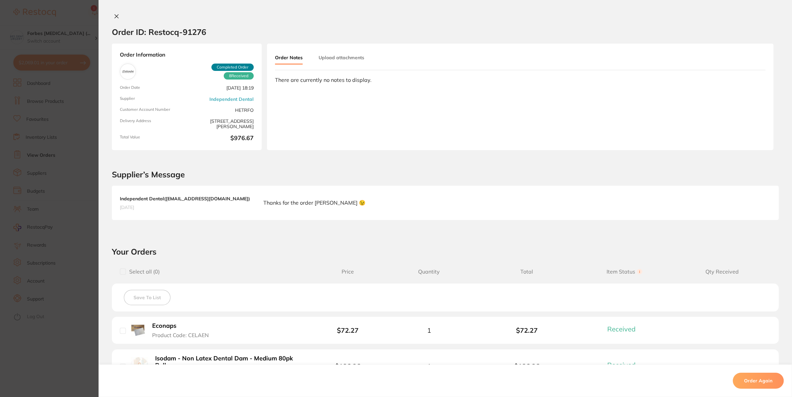
click at [330, 55] on button "Upload attachments" at bounding box center [342, 58] width 46 height 12
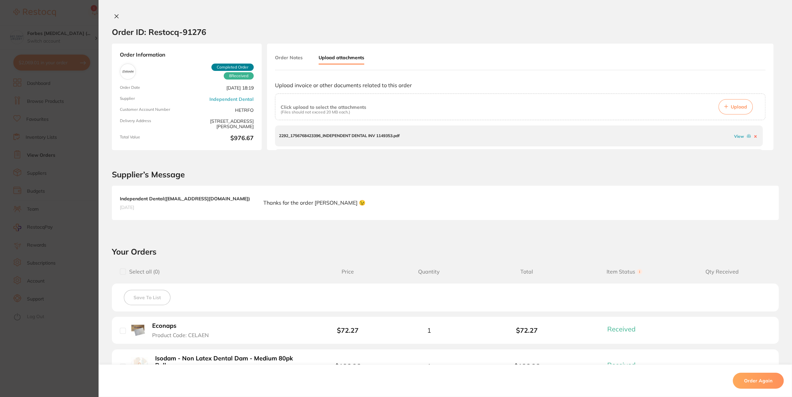
click at [734, 103] on button "Upload" at bounding box center [735, 106] width 34 height 15
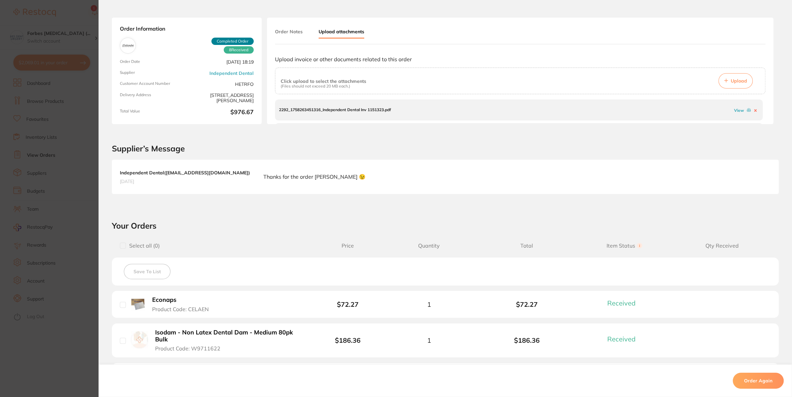
scroll to position [80, 0]
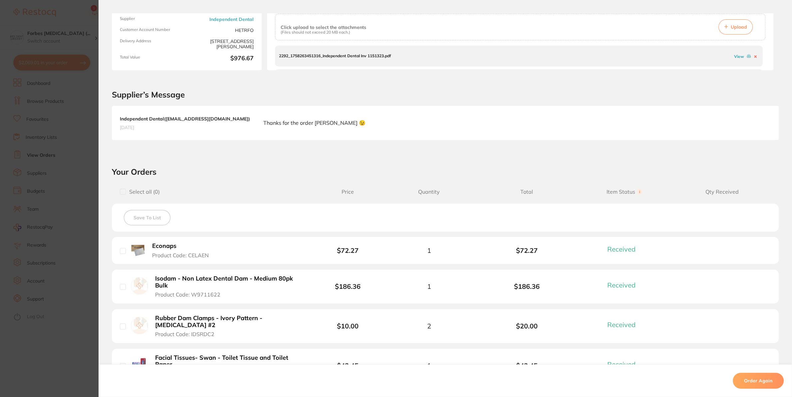
click at [58, 108] on section "Order ID: Restocq- 91276 Order Information 8 Received Completed Order Order Dat…" at bounding box center [396, 198] width 792 height 397
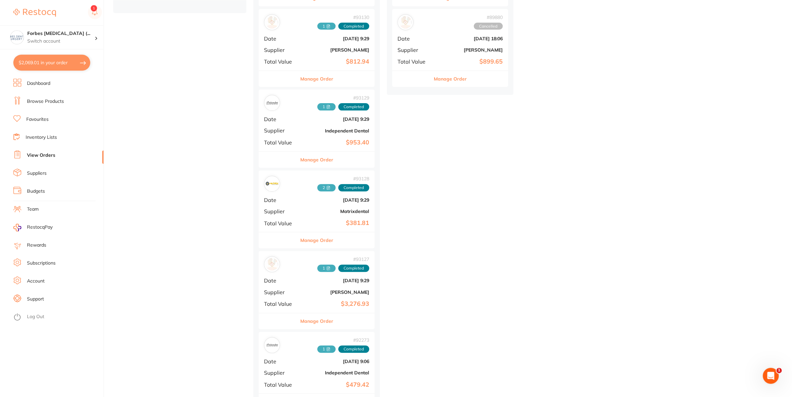
scroll to position [280, 0]
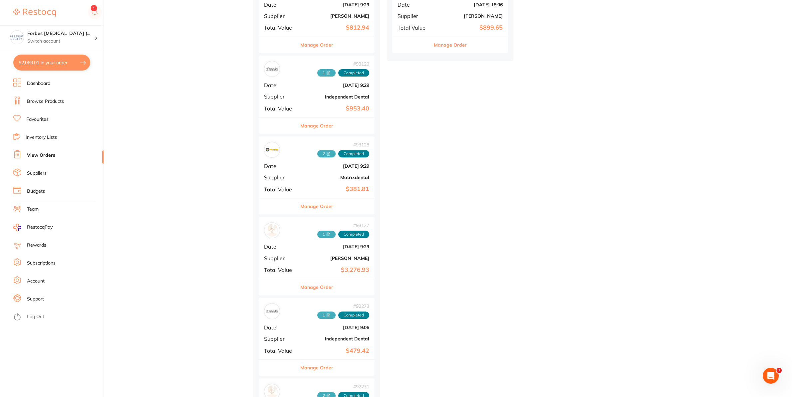
click at [311, 107] on b "$953.40" at bounding box center [336, 108] width 67 height 7
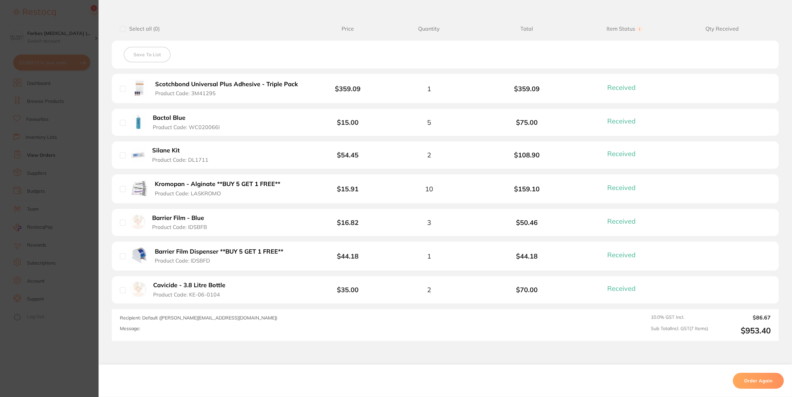
click at [43, 364] on section "Order ID: Restocq- 93129 Order Information 7 Received Completed Order Order Dat…" at bounding box center [396, 198] width 792 height 397
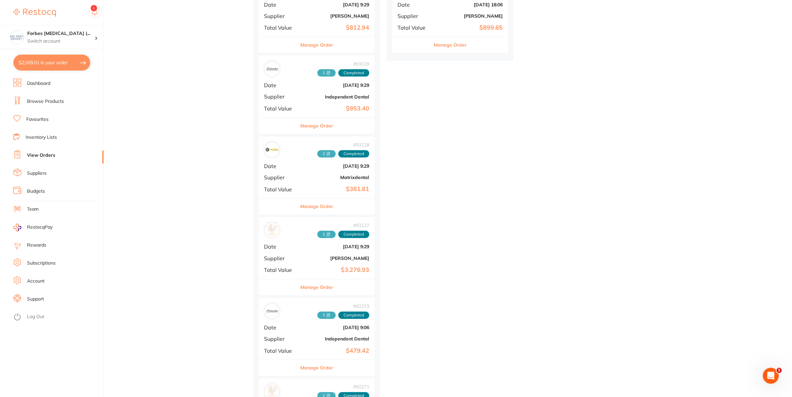
click at [321, 183] on div "# 93128 2 Completed Date Sept 8 2025, 9:29 Supplier Matrixdental Total Value $3…" at bounding box center [317, 167] width 116 height 62
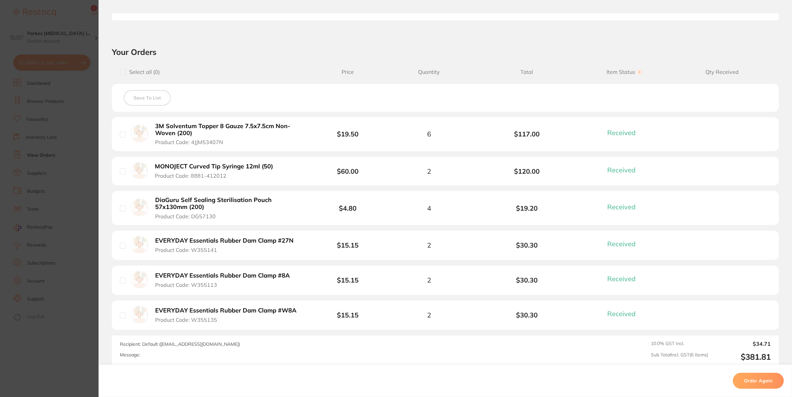
click at [61, 351] on section "Order ID: Restocq- 93128 Order Information 6 Received Completed Order Order Dat…" at bounding box center [396, 198] width 792 height 397
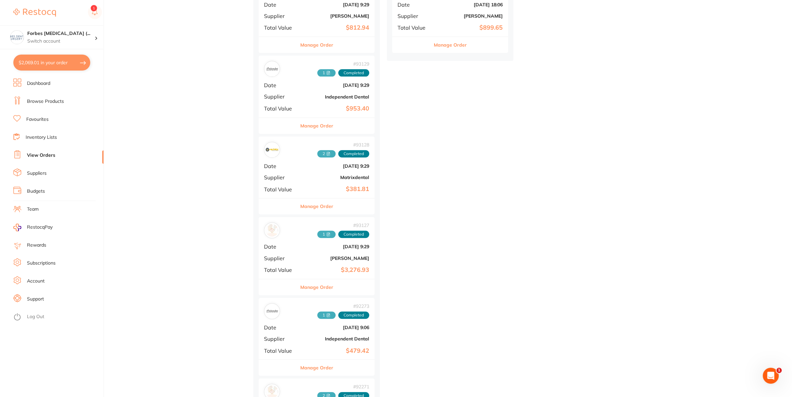
click at [312, 266] on div "# 93127 1 Completed Date Sept 8 2025, 9:29 Supplier Henry Schein Halas Total Va…" at bounding box center [317, 248] width 116 height 62
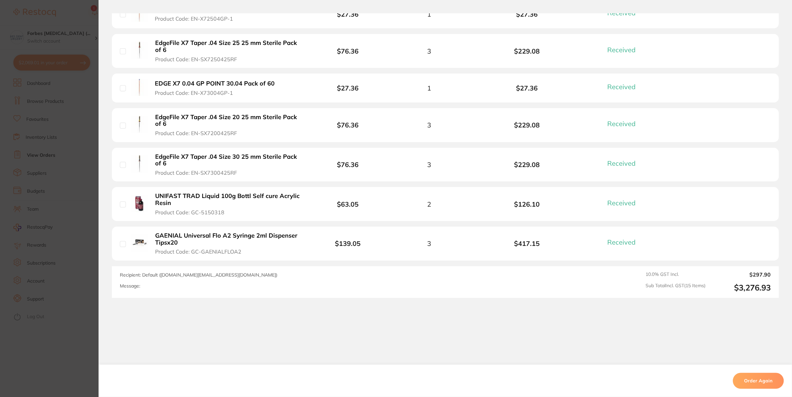
scroll to position [548, 0]
click at [32, 356] on section "Order ID: Restocq- 93127 Order Information 15 Received Completed Order Order Da…" at bounding box center [396, 198] width 792 height 397
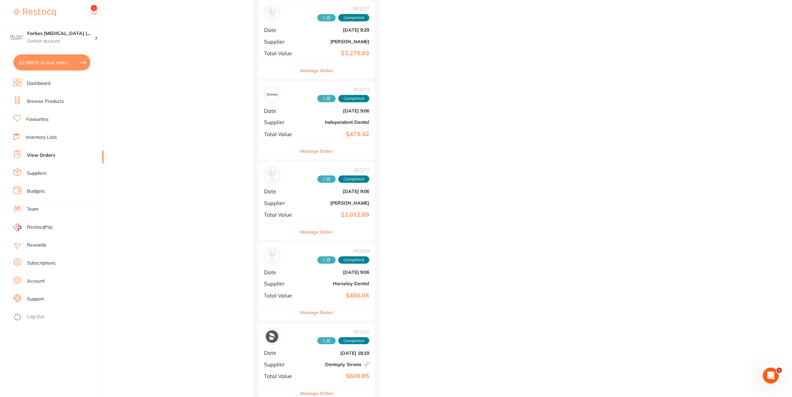
scroll to position [524, 0]
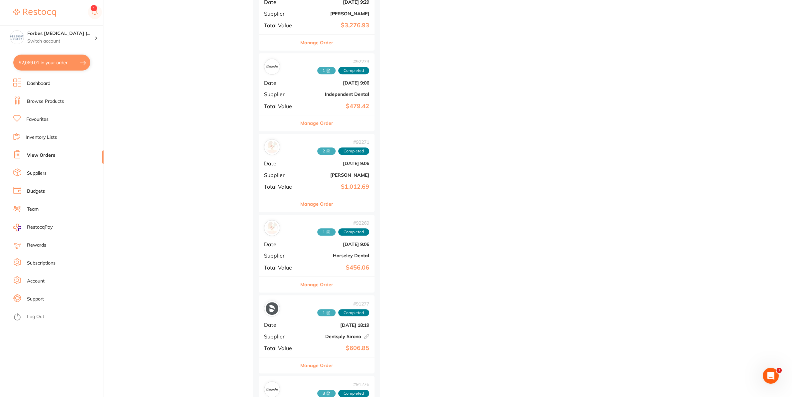
click at [305, 94] on div "# 92273 1 Completed Date Sept 2 2025, 9:06 Supplier Independent Dental Total Va…" at bounding box center [317, 84] width 116 height 62
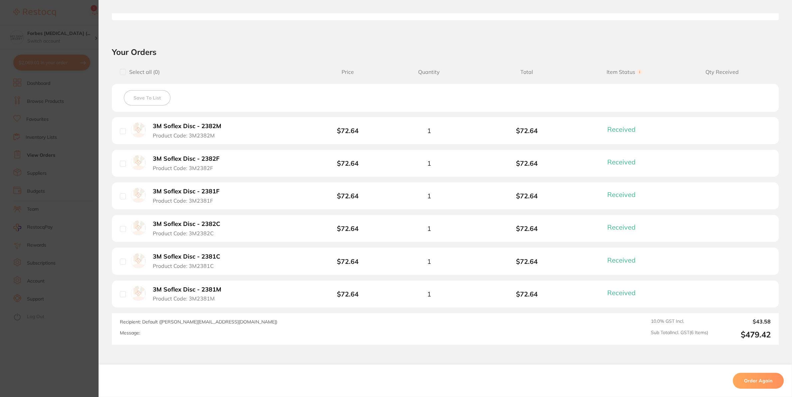
click at [191, 125] on b "3M Soflex Disc - 2382M" at bounding box center [187, 126] width 69 height 7
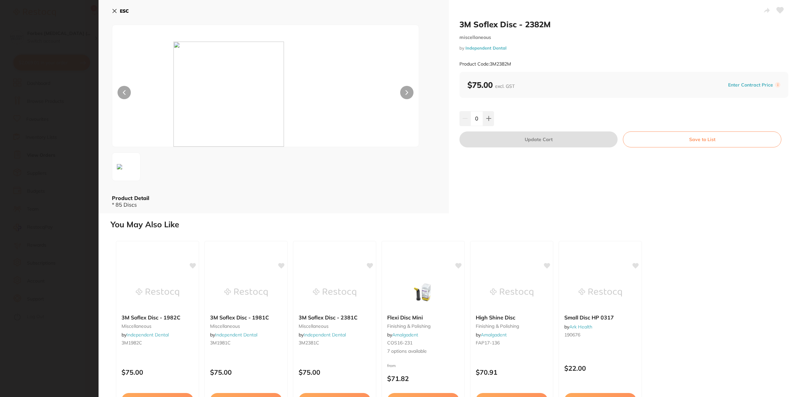
click at [44, 318] on section "3M Soflex Disc - 2382M miscellaneous by Independent Dental Product Code: 3M2382…" at bounding box center [399, 198] width 799 height 397
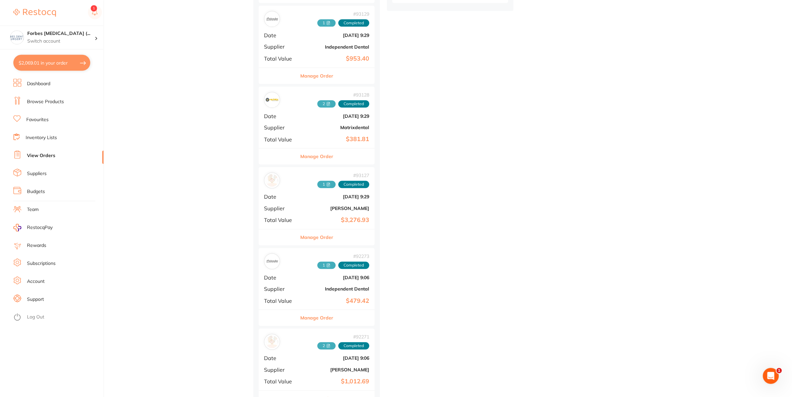
scroll to position [315, 0]
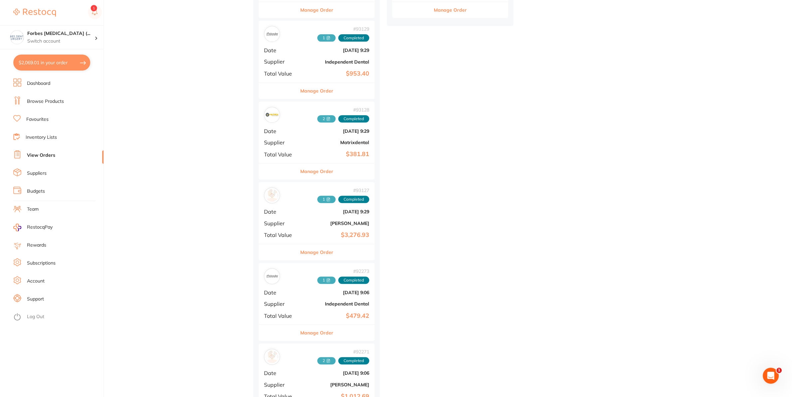
click at [55, 82] on li "Dashboard" at bounding box center [58, 84] width 90 height 10
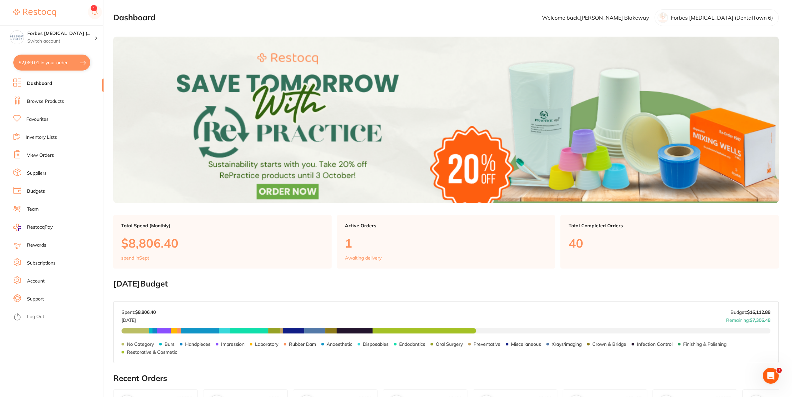
click at [33, 100] on link "Browse Products" at bounding box center [45, 101] width 37 height 7
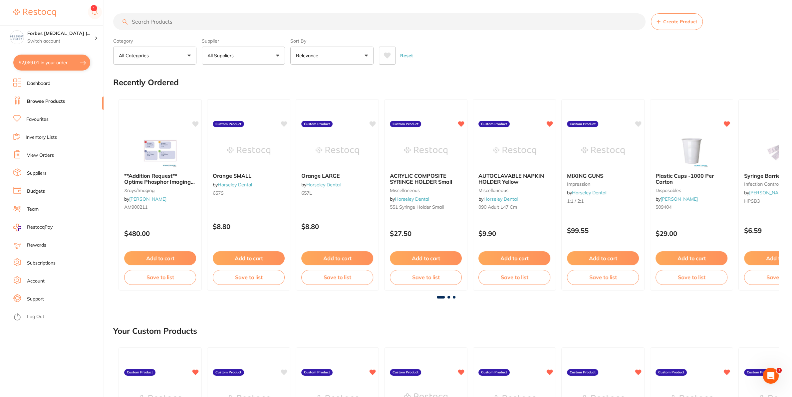
click at [164, 20] on input "search" at bounding box center [379, 21] width 532 height 17
type input "s"
type input "soflex"
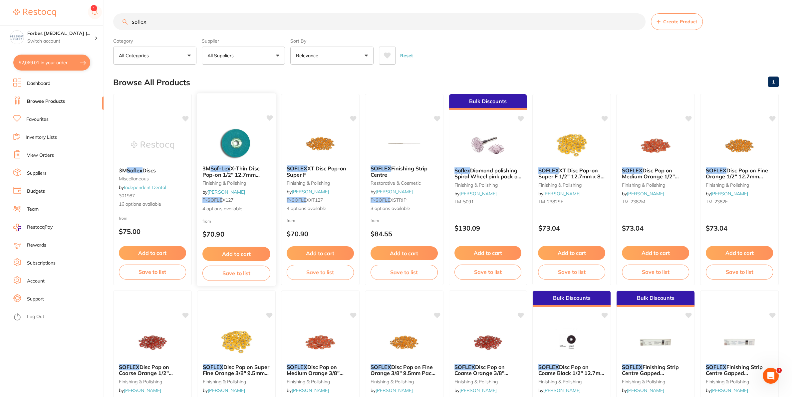
click at [237, 133] on img at bounding box center [236, 144] width 44 height 34
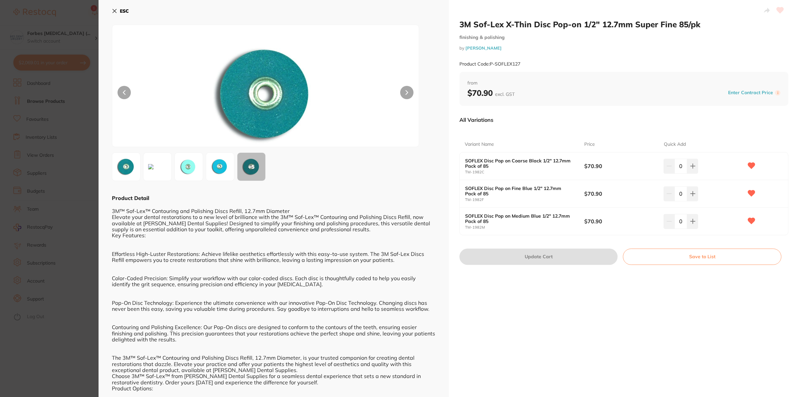
drag, startPoint x: 46, startPoint y: 311, endPoint x: 49, endPoint y: 308, distance: 4.5
click at [45, 310] on section "3M Sof-Lex X-Thin Disc Pop-on 1/2" 12.7mm Super Fine 85/pk finishing & polishin…" at bounding box center [399, 198] width 799 height 397
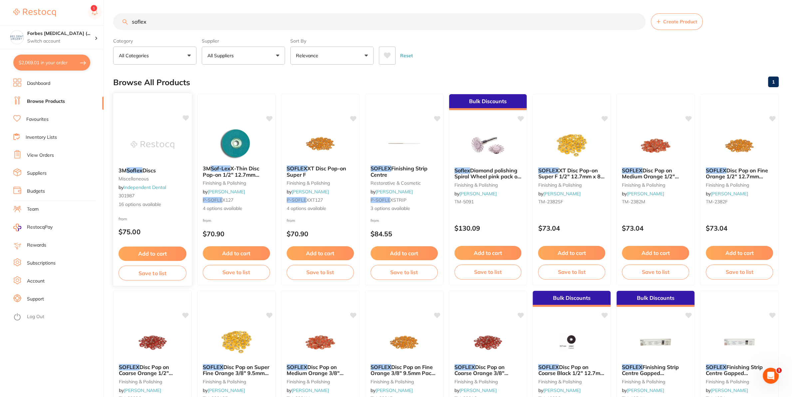
click at [133, 138] on img at bounding box center [153, 145] width 44 height 34
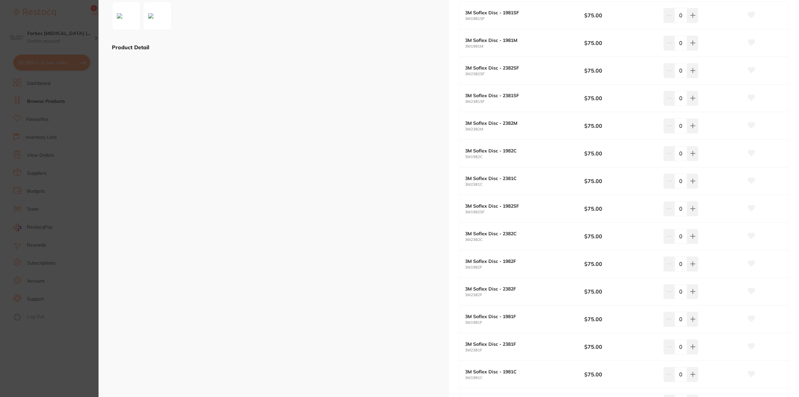
scroll to position [160, 0]
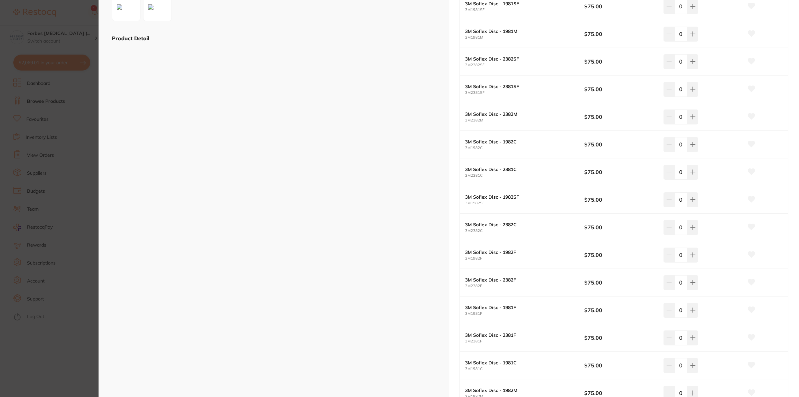
drag, startPoint x: 677, startPoint y: 228, endPoint x: 673, endPoint y: 227, distance: 4.1
click at [675, 227] on input "0" at bounding box center [681, 227] width 13 height 15
type input "2"
click at [711, 224] on div "2" at bounding box center [704, 227] width 80 height 15
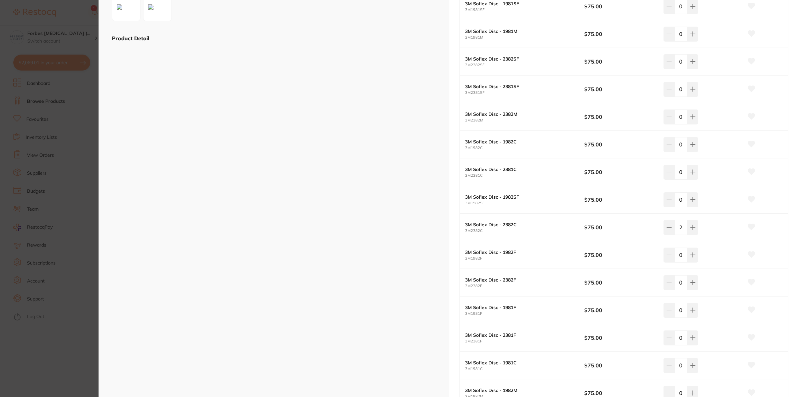
drag, startPoint x: 677, startPoint y: 286, endPoint x: 673, endPoint y: 286, distance: 4.3
click at [675, 286] on input "0" at bounding box center [681, 282] width 13 height 15
type input "2"
drag, startPoint x: 680, startPoint y: 117, endPoint x: 674, endPoint y: 117, distance: 6.7
click at [675, 117] on input "0" at bounding box center [681, 117] width 13 height 15
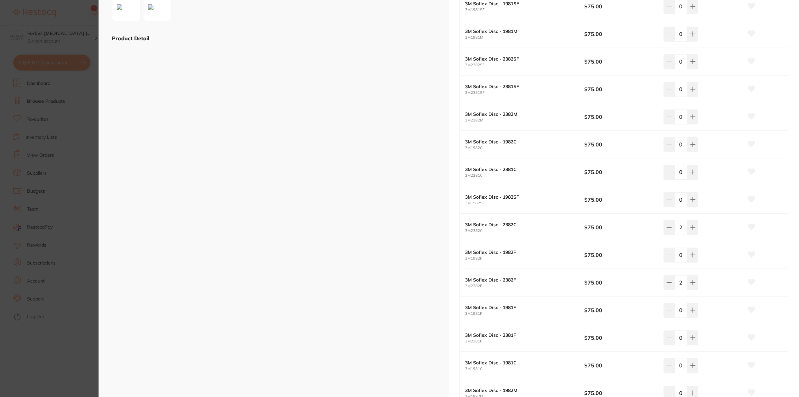
type input "2"
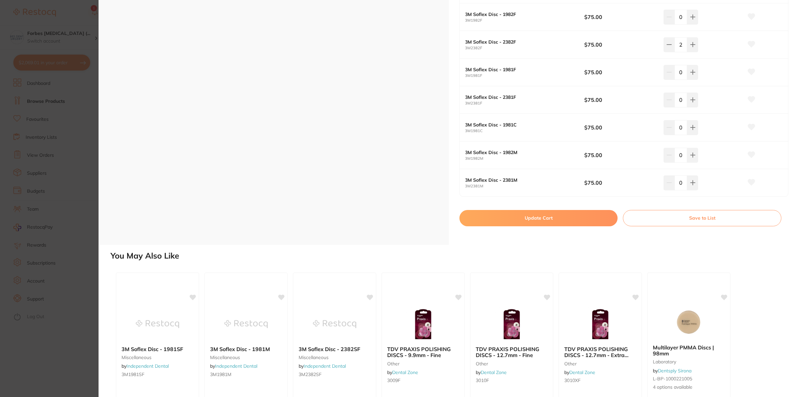
scroll to position [439, 0]
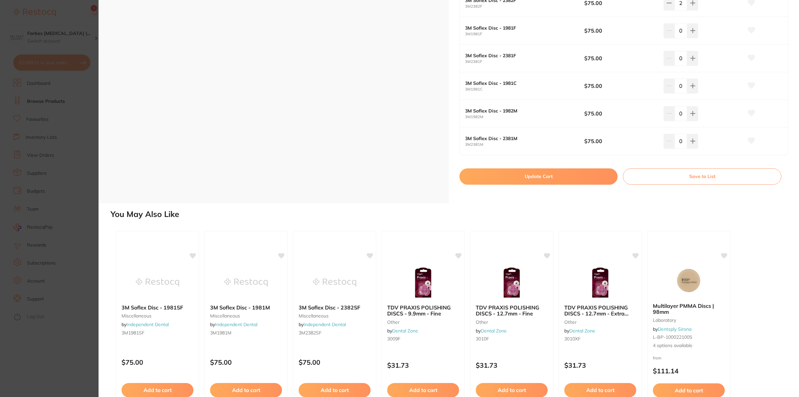
click at [545, 176] on button "Update Cart" at bounding box center [538, 176] width 158 height 16
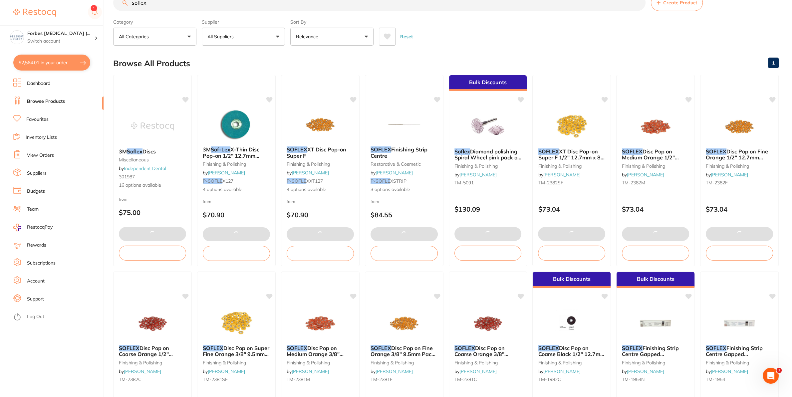
click at [43, 64] on button "$2,564.01 in your order" at bounding box center [51, 63] width 77 height 16
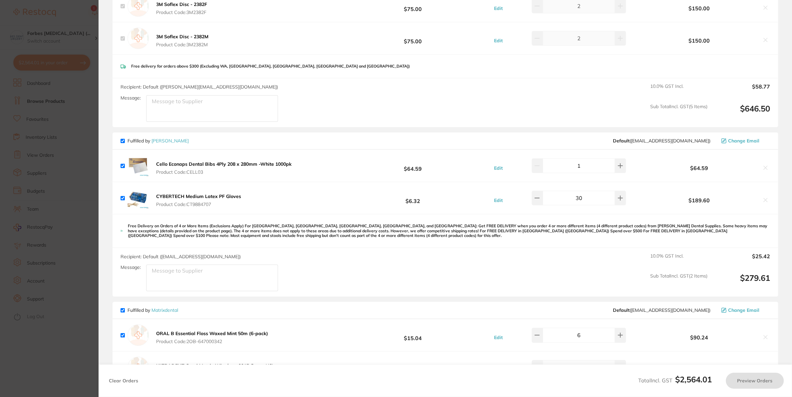
checkbox input "true"
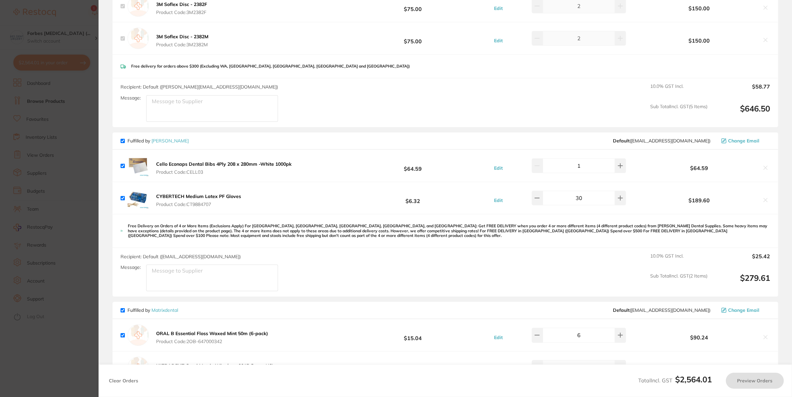
checkbox input "true"
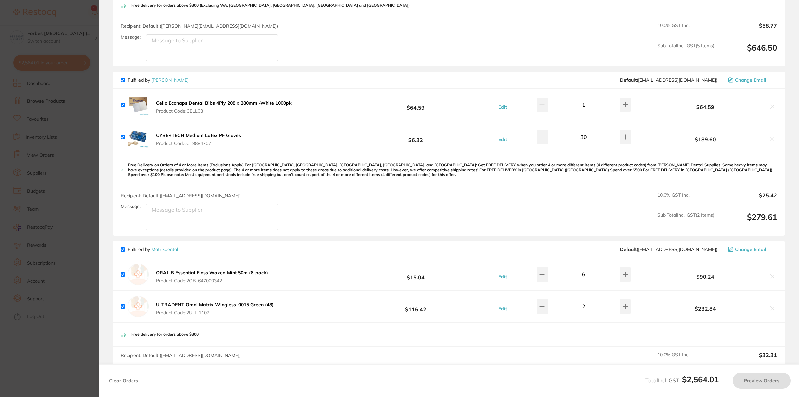
checkbox input "true"
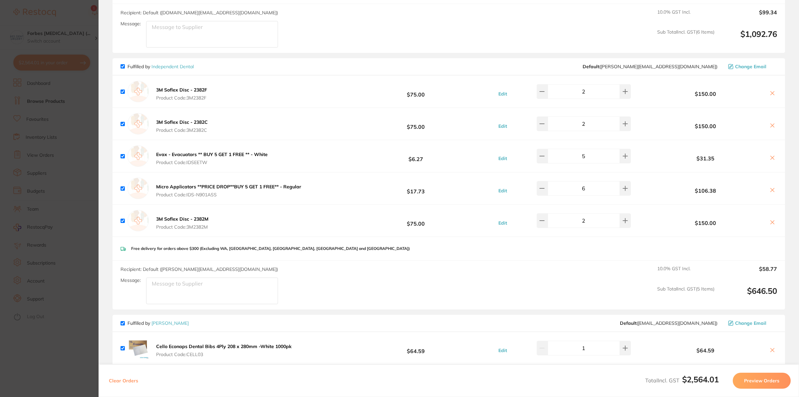
scroll to position [495, 0]
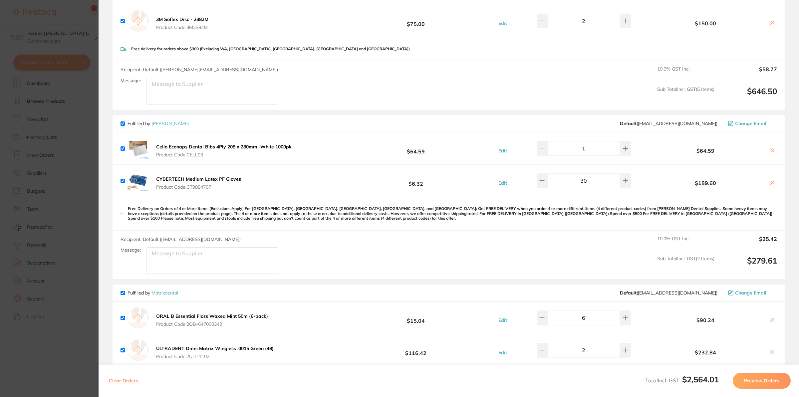
click at [43, 331] on section "Update RRP Set your pre negotiated price for this item. Item Agreed RRP (excl. …" at bounding box center [399, 198] width 799 height 397
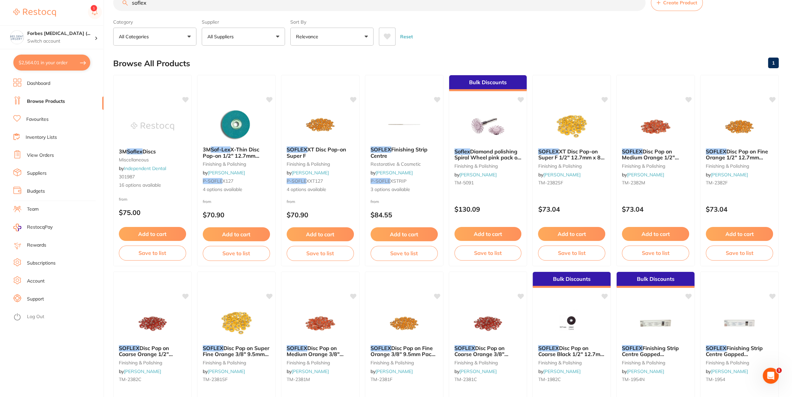
scroll to position [0, 0]
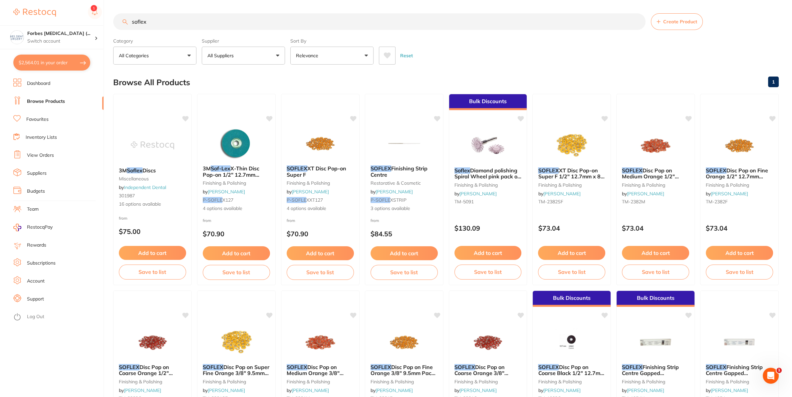
drag, startPoint x: 190, startPoint y: 18, endPoint x: 115, endPoint y: 72, distance: 92.0
click at [113, 30] on input "soflex" at bounding box center [379, 21] width 532 height 17
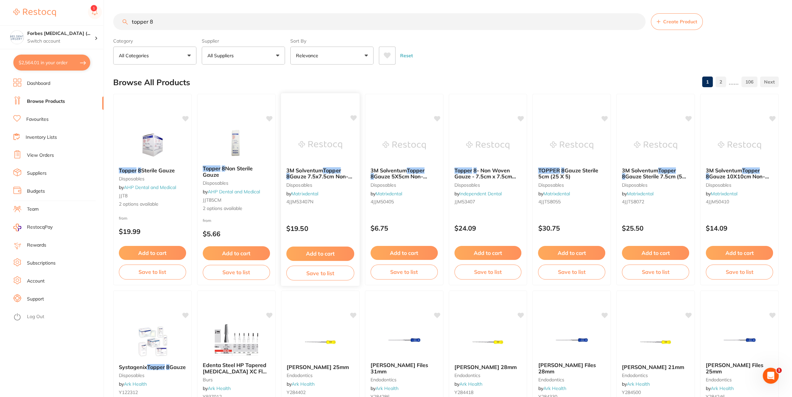
click at [316, 148] on img at bounding box center [320, 145] width 44 height 34
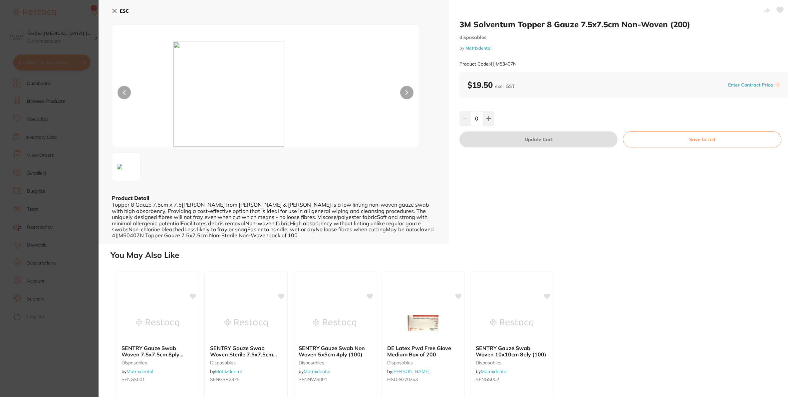
drag, startPoint x: 0, startPoint y: 275, endPoint x: 118, endPoint y: 244, distance: 121.7
click at [0, 273] on section "3M Solventum Topper 8 Gauze 7.5x7.5cm Non-Woven (200) disposables by Matrixdent…" at bounding box center [399, 198] width 799 height 397
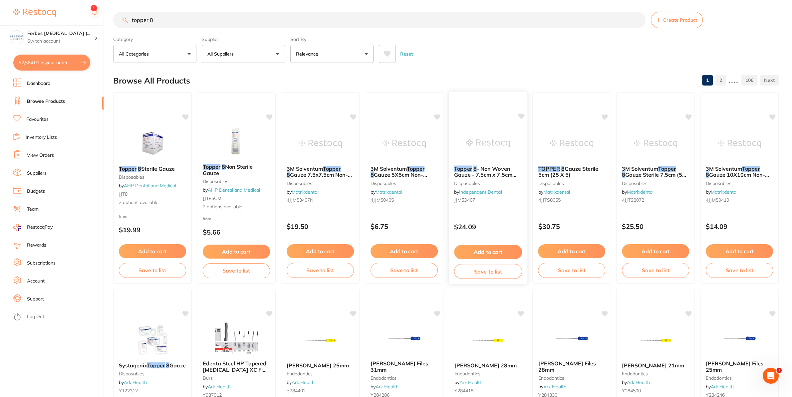
scroll to position [495, 0]
click at [500, 170] on span "- Non Woven Gauze - 7.5cm x 7.5cm (200 Pack)" at bounding box center [485, 174] width 62 height 19
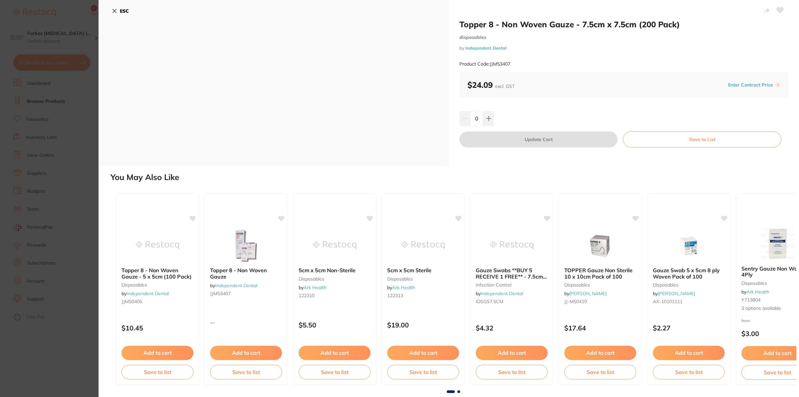
click at [84, 247] on section "Topper 8 - Non Woven Gauze - 7.5cm x 7.5cm (200 Pack) disposables by Independen…" at bounding box center [399, 198] width 799 height 397
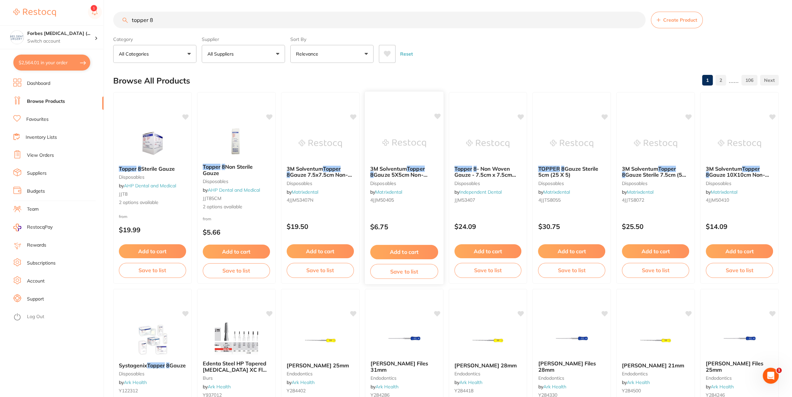
scroll to position [495, 0]
click at [172, 30] on section "topper 8 Create Product Category All Categories All Categories articulating bur…" at bounding box center [446, 37] width 666 height 51
click at [169, 23] on input "topper 8" at bounding box center [379, 20] width 532 height 17
type input "topper 8 sterile"
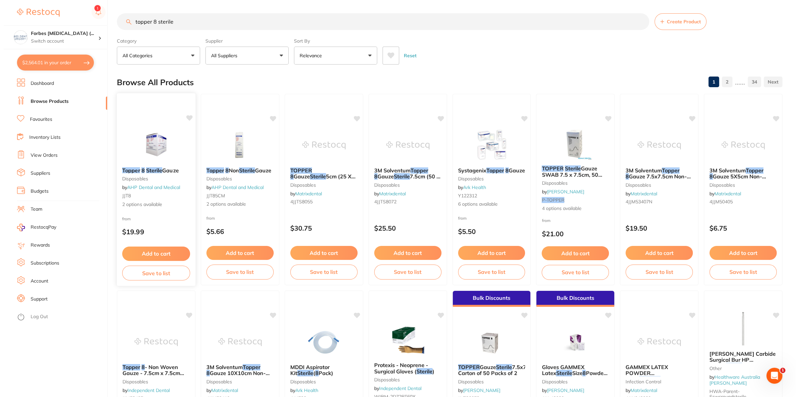
scroll to position [0, 0]
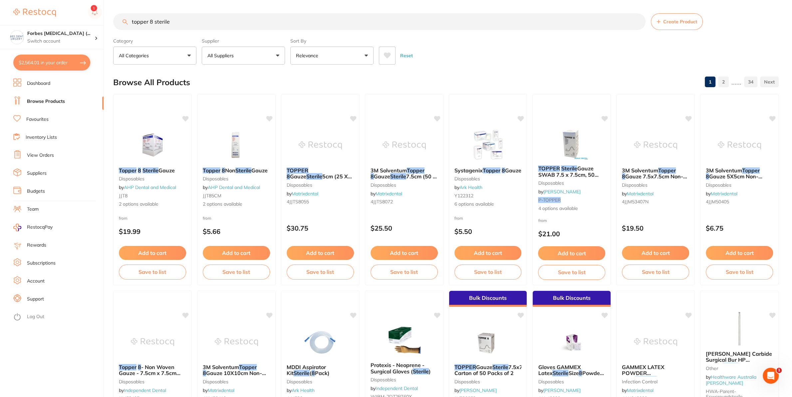
click at [420, 170] on em "Topper" at bounding box center [416, 170] width 18 height 7
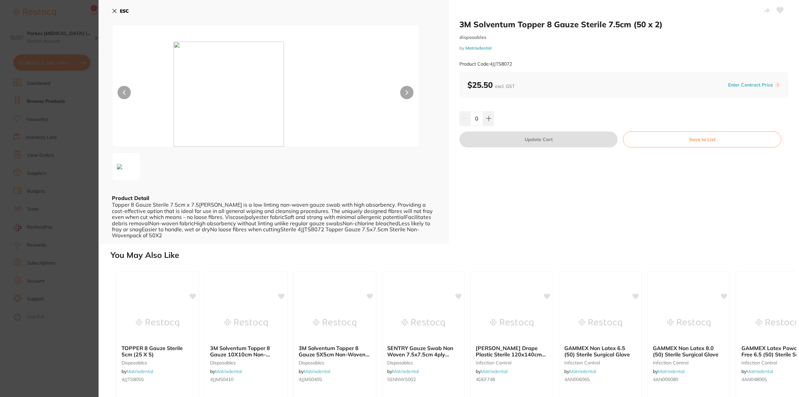
drag, startPoint x: 475, startPoint y: 118, endPoint x: 470, endPoint y: 119, distance: 5.7
click at [470, 118] on input "0" at bounding box center [476, 118] width 13 height 15
type input "6"
click at [540, 222] on div "3M Solventum Topper 8 Gauze Sterile 7.5cm (50 x 2) disposables by Matrixdental …" at bounding box center [624, 122] width 350 height 244
click at [553, 138] on button "Update Cart" at bounding box center [538, 140] width 158 height 16
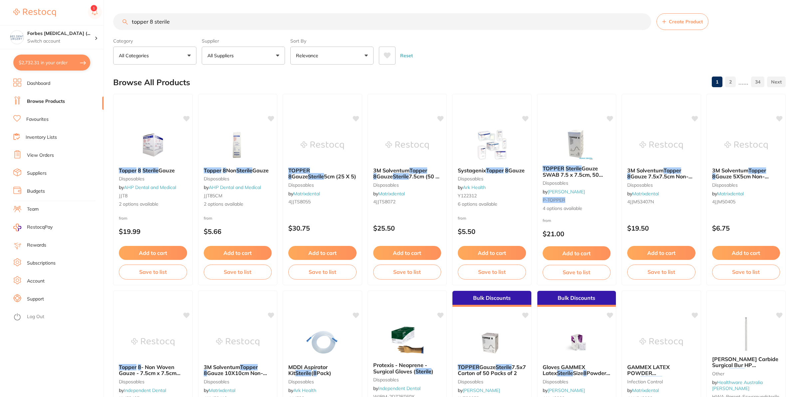
checkbox input "false"
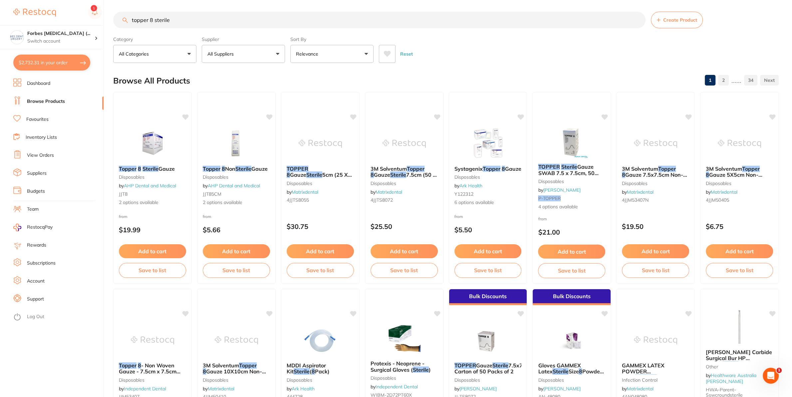
click at [36, 65] on button "$2,732.31 in your order" at bounding box center [51, 63] width 77 height 16
checkbox input "true"
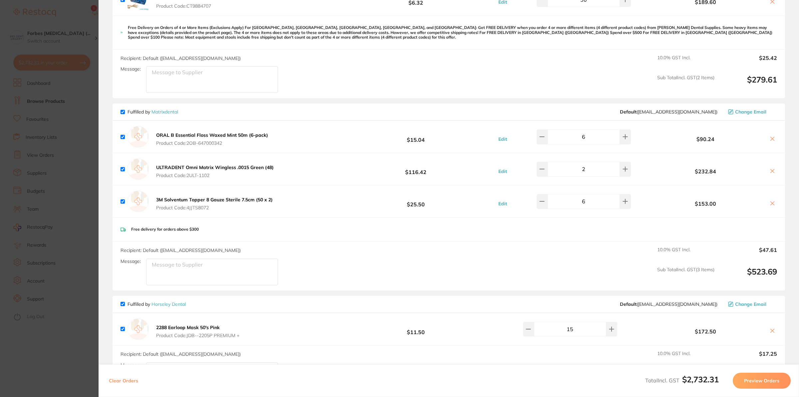
scroll to position [759, 0]
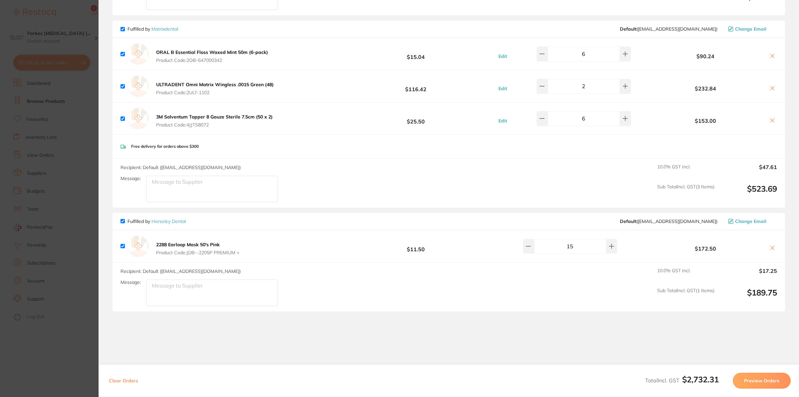
click at [35, 134] on section "Update RRP Set your pre negotiated price for this item. Item Agreed RRP (excl. …" at bounding box center [399, 198] width 799 height 397
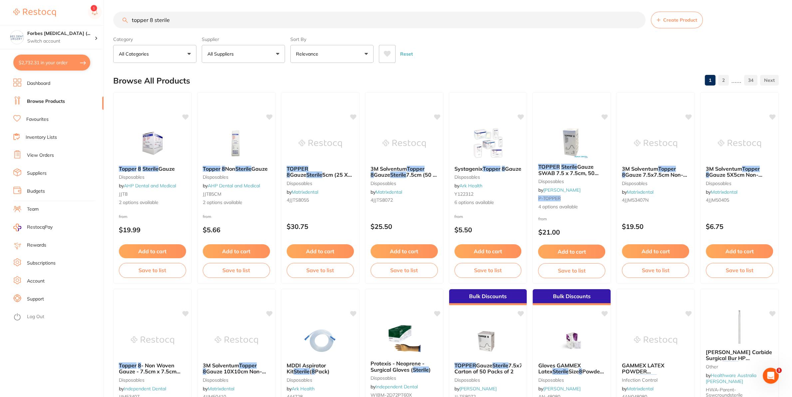
click at [54, 101] on link "Browse Products" at bounding box center [46, 101] width 38 height 7
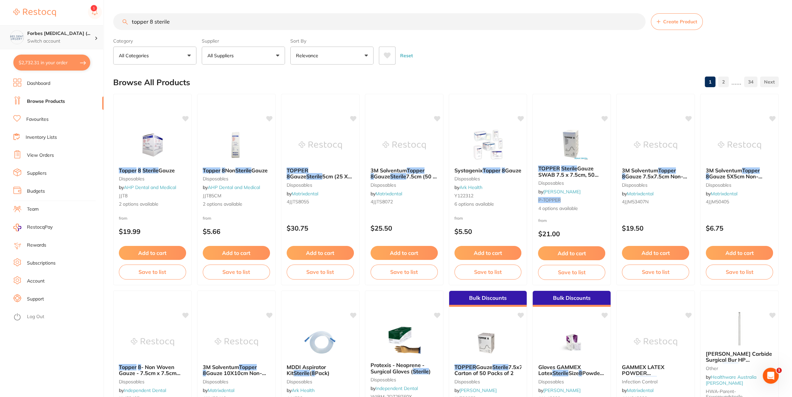
drag, startPoint x: 196, startPoint y: 19, endPoint x: 73, endPoint y: 40, distance: 125.0
click at [113, 30] on input "topper 8 sterile" at bounding box center [379, 21] width 532 height 17
type input "paper towels"
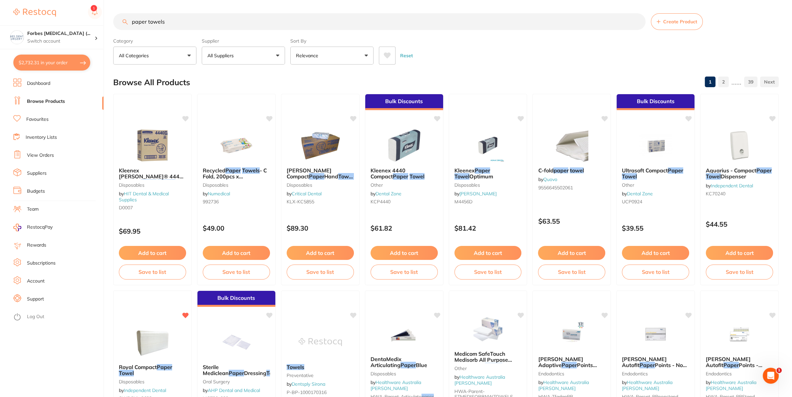
click at [255, 59] on button "All Suppliers" at bounding box center [243, 56] width 83 height 18
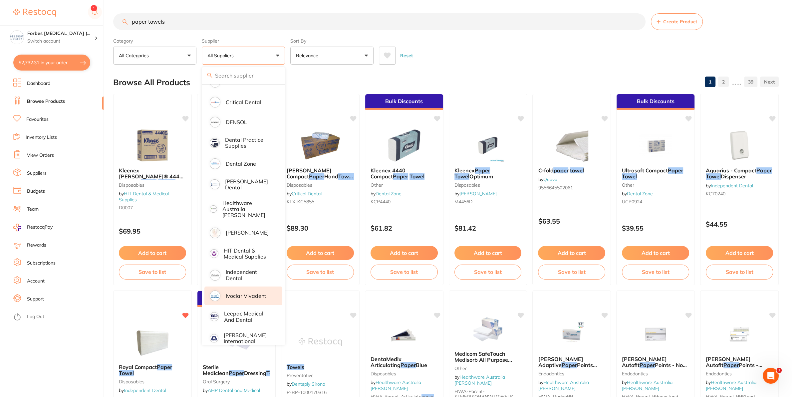
scroll to position [120, 0]
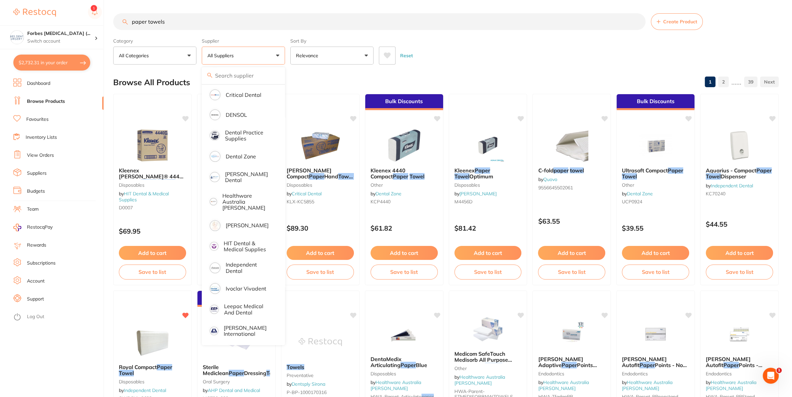
click at [246, 274] on ul "All Suppliers Dentsply Sirona Adam Dental AHP Dental and Medical Amalgadent Ark…" at bounding box center [243, 236] width 83 height 542
click at [246, 271] on li "Independent Dental" at bounding box center [243, 268] width 78 height 20
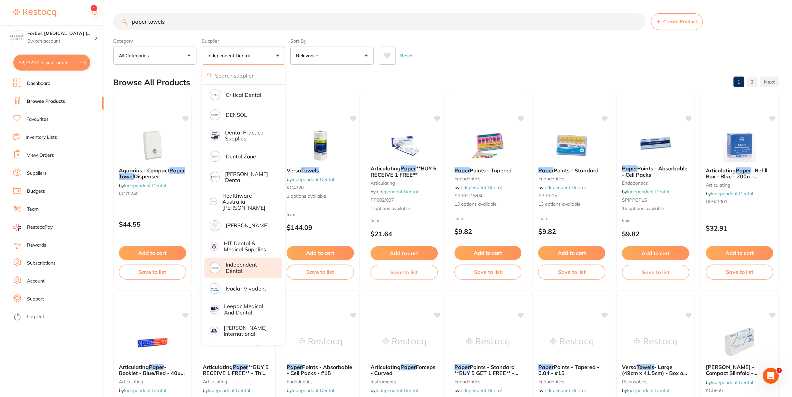
click at [476, 33] on section "paper towels Create Product Category All Categories All Categories articulating…" at bounding box center [446, 38] width 666 height 51
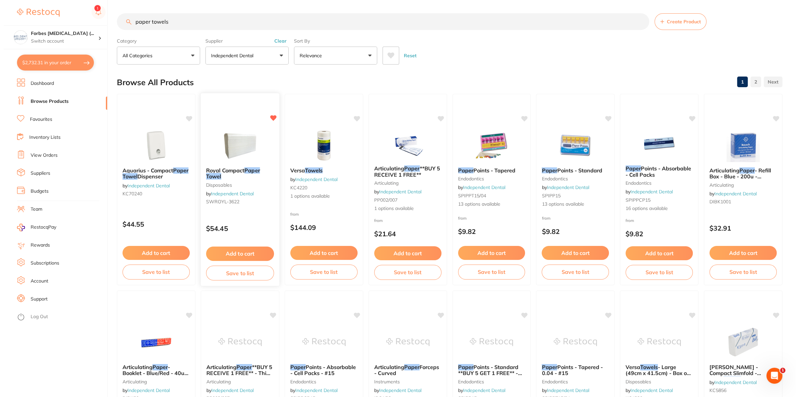
scroll to position [0, 0]
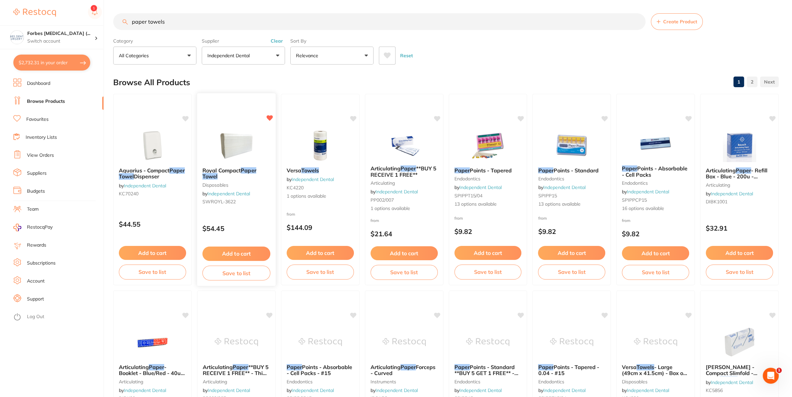
drag, startPoint x: 248, startPoint y: 156, endPoint x: 248, endPoint y: 256, distance: 99.5
click at [247, 157] on img at bounding box center [236, 145] width 43 height 33
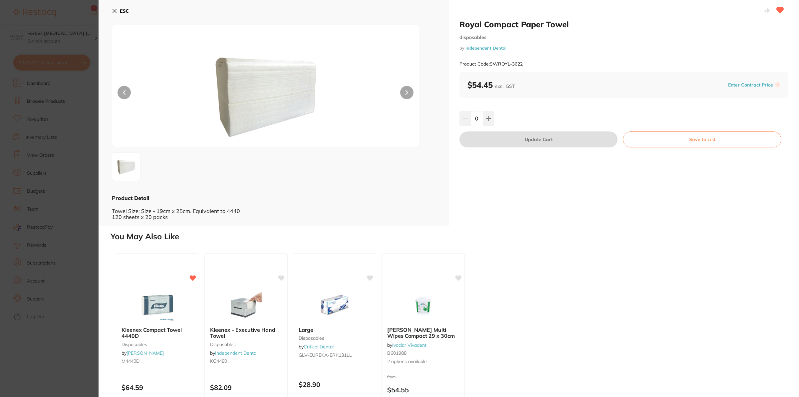
drag, startPoint x: 477, startPoint y: 120, endPoint x: 468, endPoint y: 132, distance: 14.9
click at [470, 123] on input "0" at bounding box center [476, 118] width 13 height 15
type input "2"
click at [494, 187] on div "Royal Compact Paper Towel disposables by Independent Dental Product Code: SWROY…" at bounding box center [624, 113] width 350 height 226
click at [519, 139] on button "Update Cart" at bounding box center [538, 140] width 158 height 16
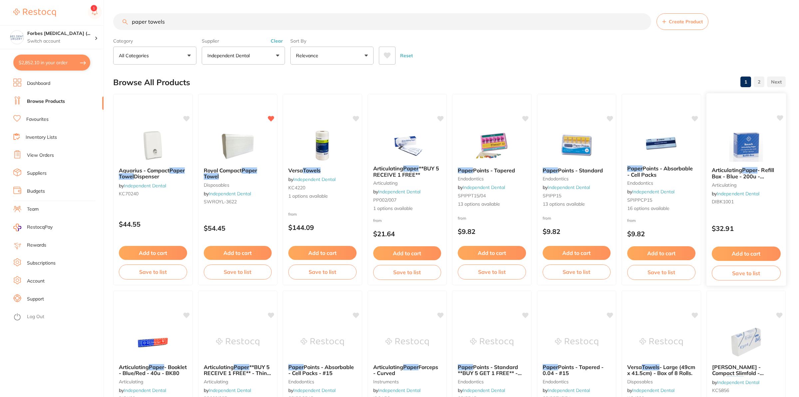
checkbox input "false"
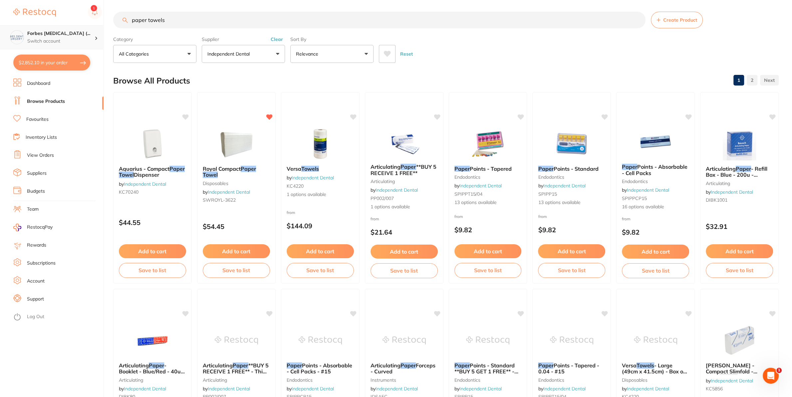
drag, startPoint x: 188, startPoint y: 19, endPoint x: 71, endPoint y: 30, distance: 117.4
click at [113, 28] on input "paper towels" at bounding box center [379, 20] width 532 height 17
type input "upper small tray"
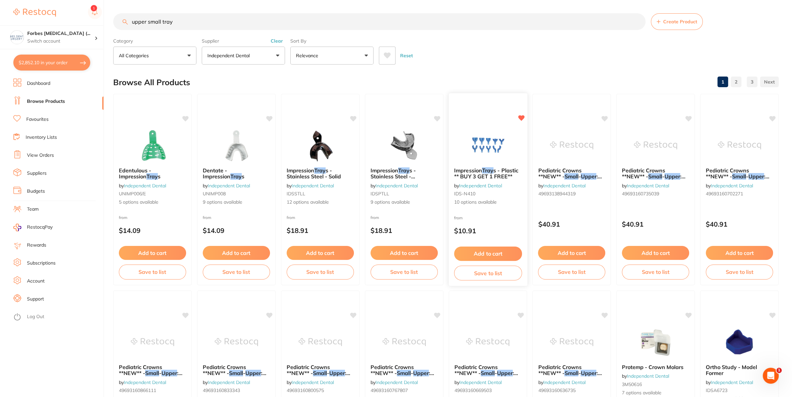
click at [473, 138] on img at bounding box center [488, 145] width 44 height 34
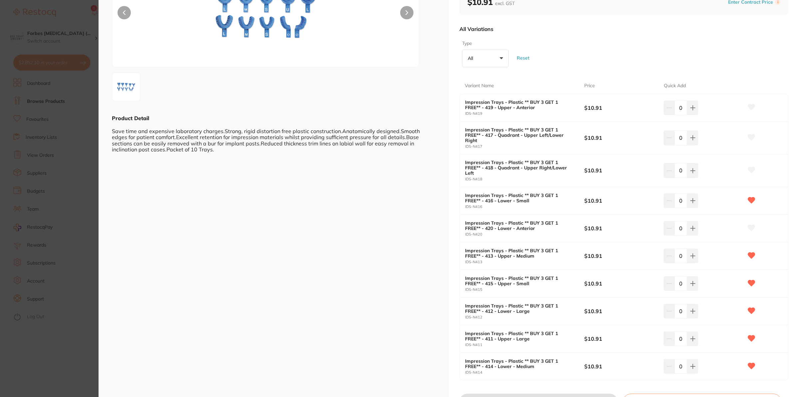
scroll to position [120, 0]
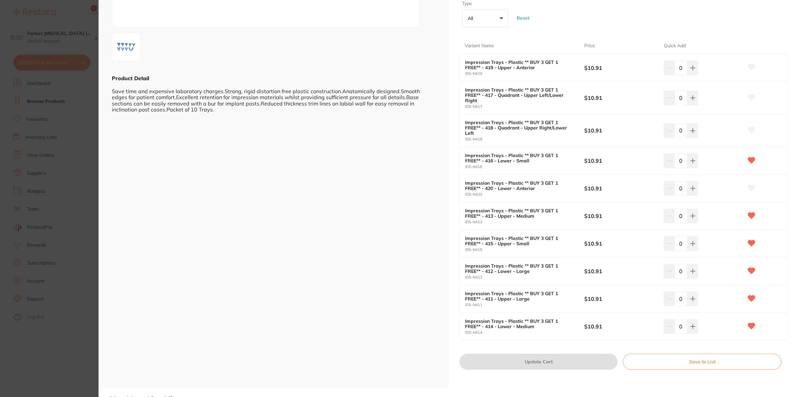
drag, startPoint x: 677, startPoint y: 244, endPoint x: 674, endPoint y: 259, distance: 15.6
click at [675, 244] on input "0" at bounding box center [681, 243] width 13 height 15
type input "3"
click at [398, 277] on div "ESC Product Detail Save time and expensive laboratory charges.Strong, rigid dis…" at bounding box center [274, 134] width 350 height 508
click at [568, 370] on button "Update Cart" at bounding box center [538, 362] width 158 height 16
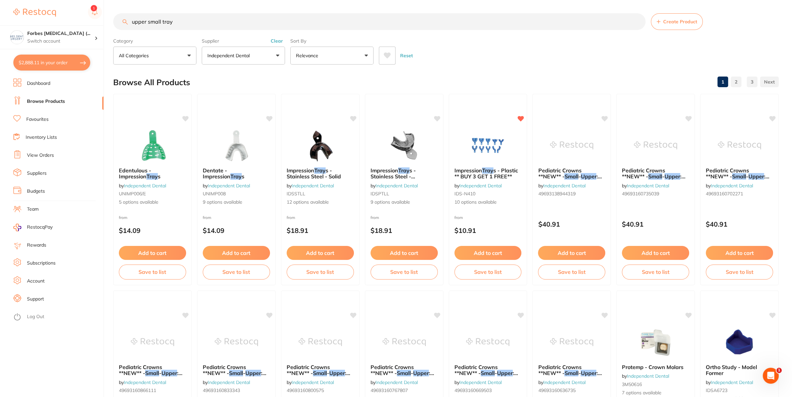
drag, startPoint x: 67, startPoint y: 41, endPoint x: 0, endPoint y: 39, distance: 66.6
click at [113, 30] on input "upper small tray" at bounding box center [379, 21] width 532 height 17
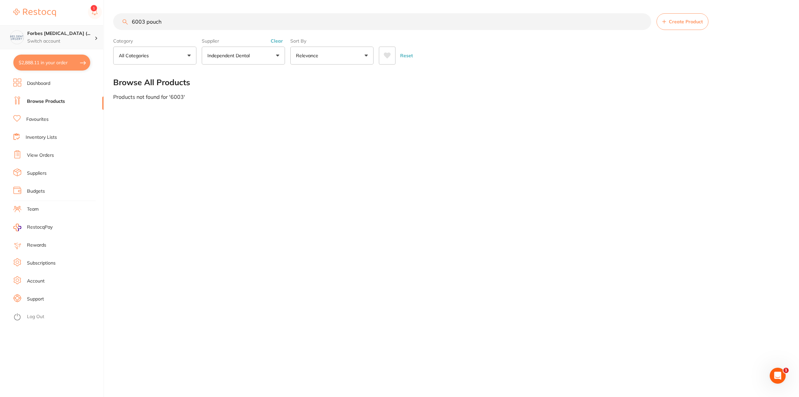
type input "6003 pouch"
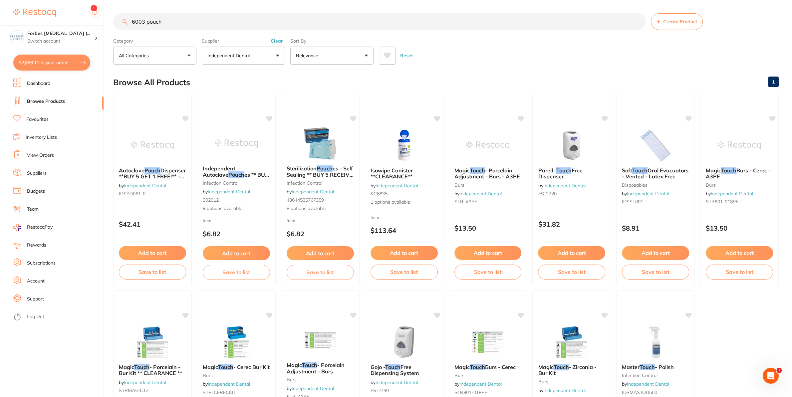
click at [268, 48] on button "Independent Dental" at bounding box center [243, 56] width 83 height 18
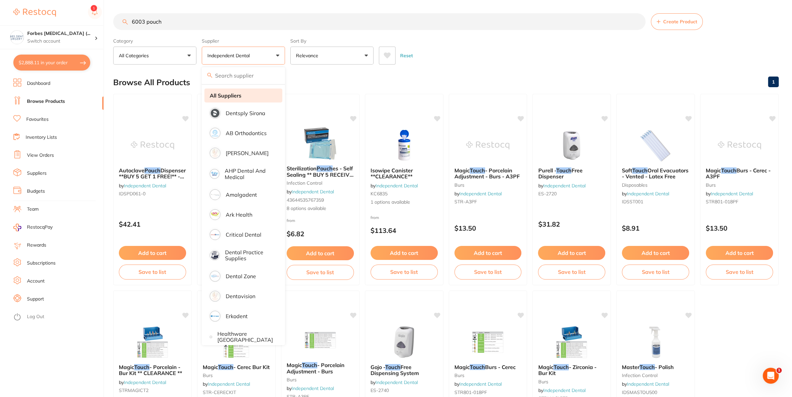
click at [251, 98] on li "All Suppliers" at bounding box center [243, 96] width 78 height 14
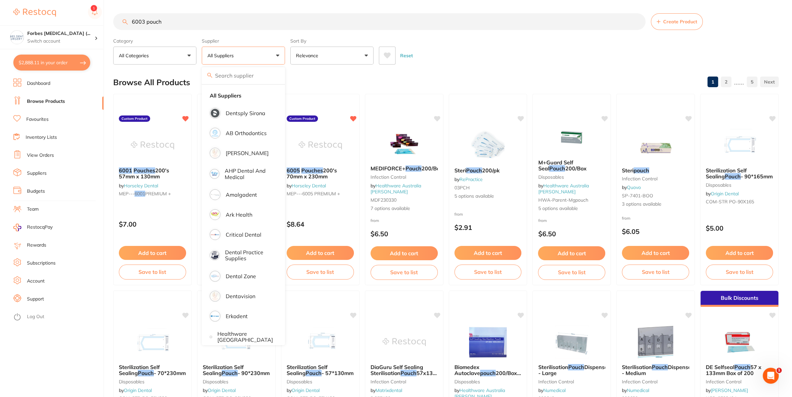
click at [439, 20] on input "6003 pouch" at bounding box center [379, 21] width 532 height 17
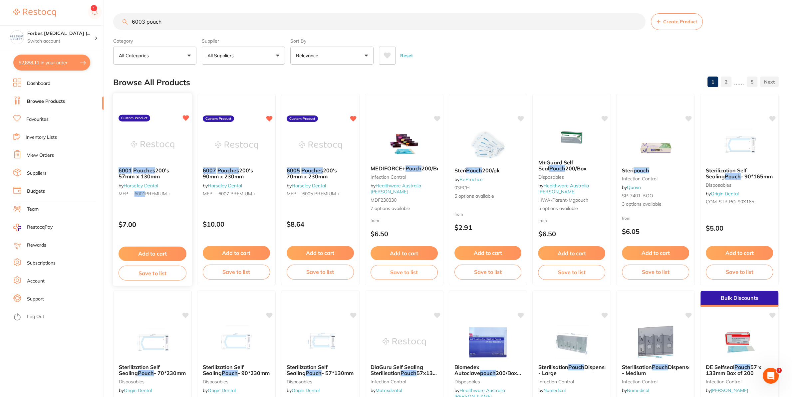
click at [136, 148] on img at bounding box center [153, 145] width 44 height 34
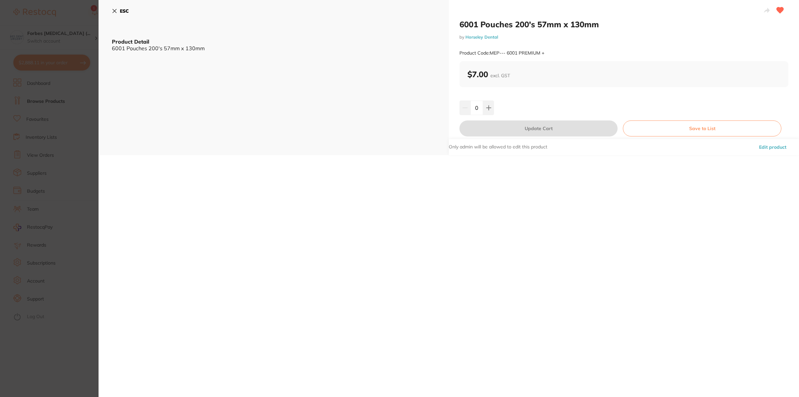
drag, startPoint x: 474, startPoint y: 108, endPoint x: 468, endPoint y: 108, distance: 6.7
click at [470, 107] on input "0" at bounding box center [476, 108] width 13 height 15
click at [552, 108] on div "5" at bounding box center [623, 108] width 329 height 15
drag, startPoint x: 475, startPoint y: 112, endPoint x: 469, endPoint y: 112, distance: 6.0
click at [470, 112] on input "5" at bounding box center [476, 108] width 13 height 15
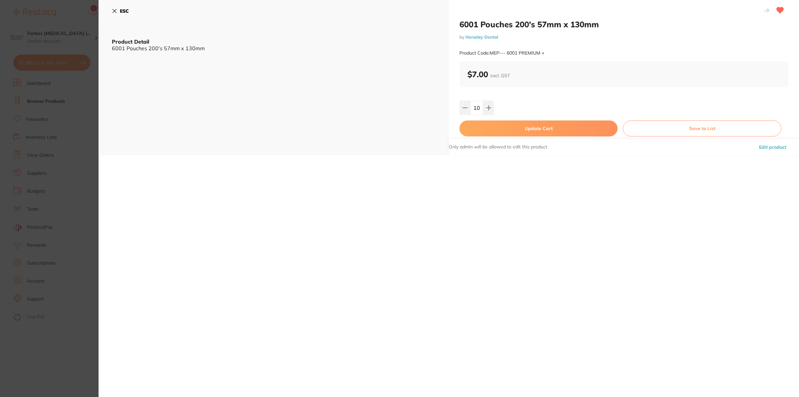
type input "10"
click at [496, 120] on div "6001 Pouches 200's 57mm x 130mm by Horseley Dental Product Code: MEP--- 6001 PR…" at bounding box center [624, 77] width 350 height 155
click at [501, 125] on button "Update Cart" at bounding box center [538, 129] width 158 height 16
checkbox input "false"
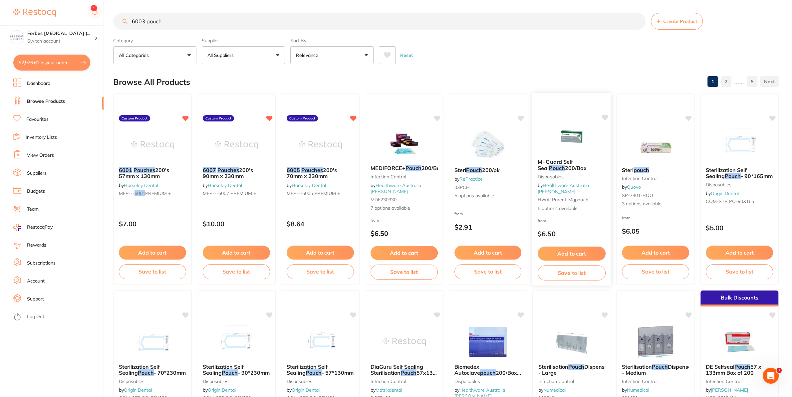
scroll to position [759, 0]
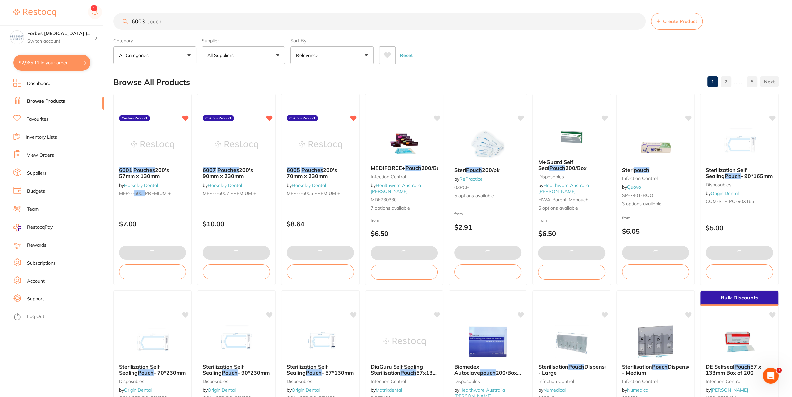
type input "5"
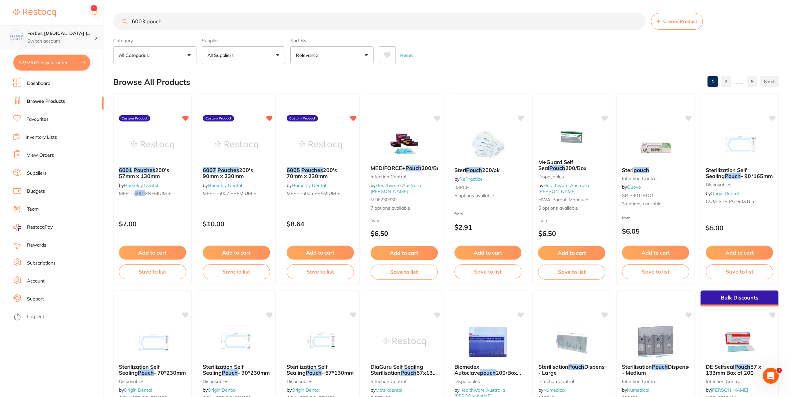
drag, startPoint x: 190, startPoint y: 24, endPoint x: 43, endPoint y: 36, distance: 148.0
click at [113, 30] on input "6003 pouch" at bounding box center [379, 21] width 532 height 17
type input "toilet paper"
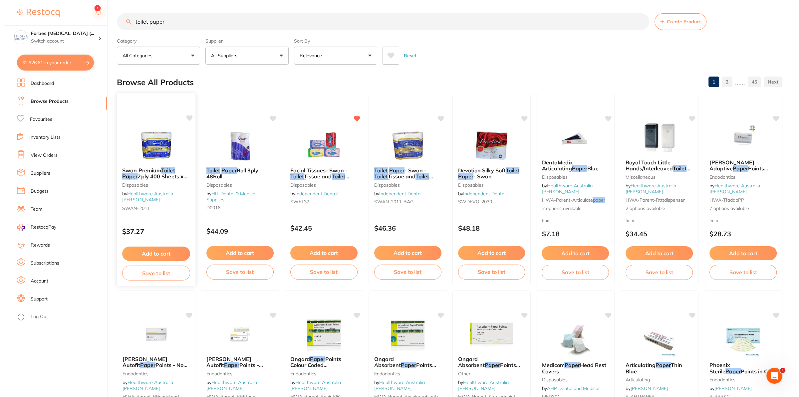
scroll to position [0, 0]
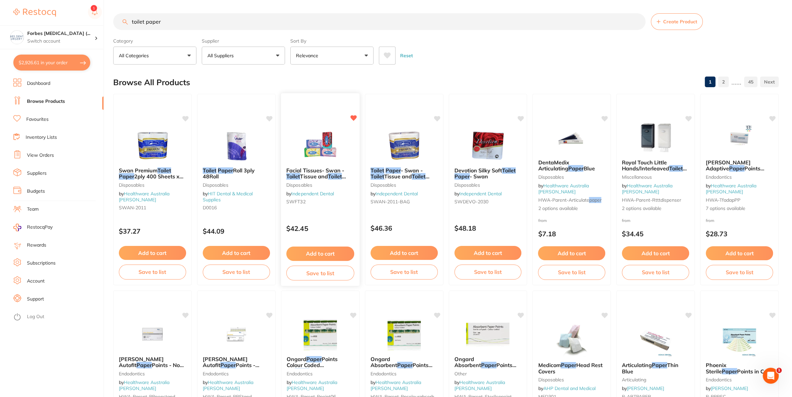
click at [327, 153] on img at bounding box center [320, 145] width 44 height 34
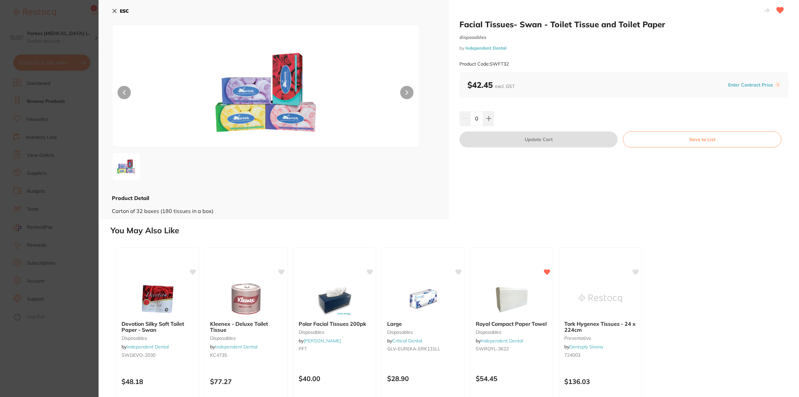
drag, startPoint x: 86, startPoint y: 270, endPoint x: 381, endPoint y: 255, distance: 295.3
click at [87, 270] on section "Facial Tissues- Swan - Toilet Tissue and Toilet Paper disposables by Independen…" at bounding box center [399, 198] width 799 height 397
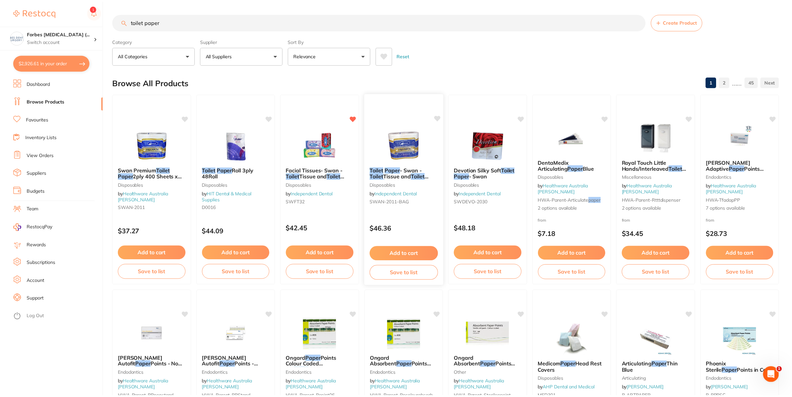
scroll to position [759, 0]
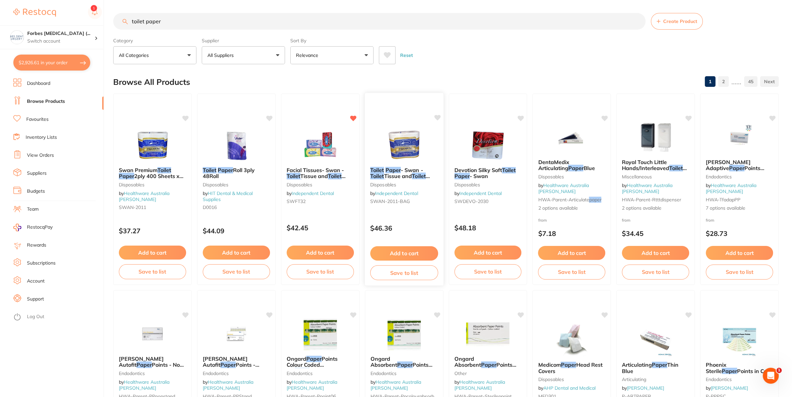
click at [407, 155] on img at bounding box center [404, 145] width 44 height 34
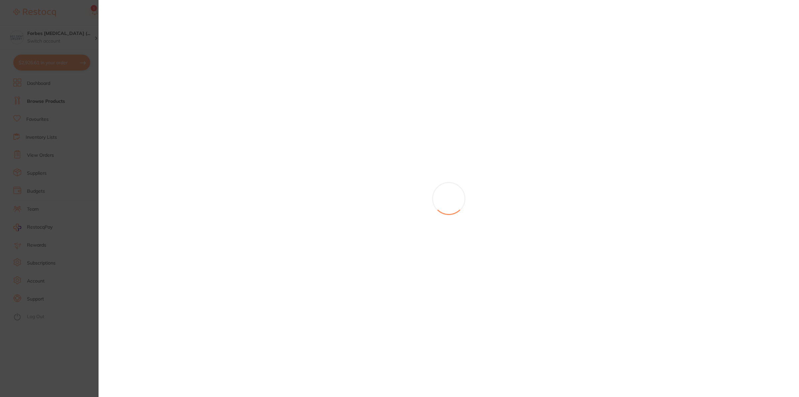
scroll to position [759, 0]
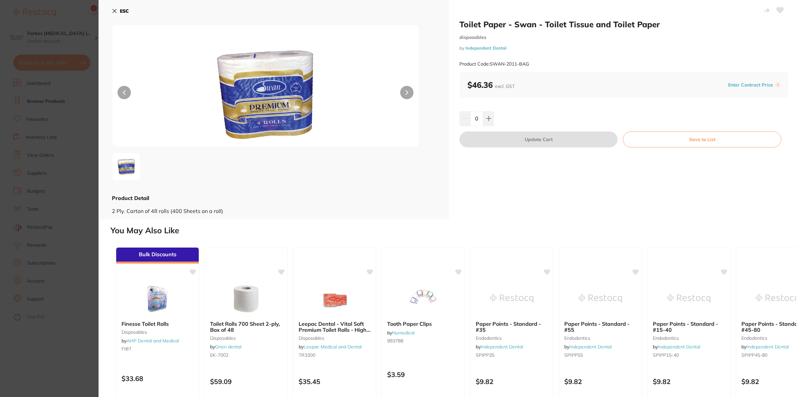
drag, startPoint x: 476, startPoint y: 121, endPoint x: 461, endPoint y: 127, distance: 16.4
click at [470, 124] on input "0" at bounding box center [476, 118] width 13 height 15
type input "1"
click at [566, 166] on div "Toilet Paper - Swan - Toilet Tissue and Toilet Paper disposables by Independent…" at bounding box center [624, 109] width 350 height 219
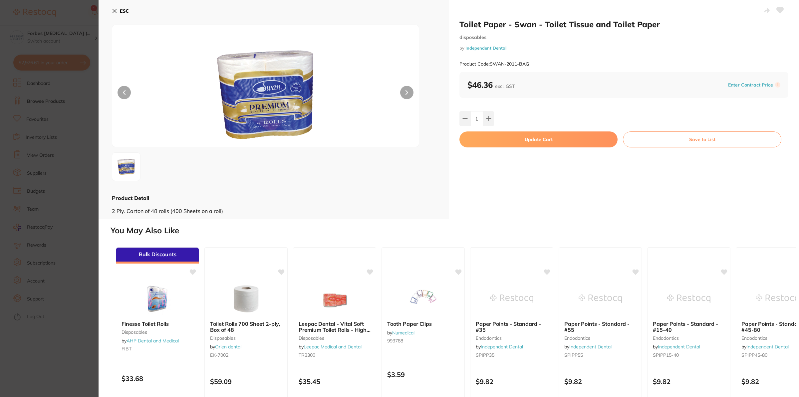
click at [542, 143] on button "Update Cart" at bounding box center [538, 140] width 158 height 16
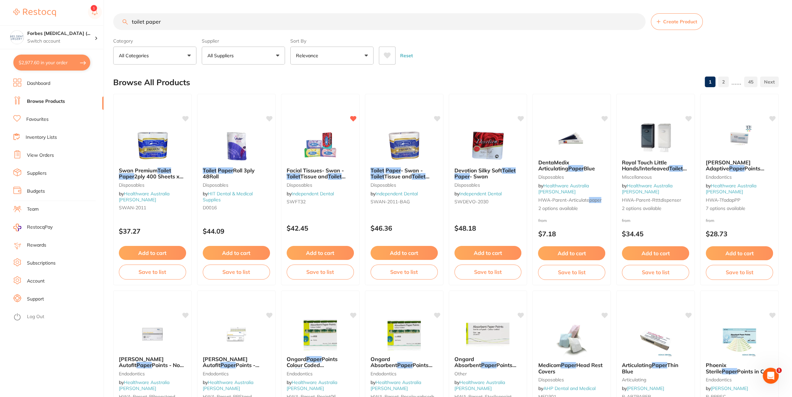
drag, startPoint x: 171, startPoint y: 24, endPoint x: 136, endPoint y: 60, distance: 50.6
click at [113, 30] on input "toilet paper" at bounding box center [379, 21] width 532 height 17
type input "ram ortho band"
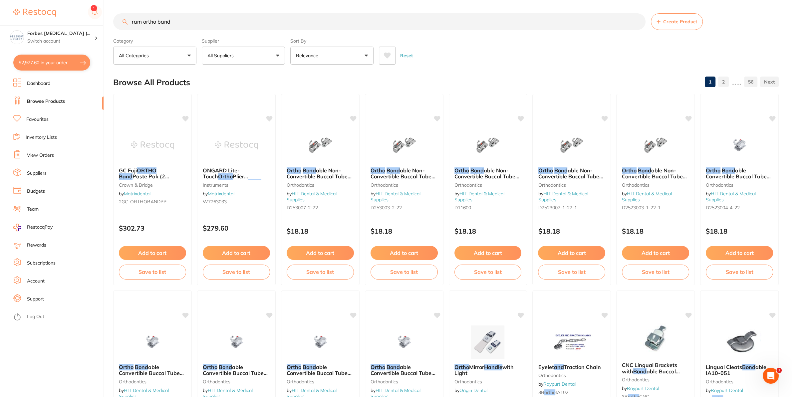
drag, startPoint x: 181, startPoint y: 21, endPoint x: 0, endPoint y: 70, distance: 188.0
click at [113, 30] on input "ram ortho band" at bounding box center [379, 21] width 532 height 17
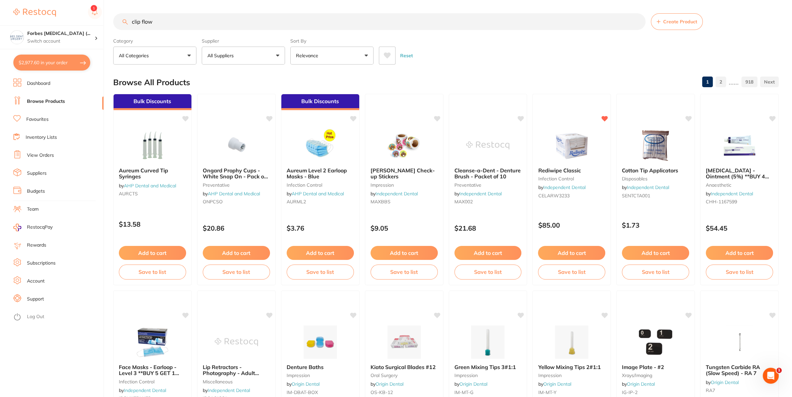
type input "clip flow"
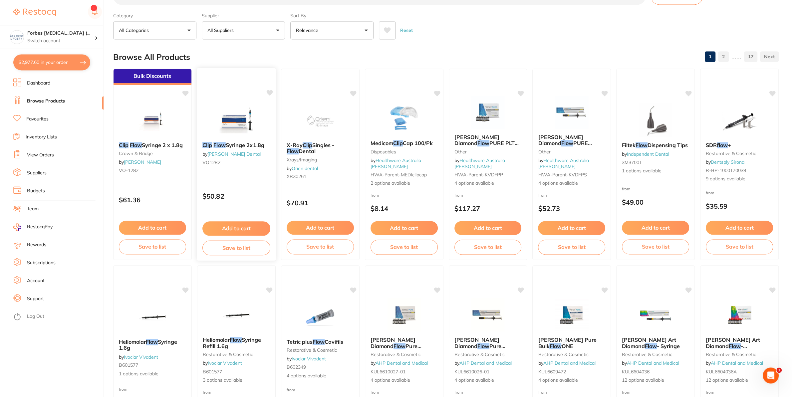
scroll to position [35, 0]
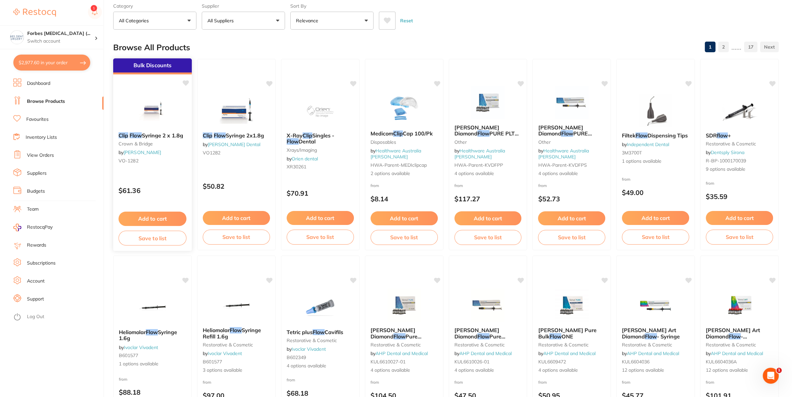
click at [141, 109] on img at bounding box center [153, 110] width 44 height 34
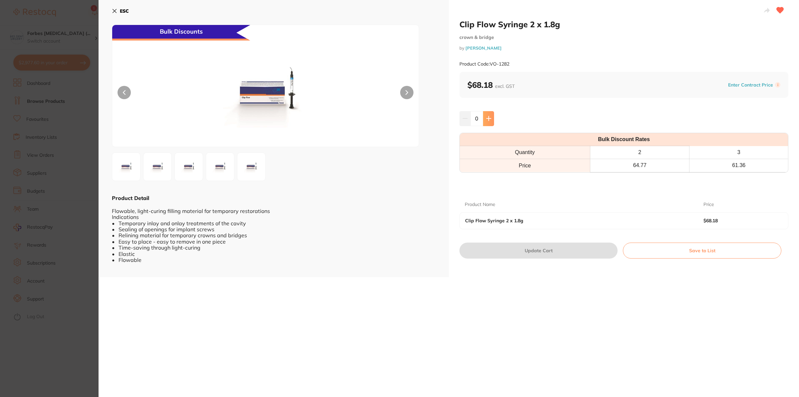
click at [486, 116] on button at bounding box center [488, 118] width 11 height 15
click at [486, 117] on button at bounding box center [488, 118] width 11 height 15
type input "2"
click at [525, 253] on button "Update Cart" at bounding box center [538, 251] width 158 height 16
checkbox input "false"
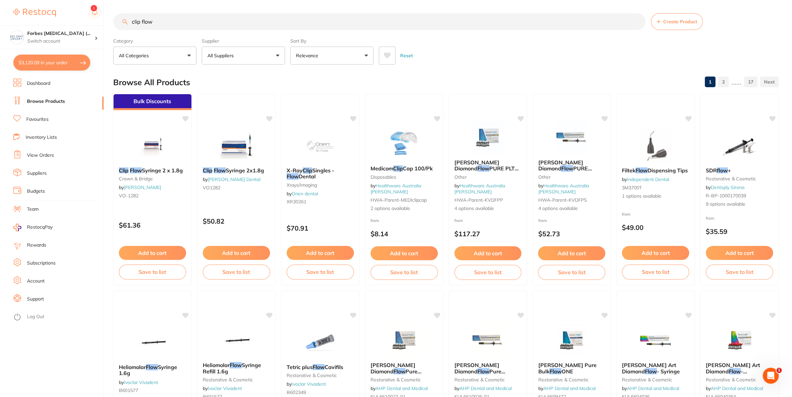
drag, startPoint x: 158, startPoint y: 26, endPoint x: 53, endPoint y: 71, distance: 113.9
click at [113, 30] on input "clip flow" at bounding box center [379, 21] width 532 height 17
type input "alprojet"
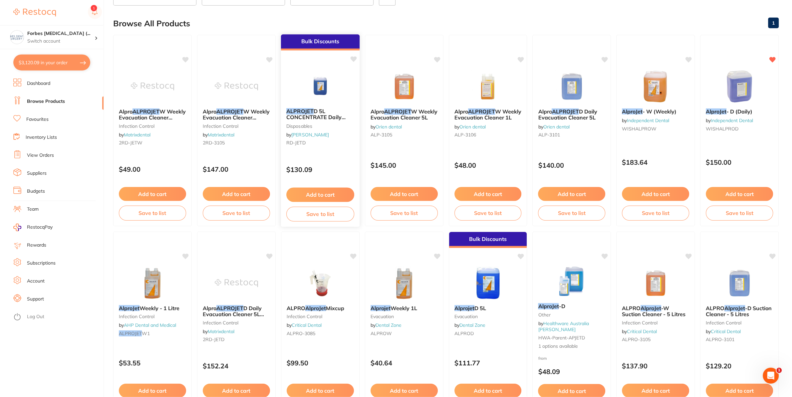
scroll to position [70, 0]
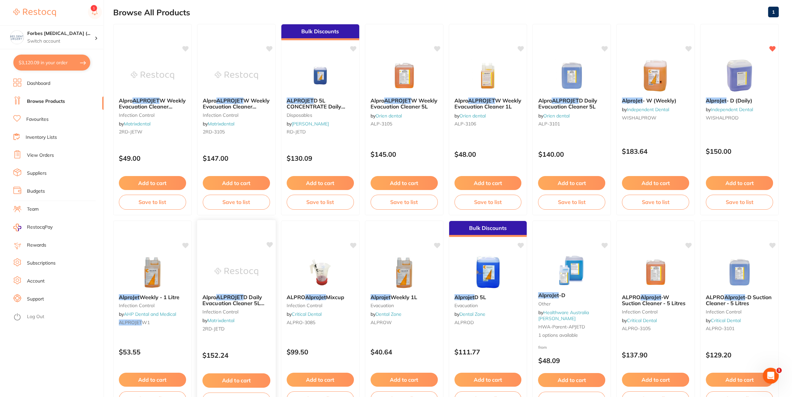
click at [241, 277] on img at bounding box center [236, 272] width 44 height 34
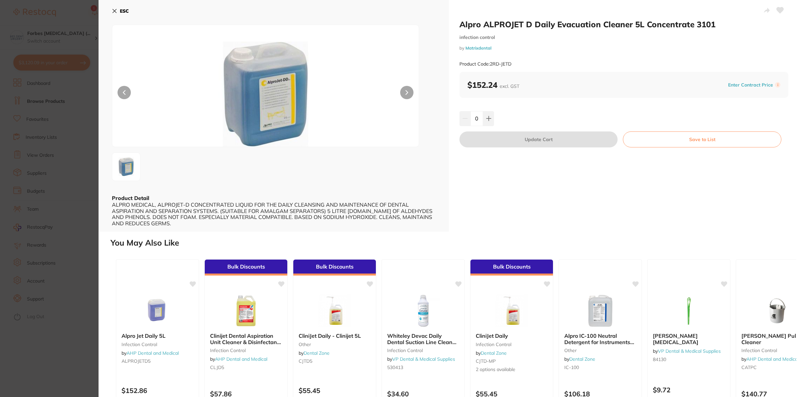
click at [12, 194] on section "Alpro ALPROJET D Daily Evacuation Cleaner 5L Concentrate 3101 infection control…" at bounding box center [399, 198] width 799 height 397
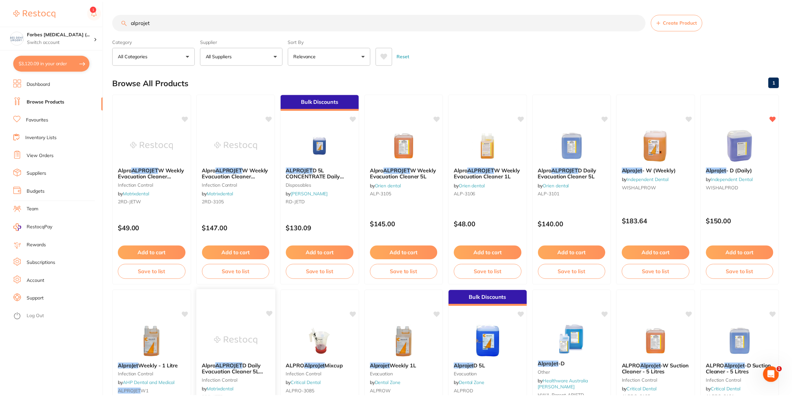
scroll to position [759, 0]
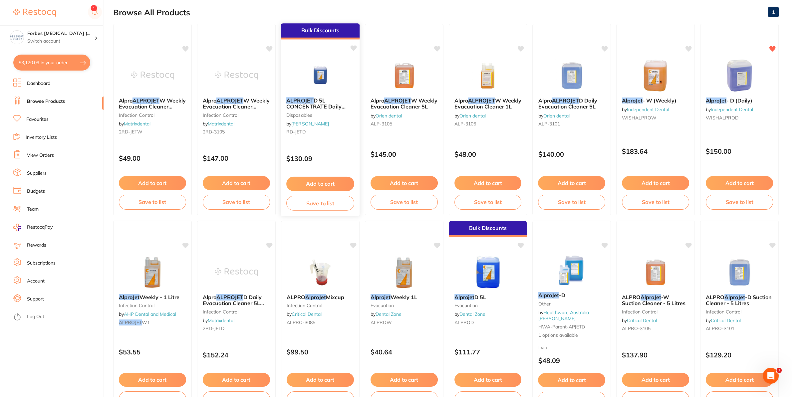
click at [311, 83] on img at bounding box center [320, 75] width 44 height 34
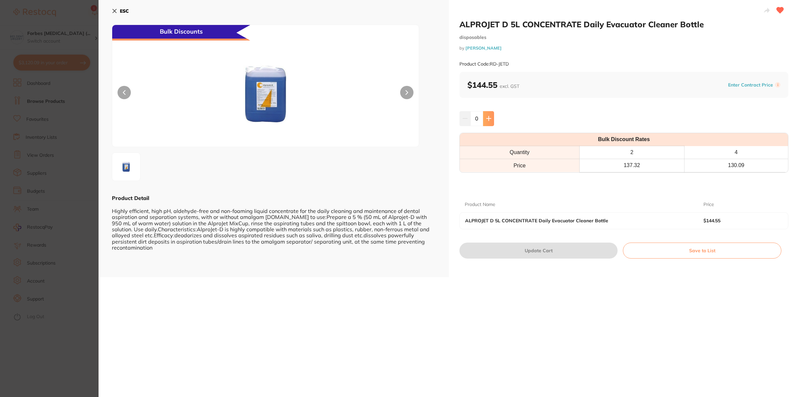
click at [486, 117] on icon at bounding box center [488, 118] width 5 height 5
type input "2"
drag, startPoint x: 520, startPoint y: 258, endPoint x: 546, endPoint y: 255, distance: 26.9
click at [520, 258] on button "Update Cart" at bounding box center [538, 251] width 158 height 16
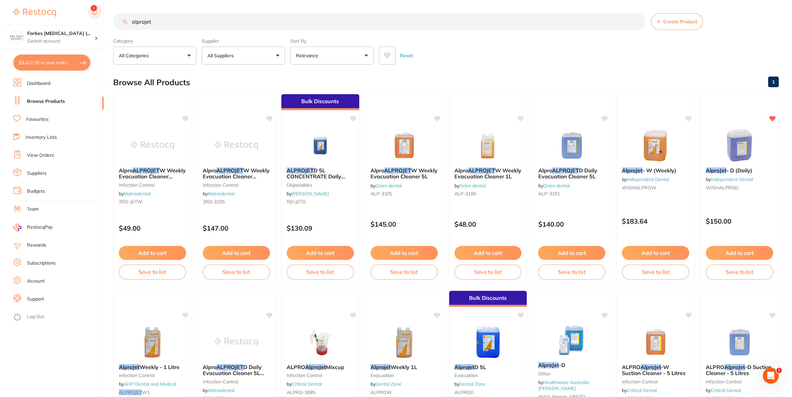
click at [101, 9] on rect at bounding box center [95, 12] width 14 height 14
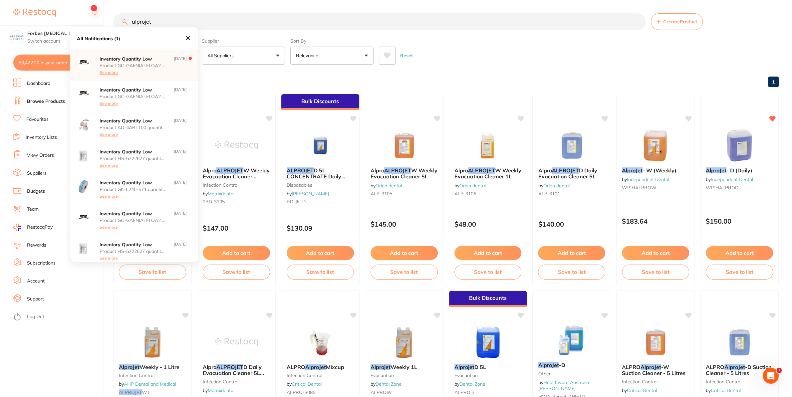
click at [165, 24] on input "alprojet" at bounding box center [379, 21] width 532 height 17
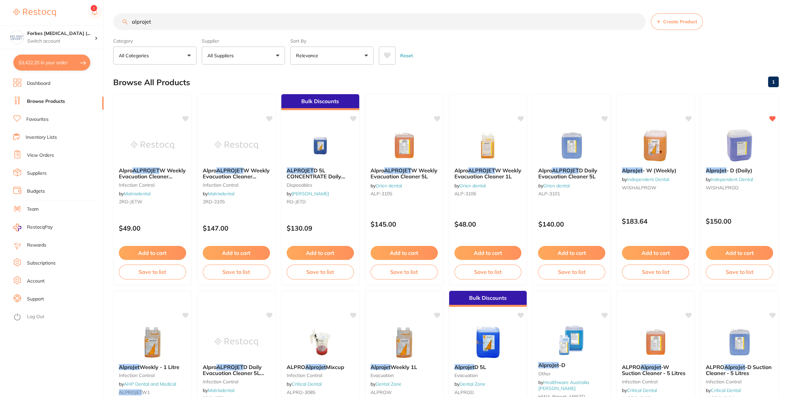
drag, startPoint x: 167, startPoint y: 24, endPoint x: 81, endPoint y: 24, distance: 86.6
click at [113, 24] on input "alprojet" at bounding box center [379, 21] width 532 height 17
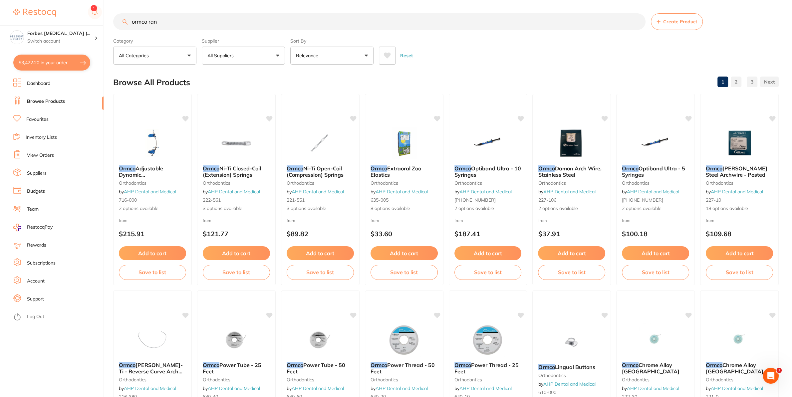
click at [188, 29] on input "ormco ran" at bounding box center [379, 21] width 532 height 17
type input "ormco ram"
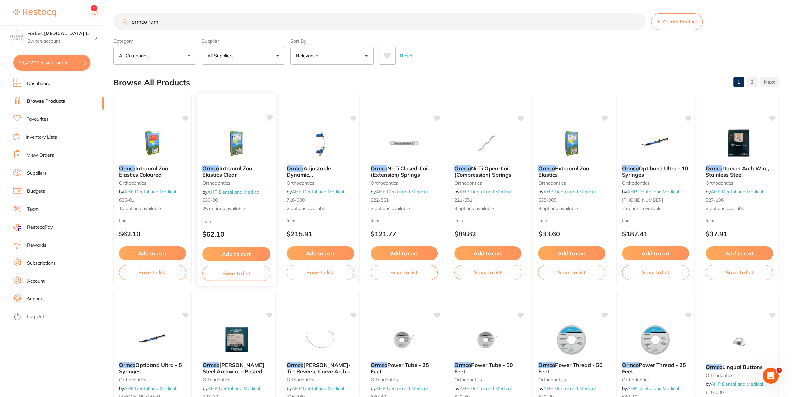
click at [247, 150] on img at bounding box center [236, 144] width 44 height 34
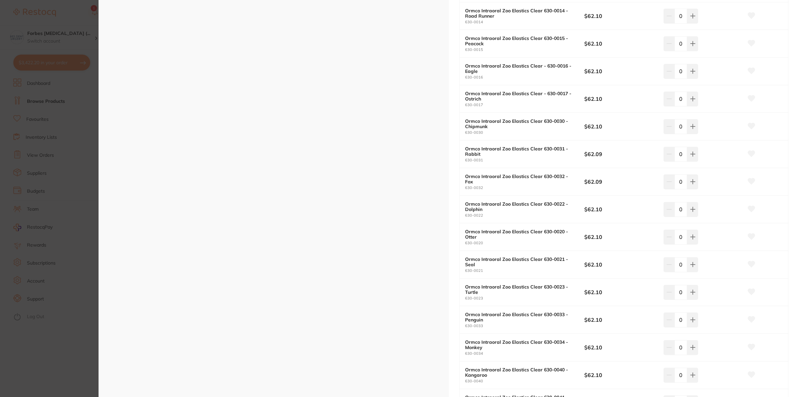
scroll to position [200, 0]
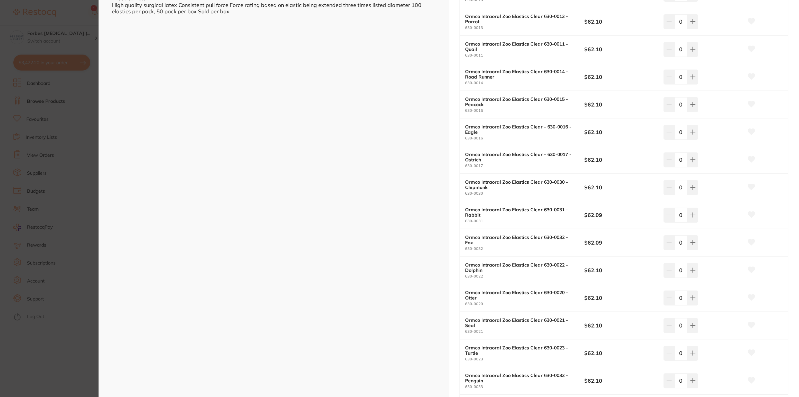
click at [26, 252] on section "Ormco Intraoral Zoo Elastics Clear orthodontics by AHP Dental and Medical Produ…" at bounding box center [399, 198] width 799 height 397
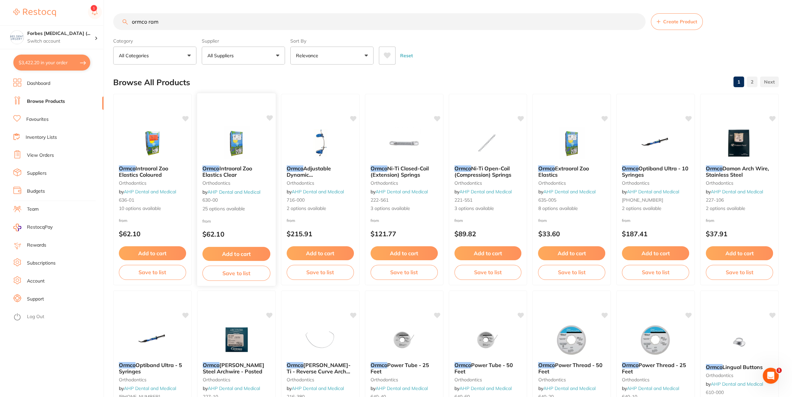
click at [234, 158] on img at bounding box center [236, 144] width 44 height 34
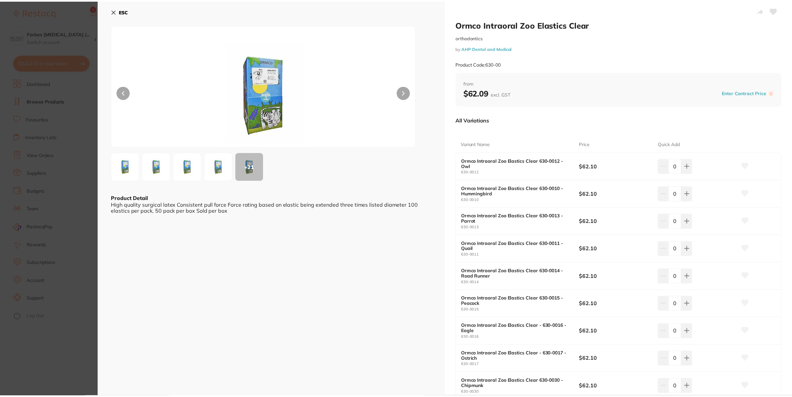
scroll to position [759, 0]
click at [78, 267] on section "Ormco Intraoral Zoo Elastics Clear orthodontics by AHP Dental and Medical Produ…" at bounding box center [399, 198] width 799 height 397
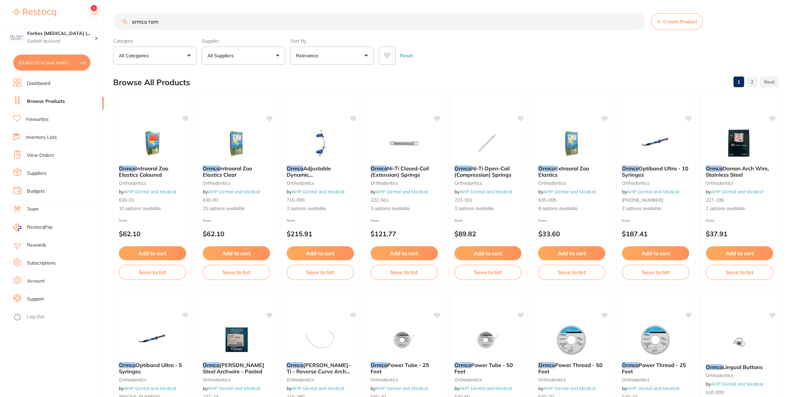
click at [565, 157] on img at bounding box center [571, 143] width 43 height 33
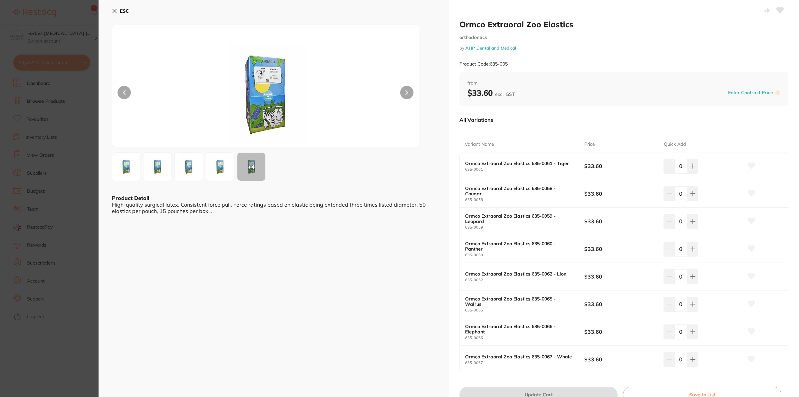
click at [37, 261] on section "Ormco Extraoral Zoo Elastics orthodontics by AHP Dental and Medical Product Cod…" at bounding box center [399, 198] width 799 height 397
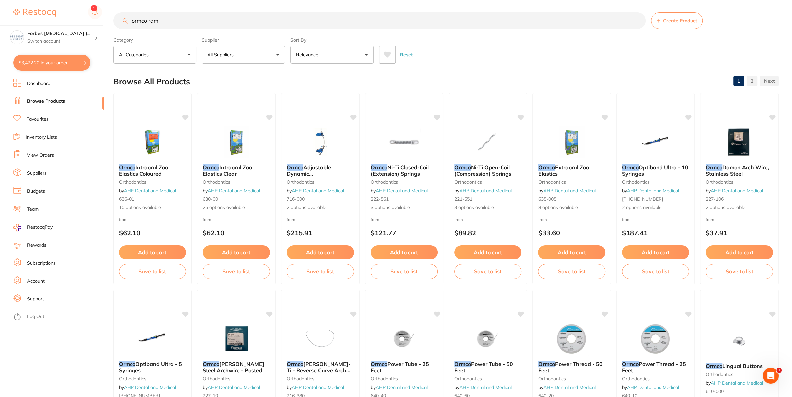
scroll to position [759, 0]
click at [234, 147] on img at bounding box center [236, 143] width 44 height 34
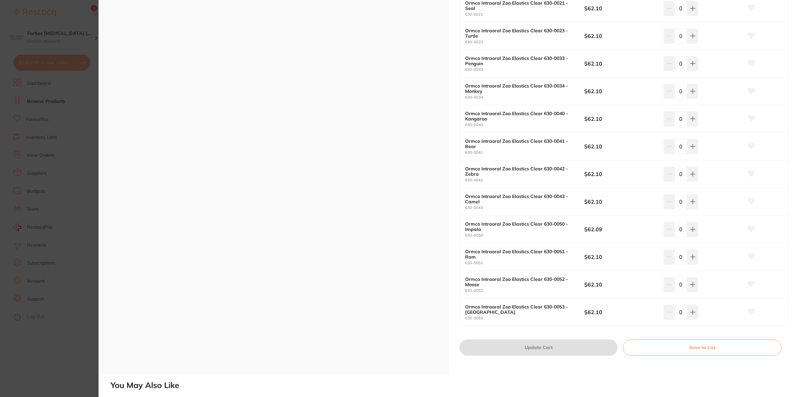
scroll to position [519, 0]
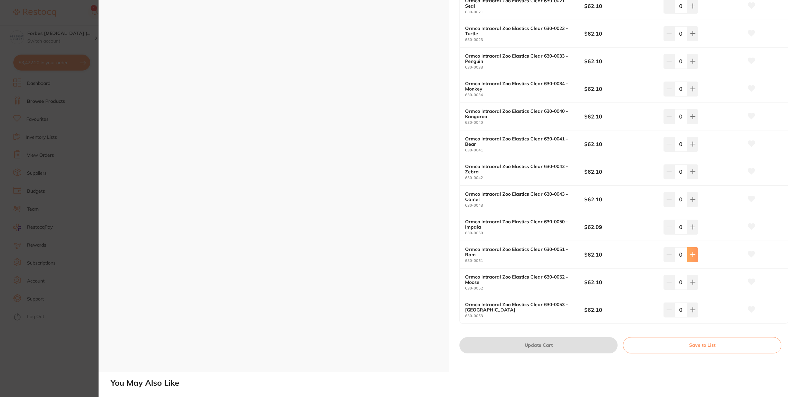
click at [690, 256] on icon at bounding box center [692, 254] width 5 height 5
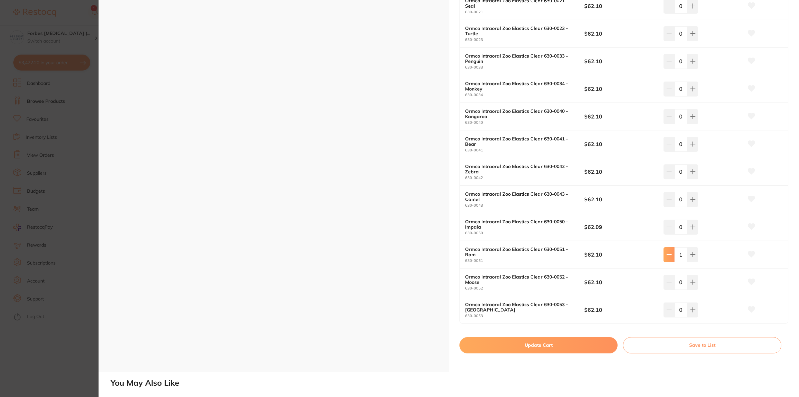
click at [667, 256] on icon at bounding box center [669, 254] width 5 height 5
type input "0"
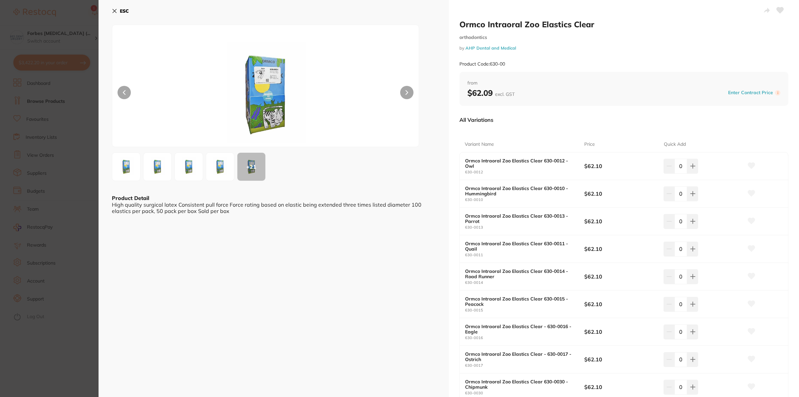
click at [46, 297] on section "Ormco Intraoral Zoo Elastics Clear orthodontics by AHP Dental and Medical Produ…" at bounding box center [399, 198] width 799 height 397
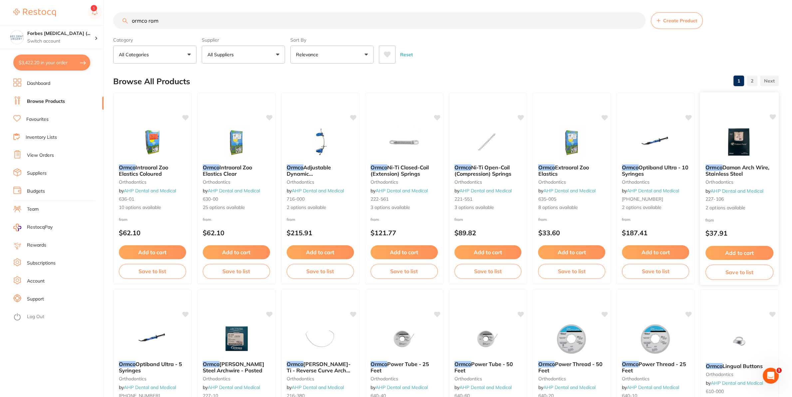
scroll to position [759, 0]
click at [45, 61] on button "$3,422.20 in your order" at bounding box center [51, 63] width 77 height 16
checkbox input "true"
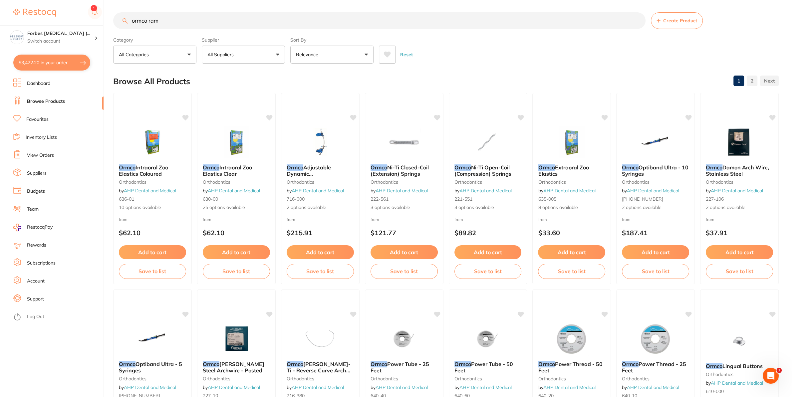
checkbox input "true"
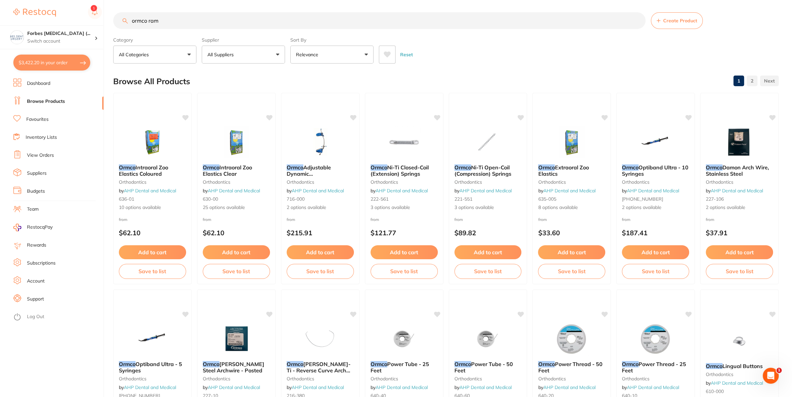
checkbox input "true"
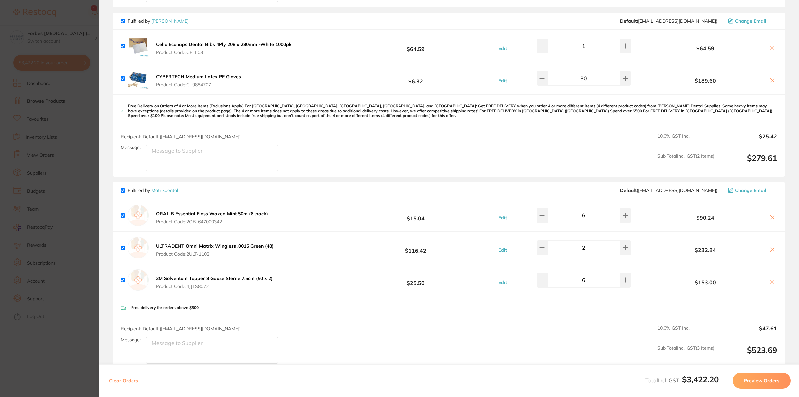
scroll to position [959, 0]
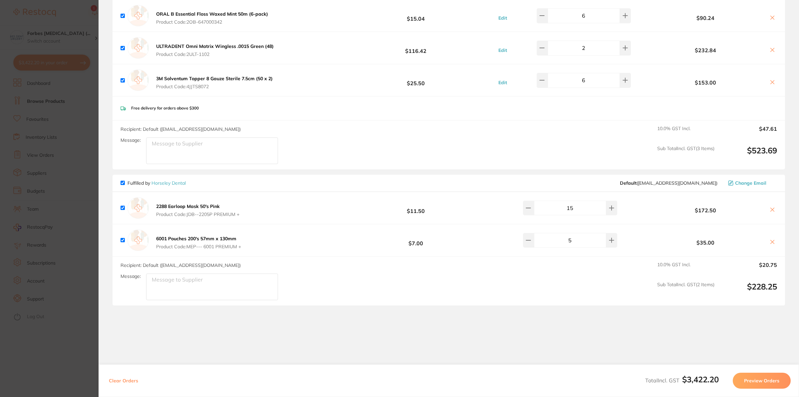
drag, startPoint x: 573, startPoint y: 243, endPoint x: 555, endPoint y: 254, distance: 20.3
click at [560, 243] on input "5" at bounding box center [570, 240] width 72 height 15
type input "10"
click at [575, 315] on section "Review Orders Your orders are being processed and we will notify you once we ha…" at bounding box center [449, 198] width 700 height 397
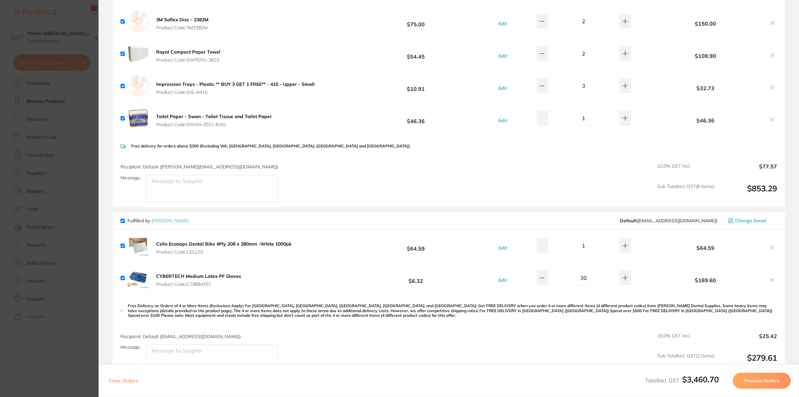
scroll to position [679, 0]
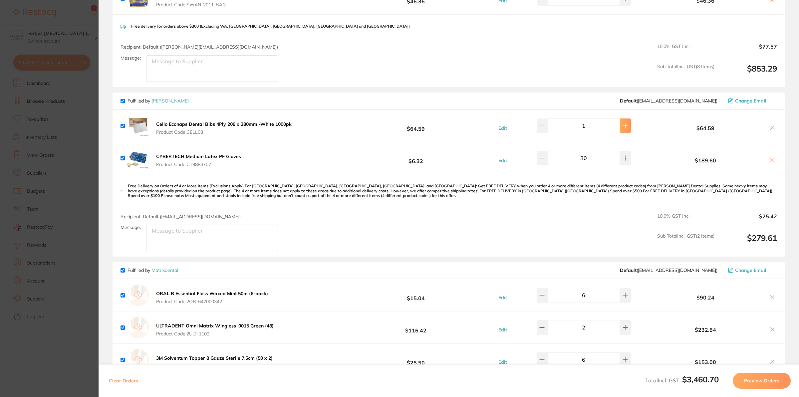
click at [623, 127] on icon at bounding box center [625, 126] width 4 height 4
type input "2"
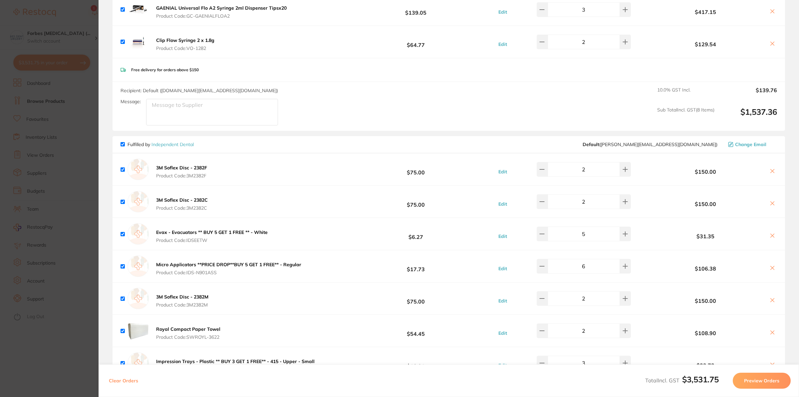
scroll to position [2, 0]
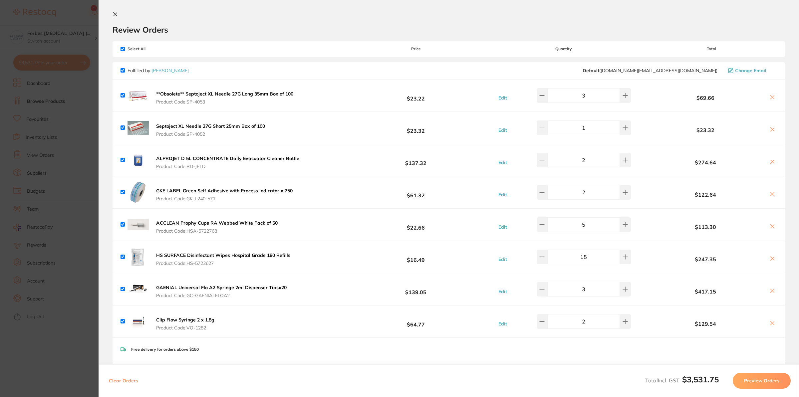
click at [60, 219] on section "Update RRP Set your pre negotiated price for this item. Item Agreed RRP (excl. …" at bounding box center [399, 198] width 799 height 397
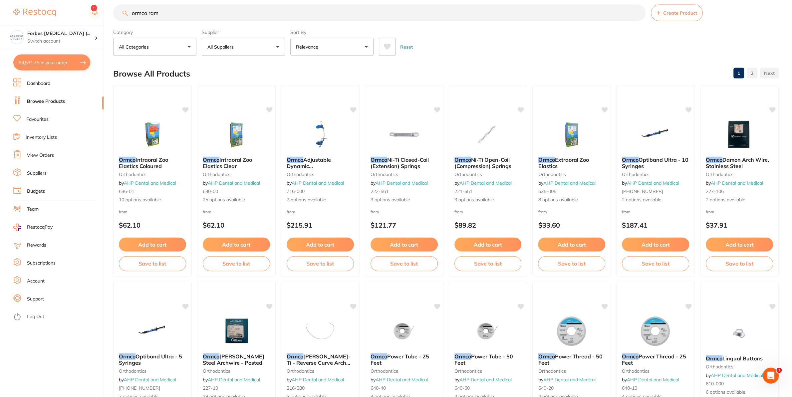
scroll to position [0, 0]
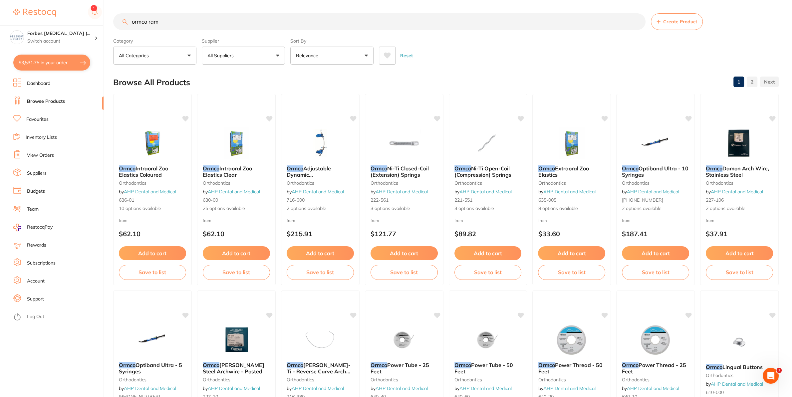
click at [48, 79] on li "Dashboard" at bounding box center [58, 84] width 90 height 10
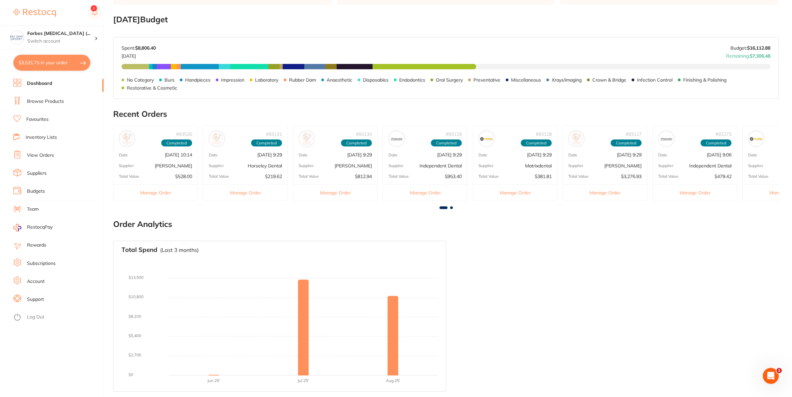
scroll to position [265, 0]
